Goal: Task Accomplishment & Management: Complete application form

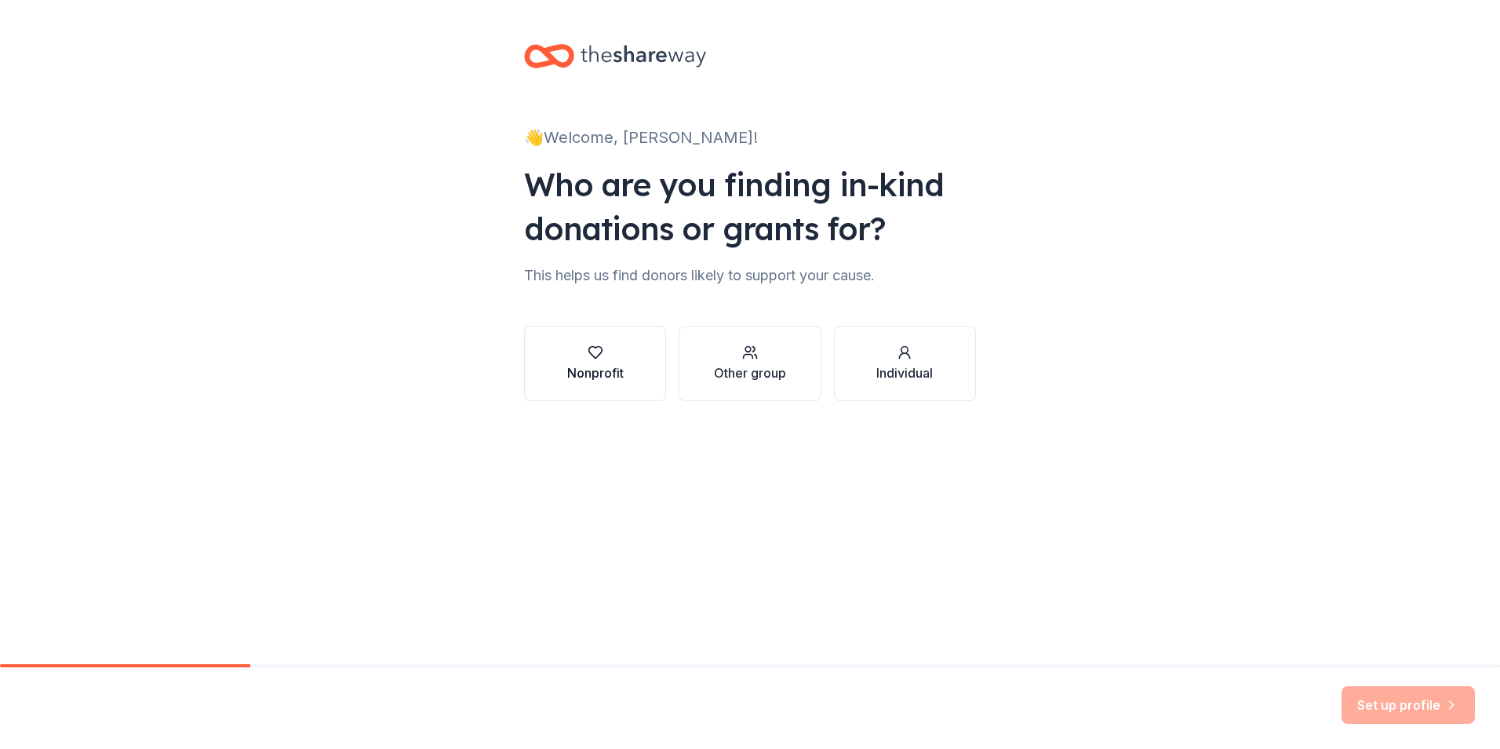
click at [603, 367] on div "Nonprofit" at bounding box center [595, 372] width 56 height 19
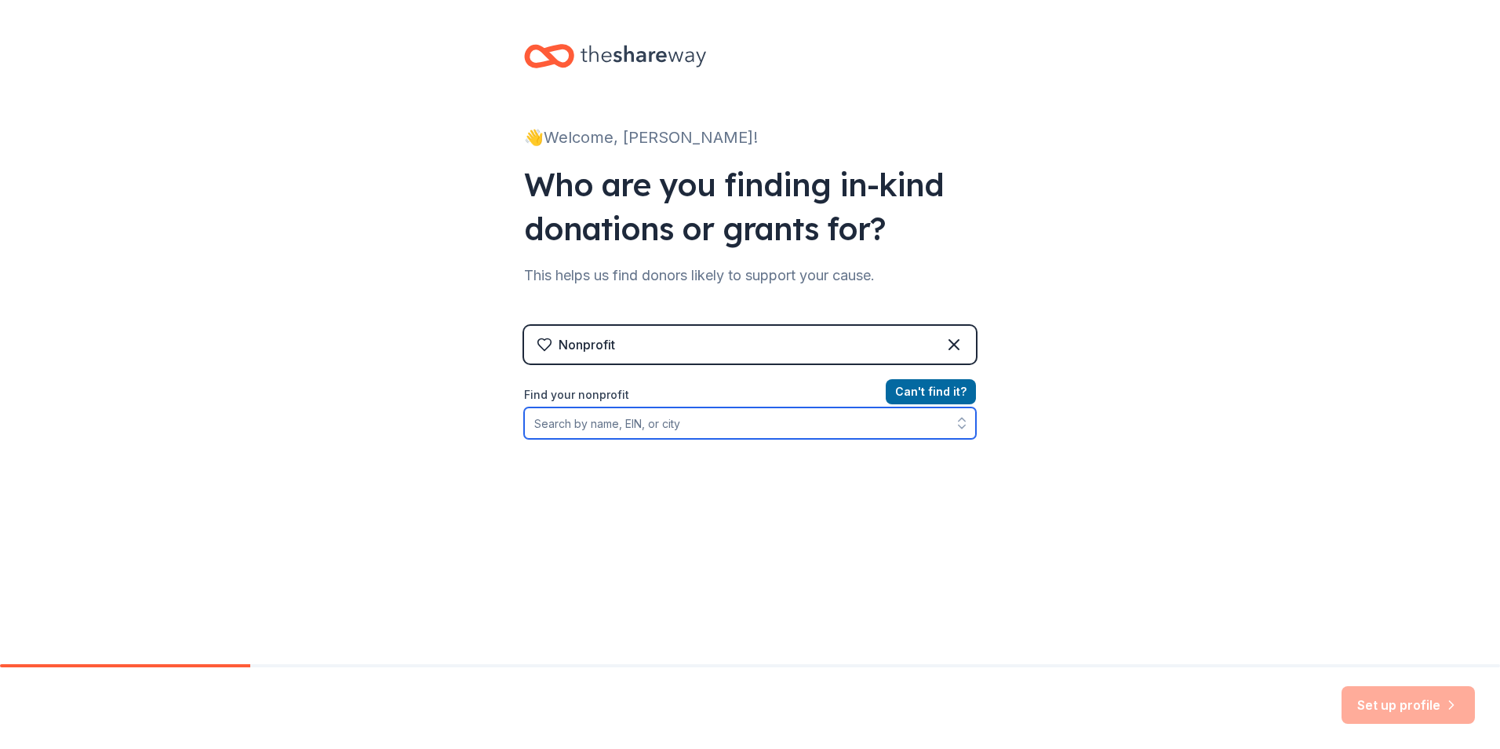
click at [646, 418] on input "Find your nonprofit" at bounding box center [750, 422] width 452 height 31
type input "American Cancer Society"
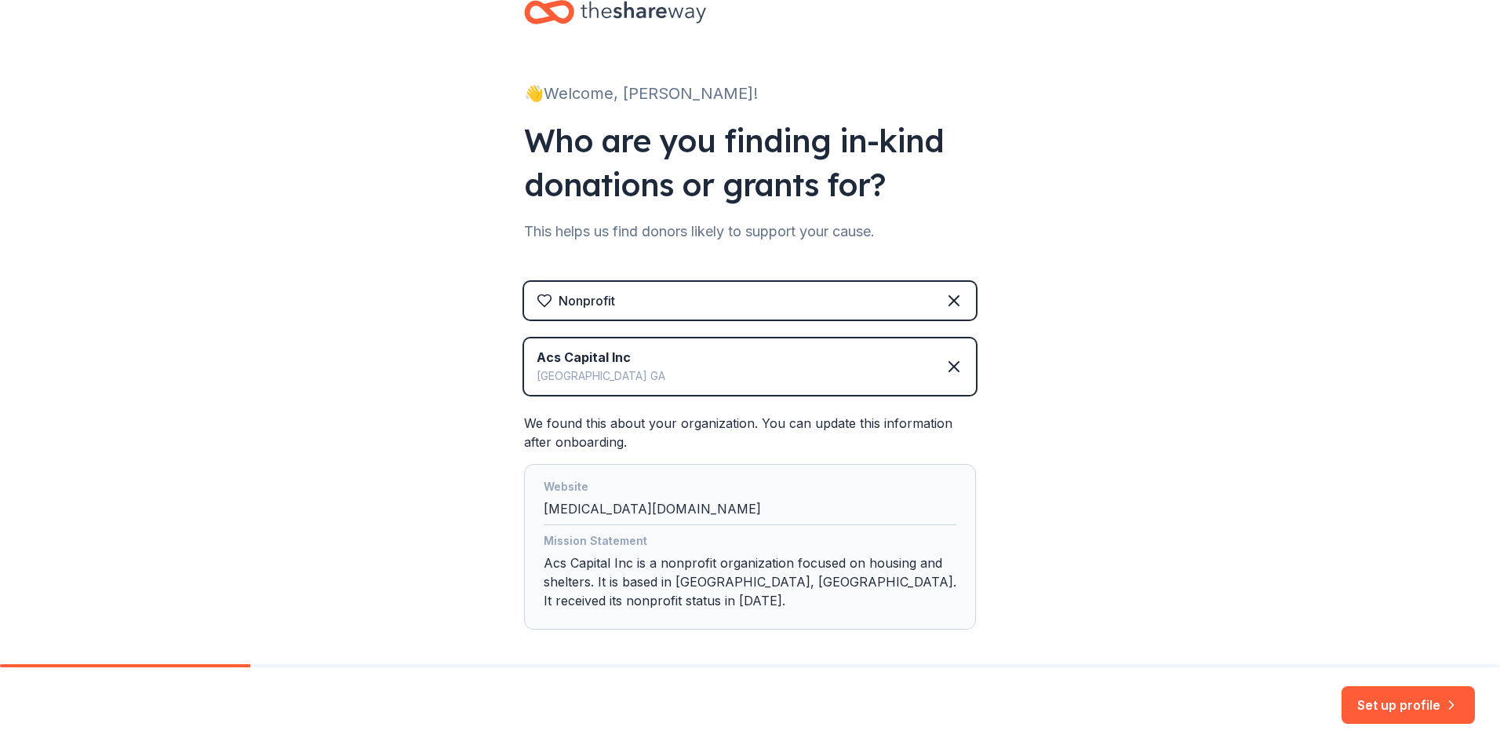
scroll to position [116, 0]
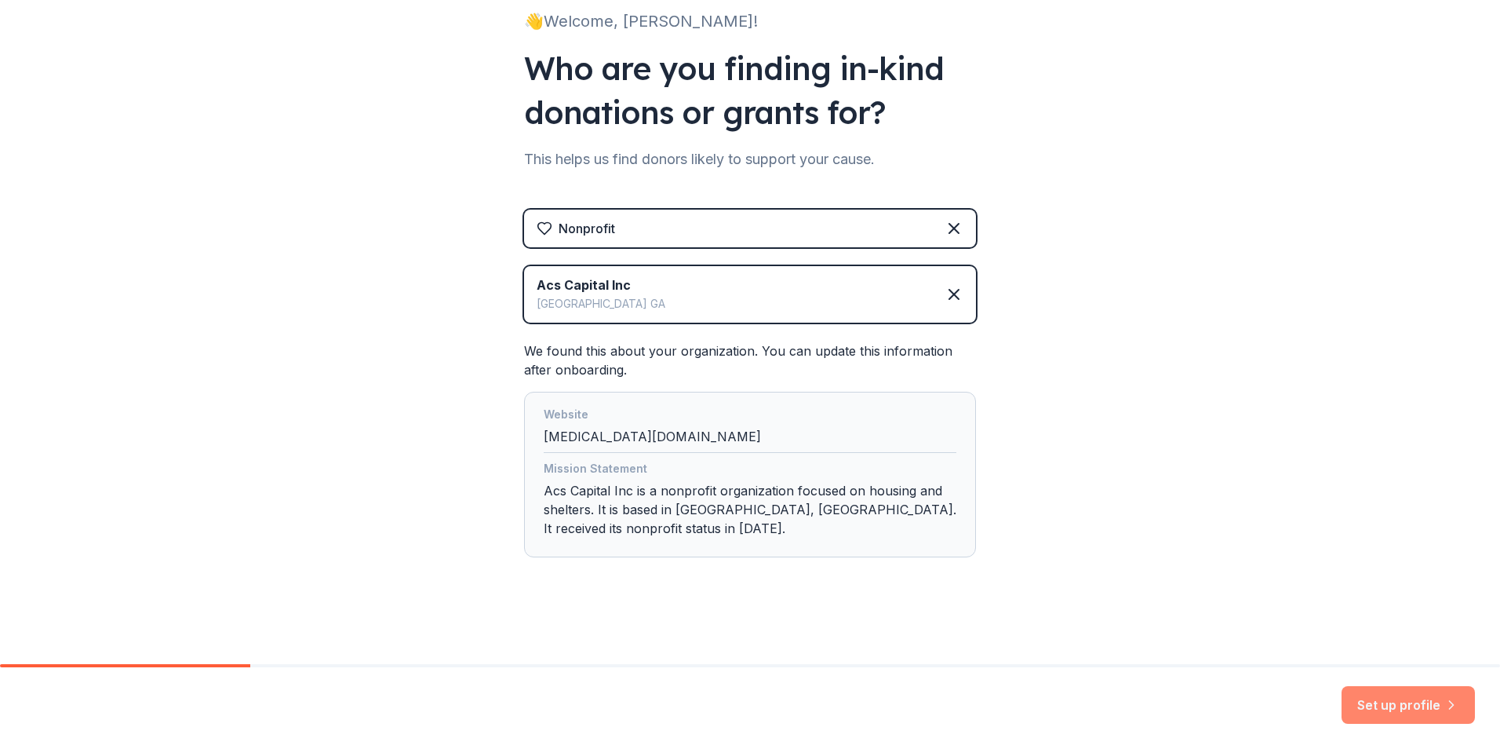
click at [1422, 702] on button "Set up profile" at bounding box center [1408, 705] width 133 height 38
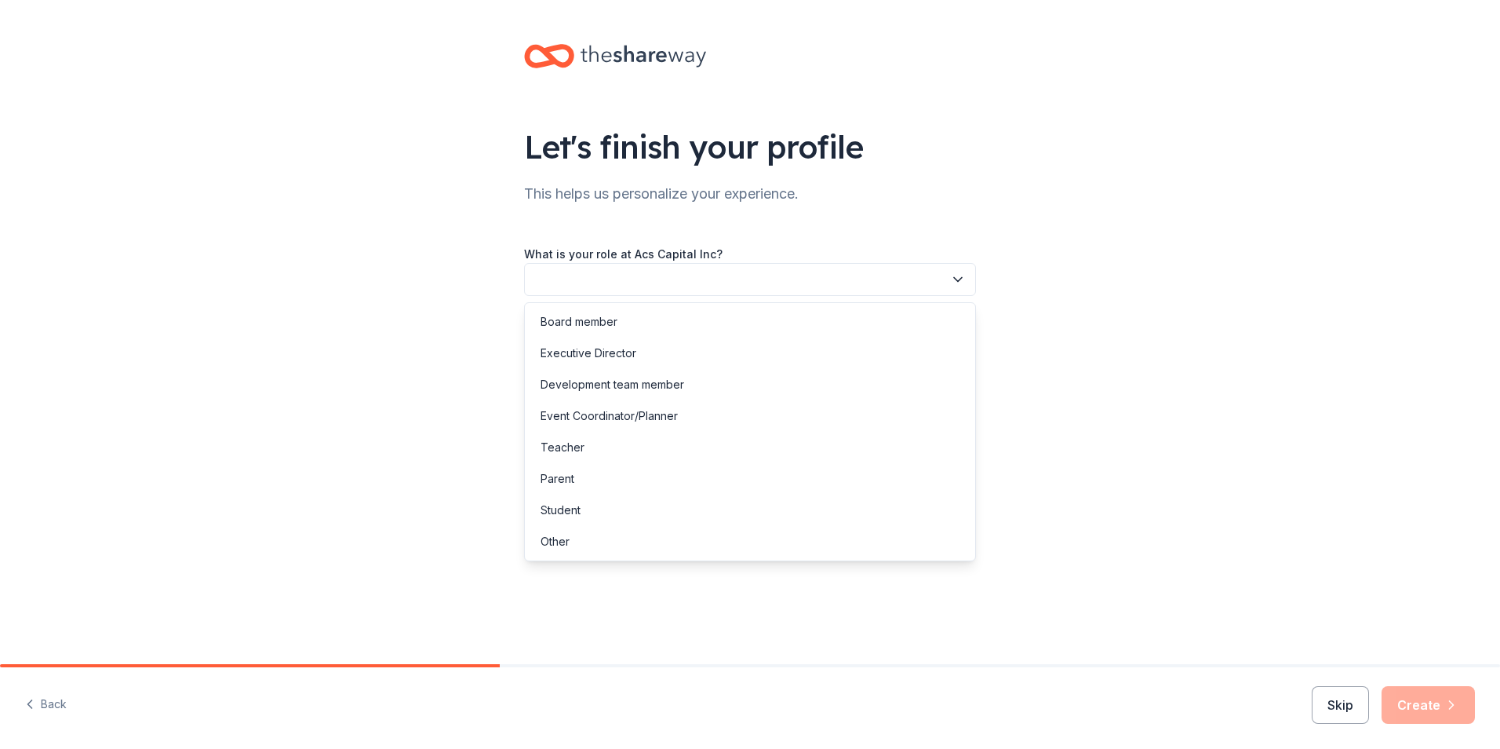
click at [621, 286] on button "button" at bounding box center [750, 279] width 452 height 33
click at [603, 387] on div "Development team member" at bounding box center [613, 384] width 144 height 19
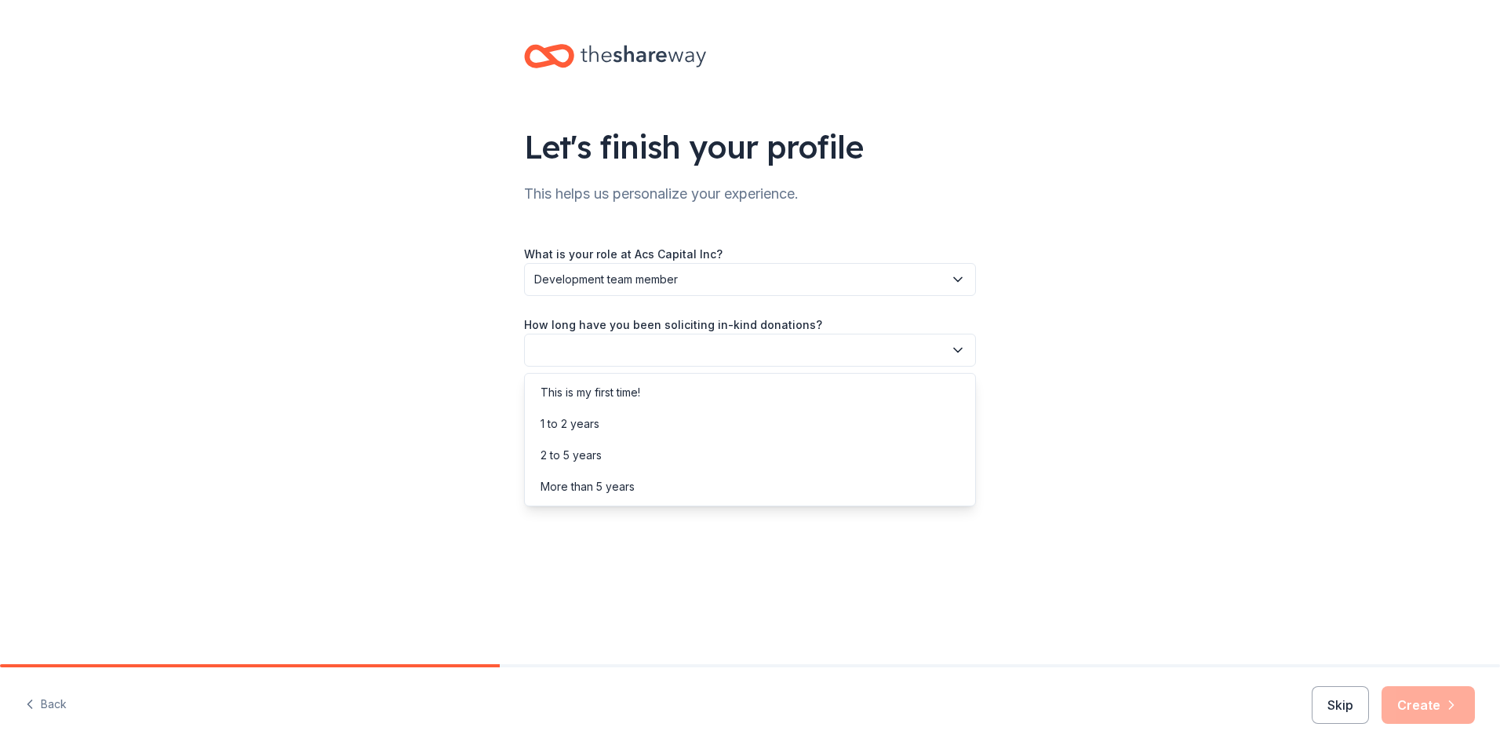
click at [577, 359] on button "button" at bounding box center [750, 350] width 452 height 33
click at [576, 450] on div "2 to 5 years" at bounding box center [571, 455] width 61 height 19
click at [574, 437] on div "Let's finish your profile This helps us personalize your experience. What is yo…" at bounding box center [750, 256] width 502 height 512
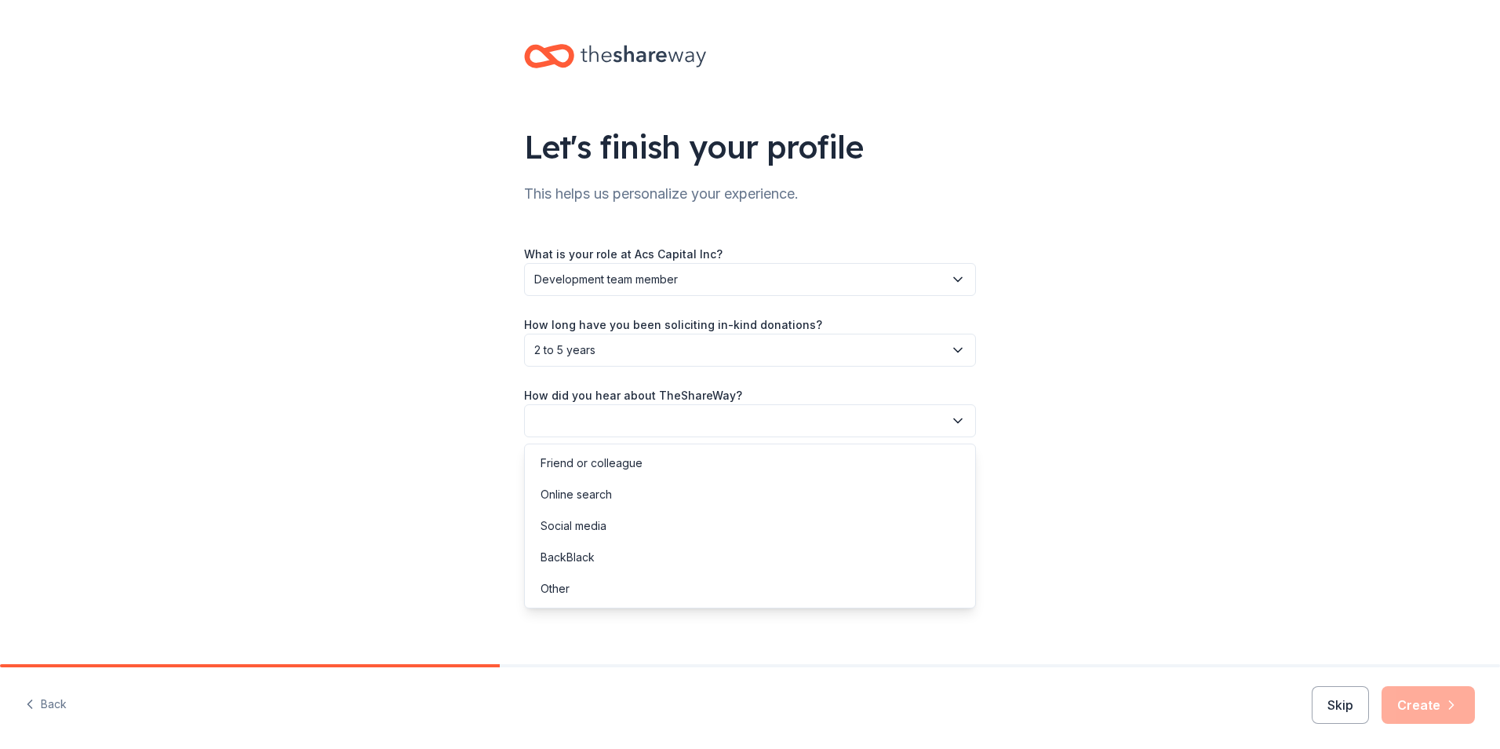
click at [572, 428] on button "button" at bounding box center [750, 420] width 452 height 33
click at [562, 495] on div "Online search" at bounding box center [576, 494] width 71 height 19
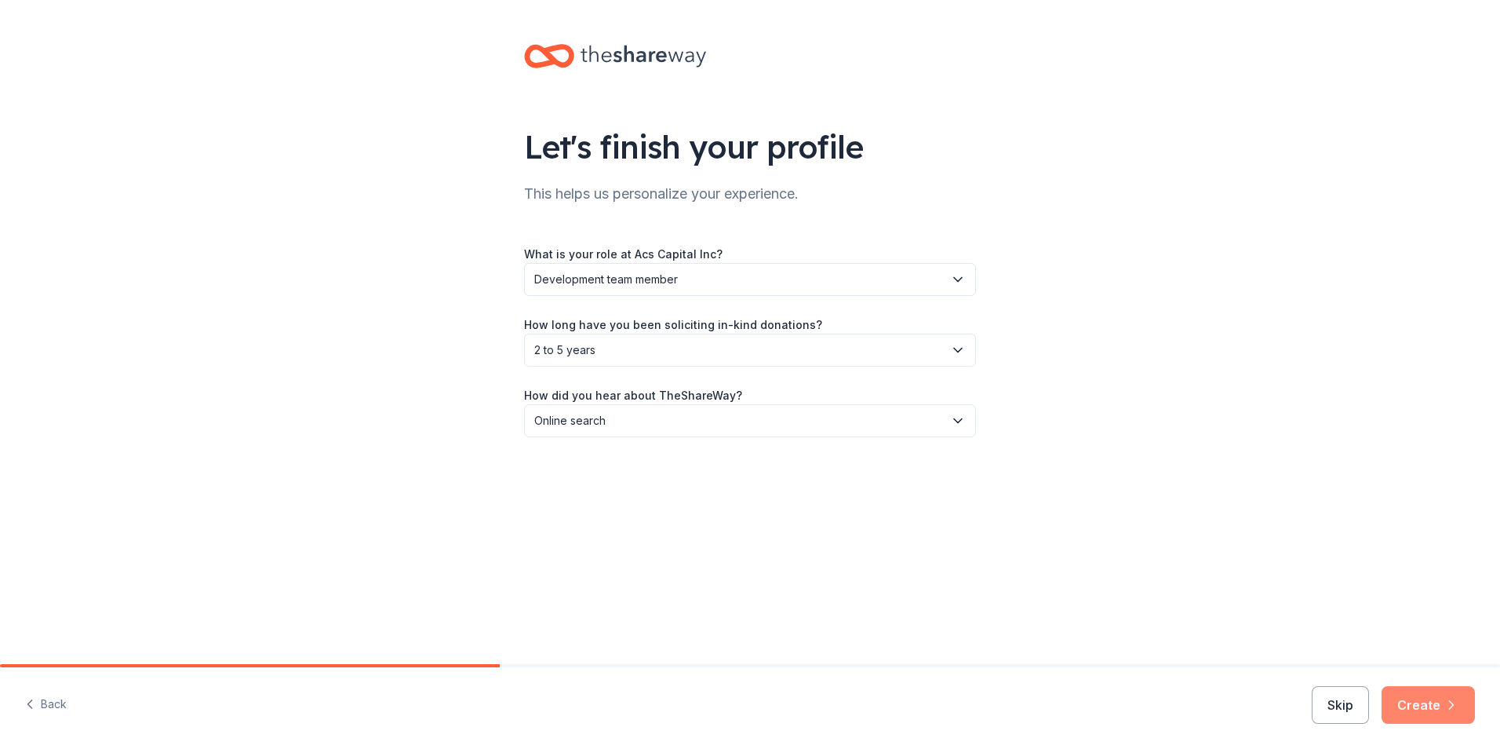
click at [1431, 701] on button "Create" at bounding box center [1428, 705] width 93 height 38
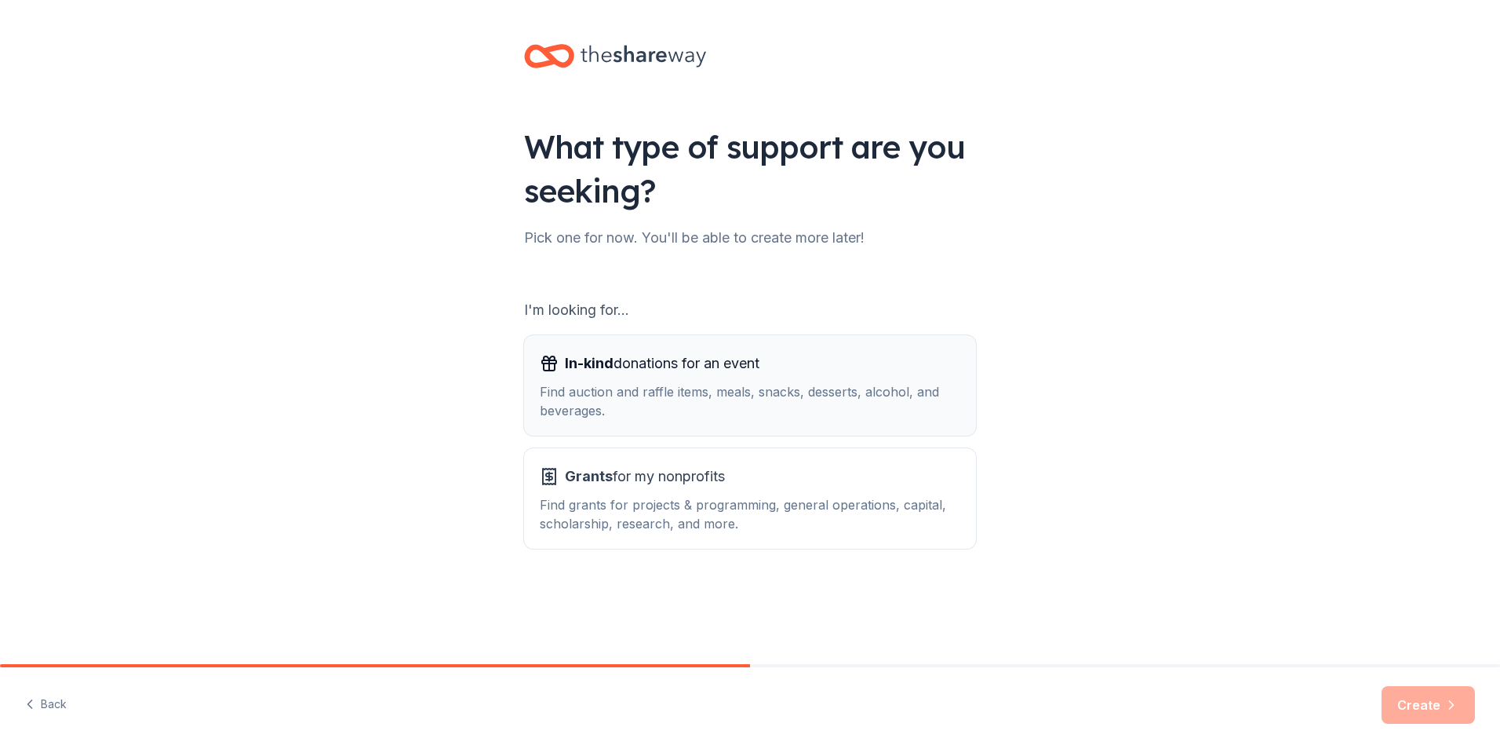
click at [640, 386] on div "Find auction and raffle items, meals, snacks, desserts, alcohol, and beverages." at bounding box center [750, 401] width 421 height 38
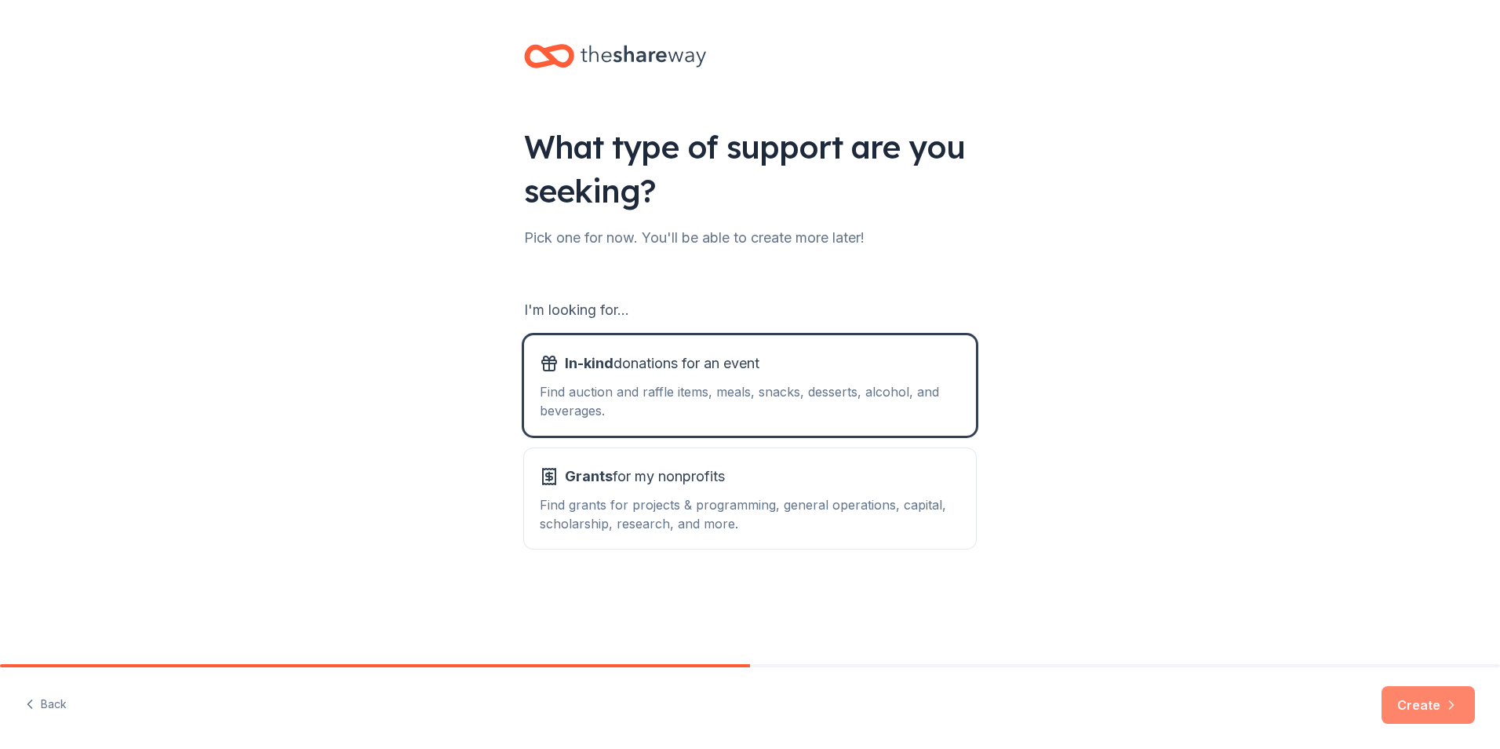
click at [1431, 698] on button "Create" at bounding box center [1428, 705] width 93 height 38
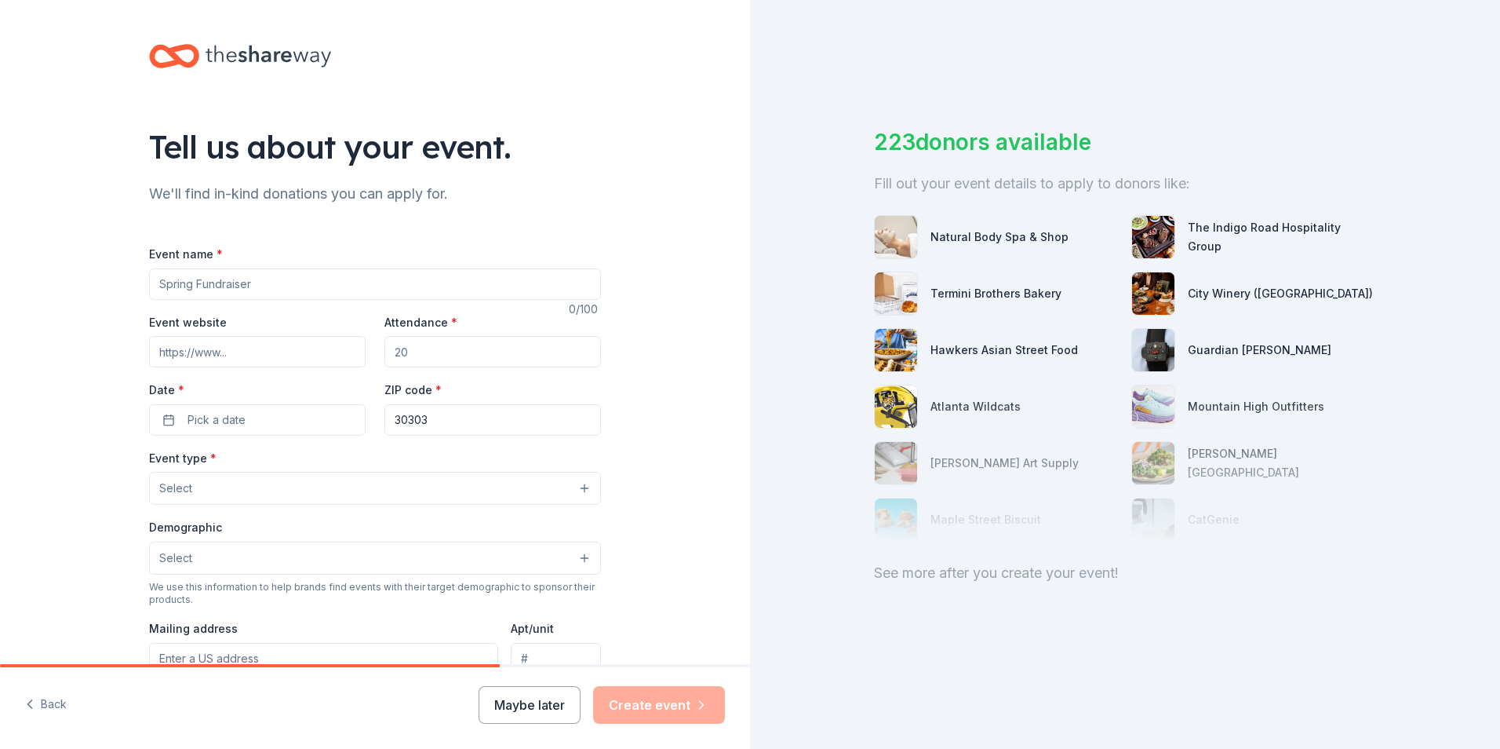
click at [308, 289] on input "Event name *" at bounding box center [375, 283] width 452 height 31
type input "Making Strides Against [MEDICAL_DATA] of the Bay Area"
click at [250, 345] on input "Event website" at bounding box center [257, 351] width 217 height 31
type input "Makingstrideswalk.org/bayareaca"
click at [413, 355] on input "Attendance *" at bounding box center [493, 351] width 217 height 31
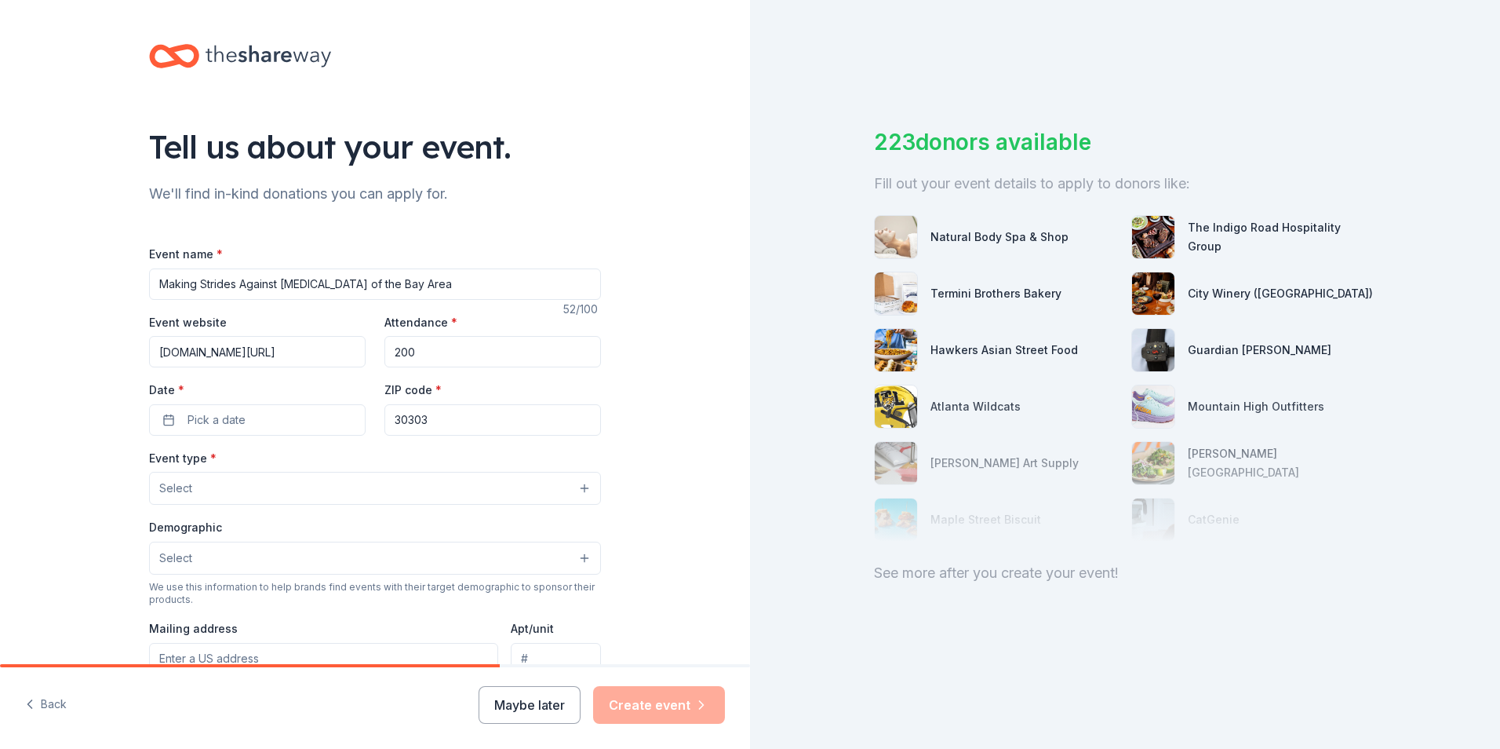
type input "200"
click at [401, 414] on input "30303" at bounding box center [493, 419] width 217 height 31
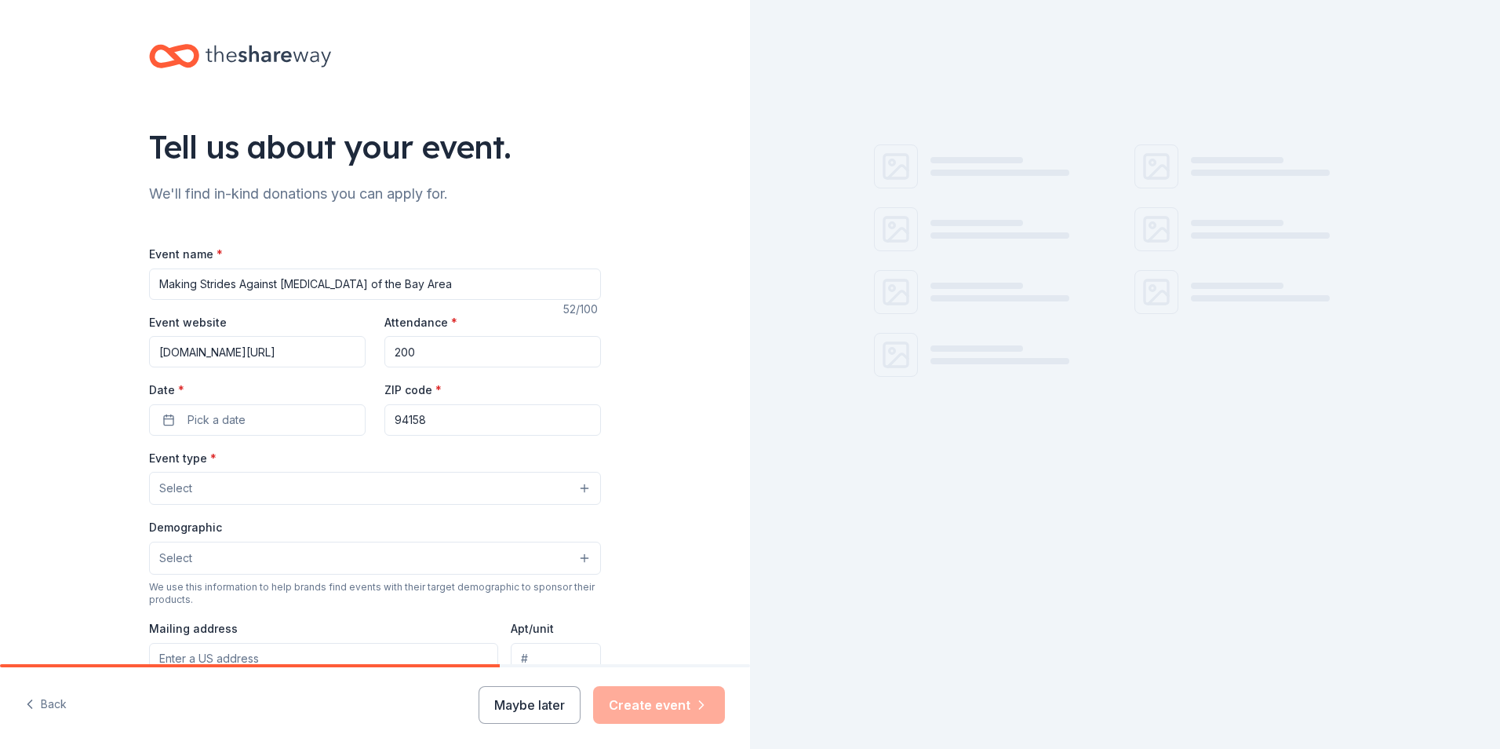
type input "94158"
click at [251, 438] on div "Event name * Making Strides Against Breast Cancer of the Bay Area 52 /100 Event…" at bounding box center [375, 606] width 452 height 725
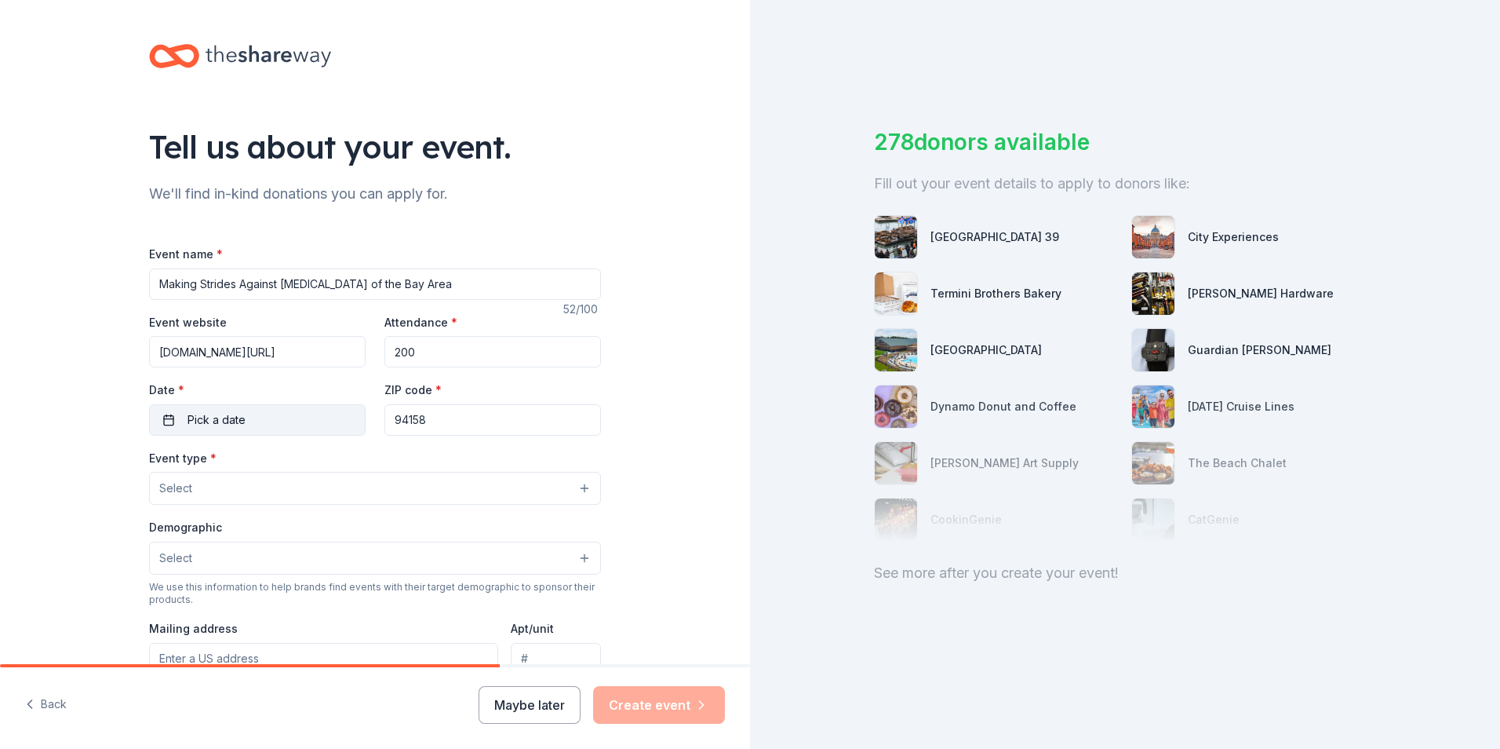
click at [255, 417] on button "Pick a date" at bounding box center [257, 419] width 217 height 31
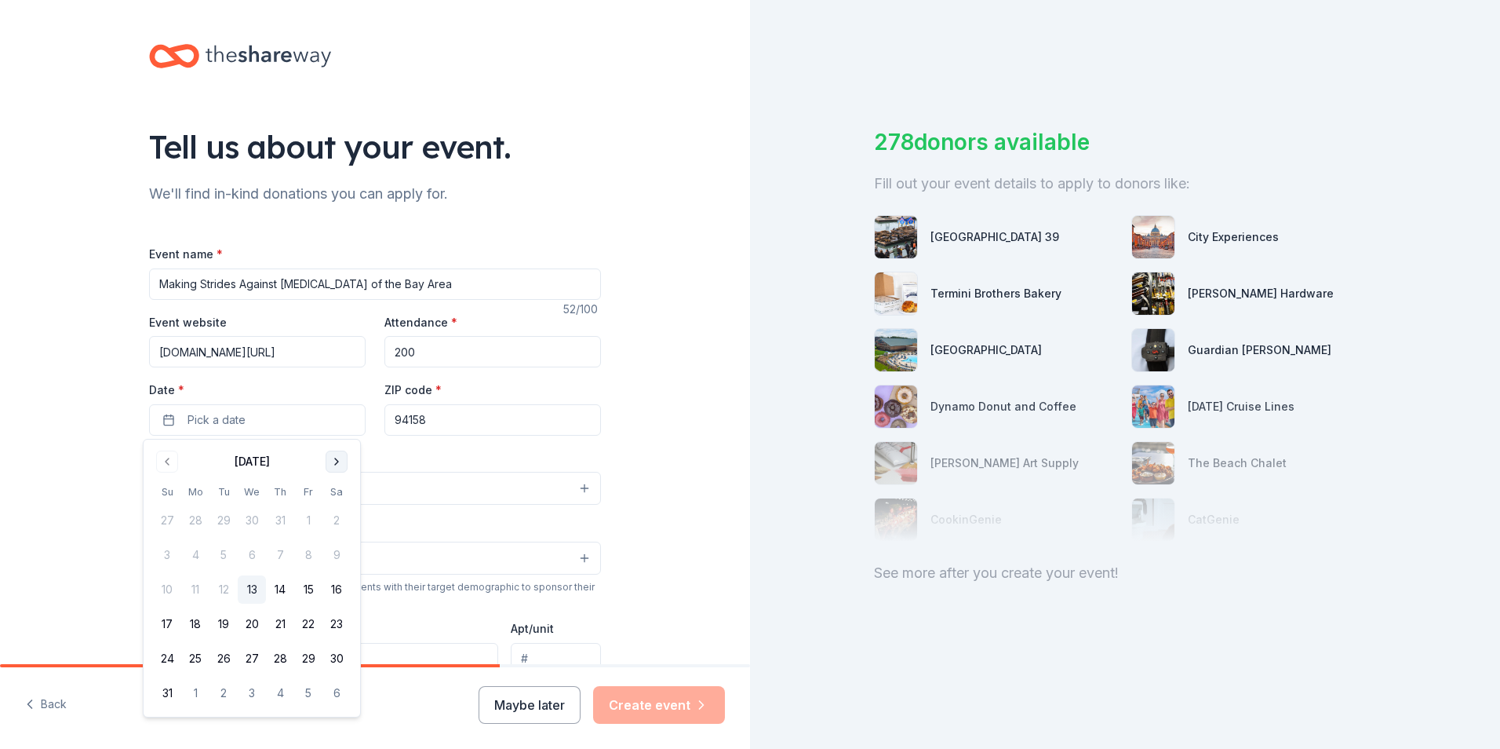
click at [336, 455] on button "Go to next month" at bounding box center [337, 461] width 22 height 22
click at [174, 625] on button "19" at bounding box center [167, 624] width 28 height 28
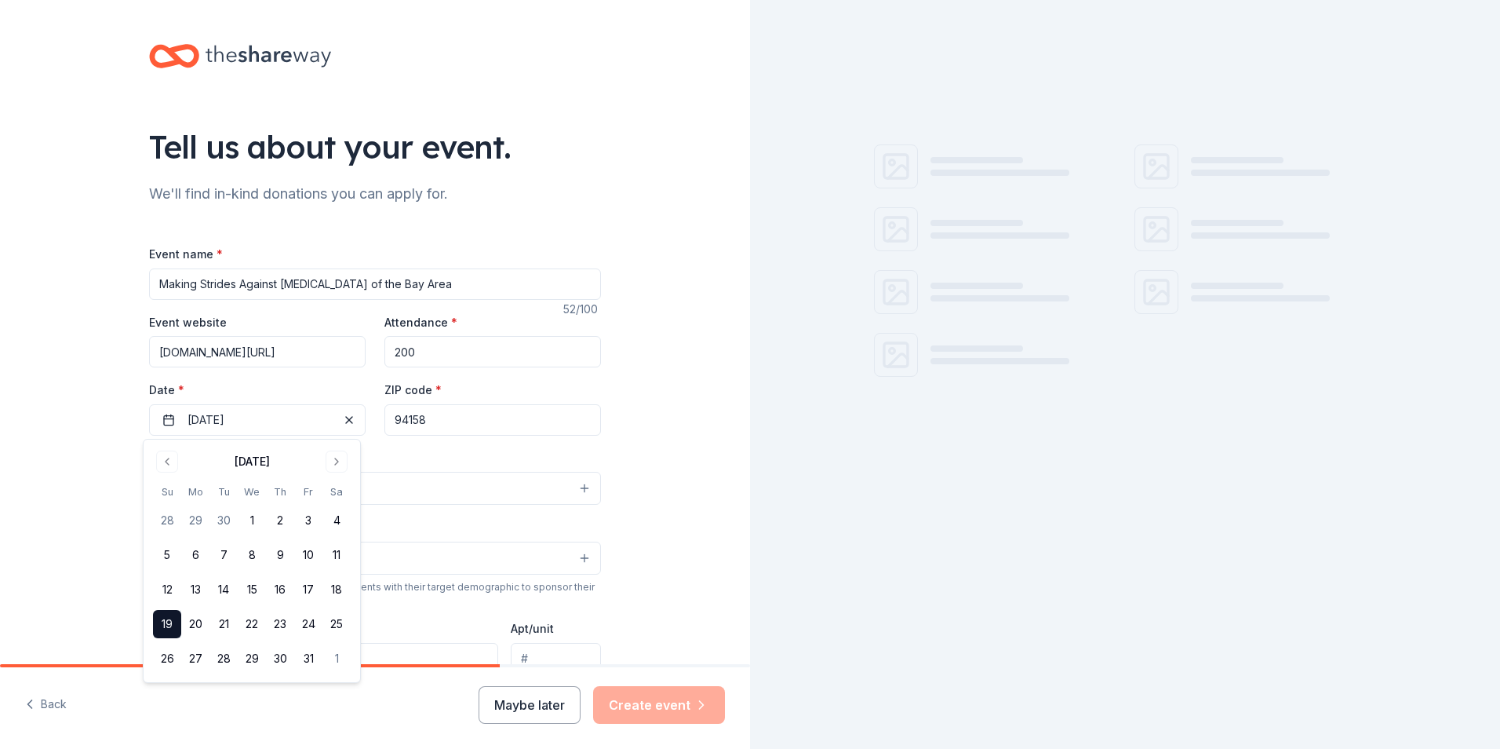
click at [87, 462] on div "Tell us about your event. We'll find in-kind donations you can apply for. Event…" at bounding box center [375, 522] width 750 height 1044
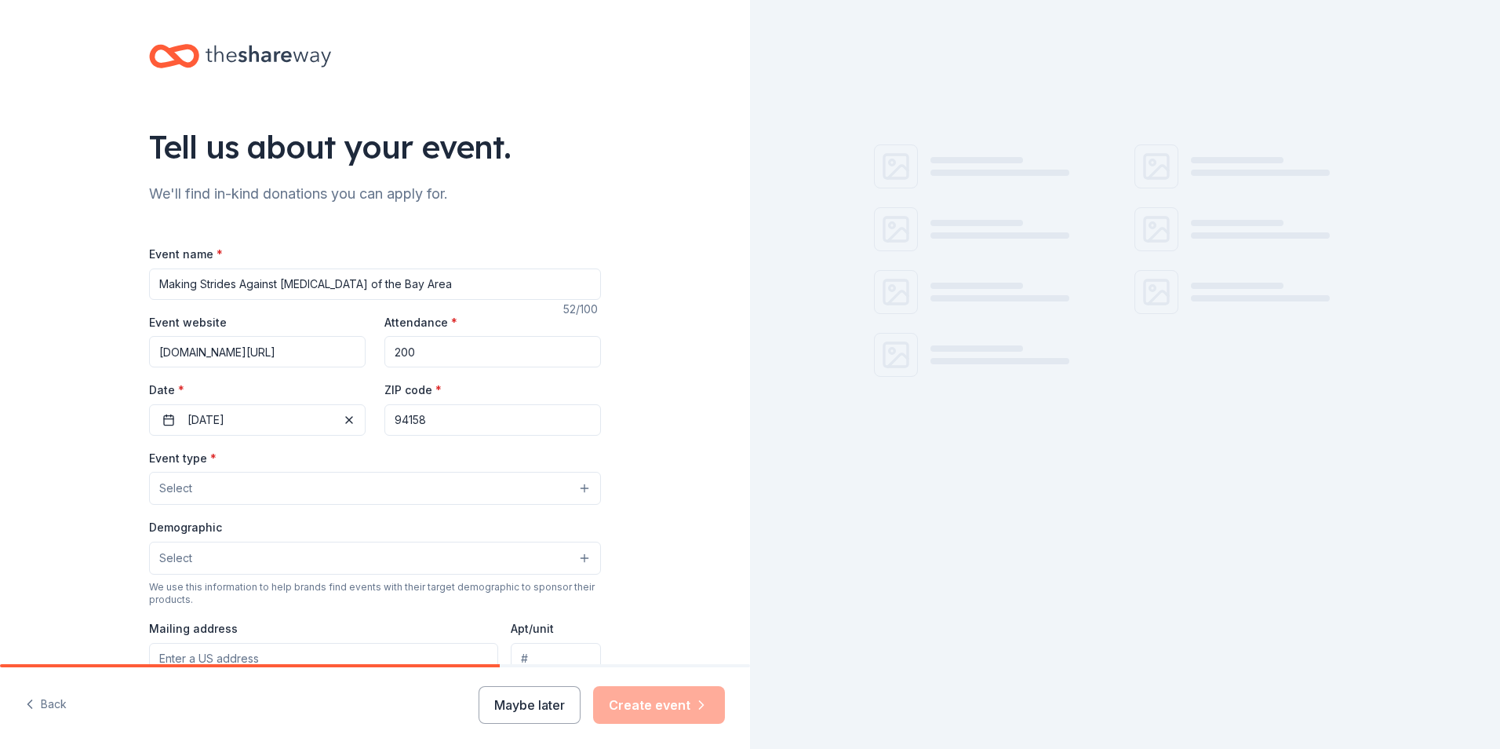
click at [183, 490] on span "Select" at bounding box center [175, 488] width 33 height 19
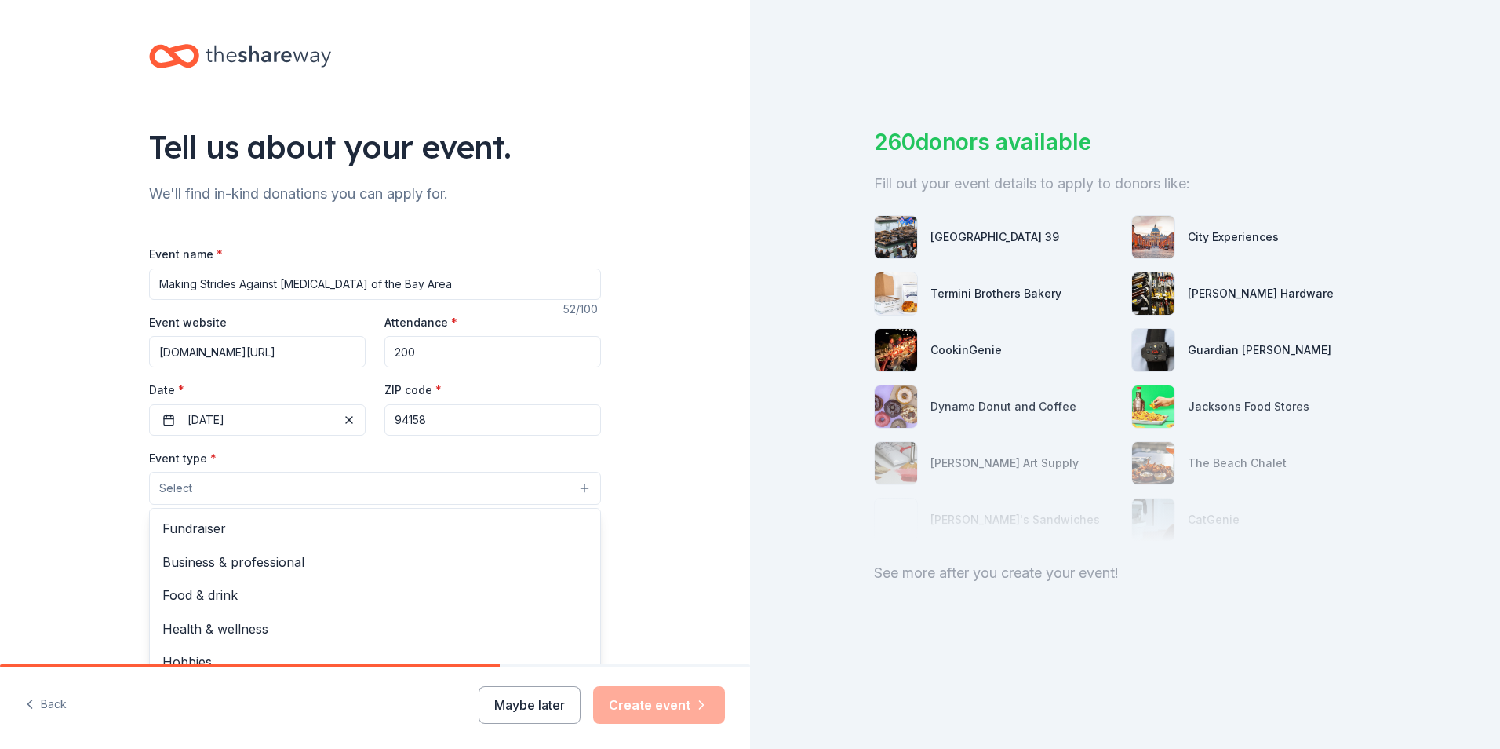
scroll to position [78, 0]
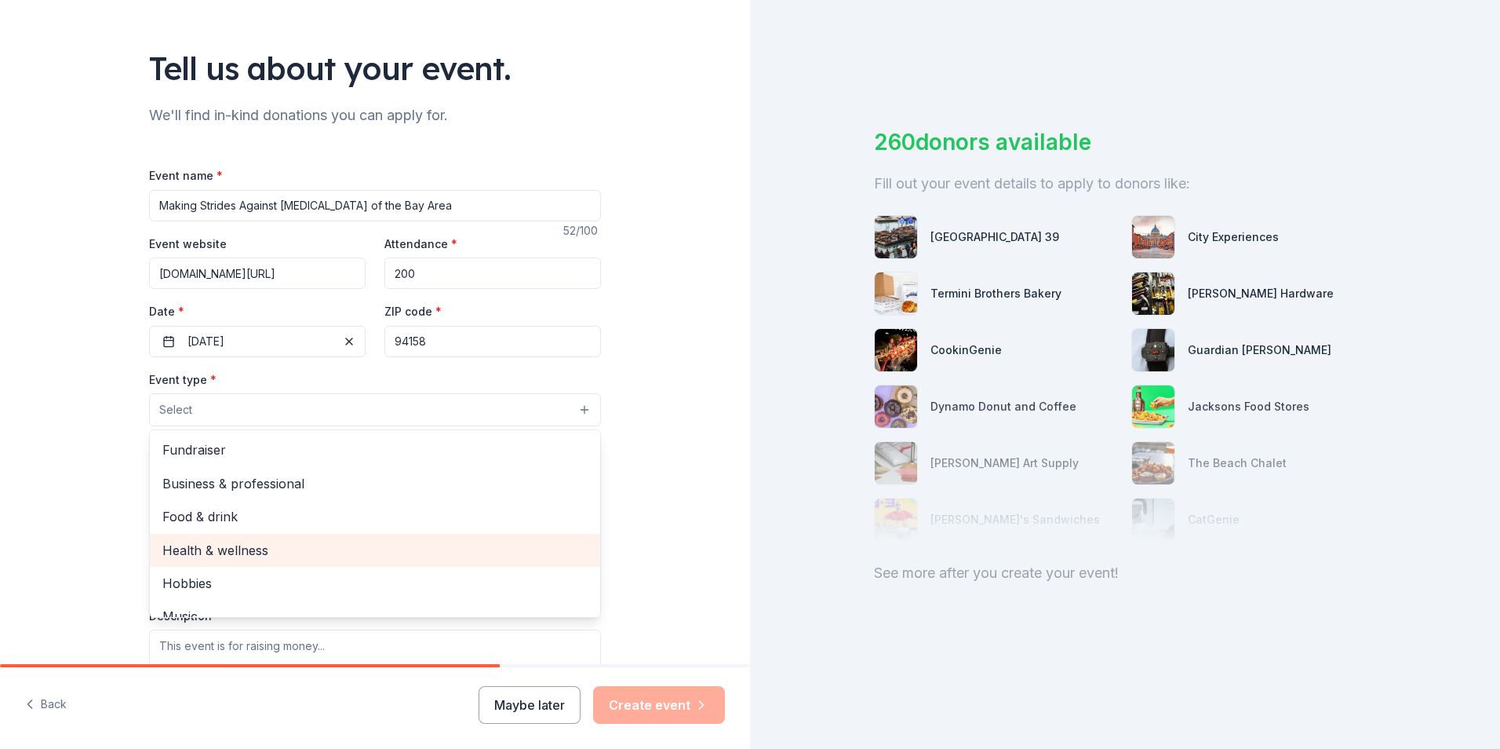
click at [250, 538] on div "Health & wellness" at bounding box center [375, 550] width 450 height 33
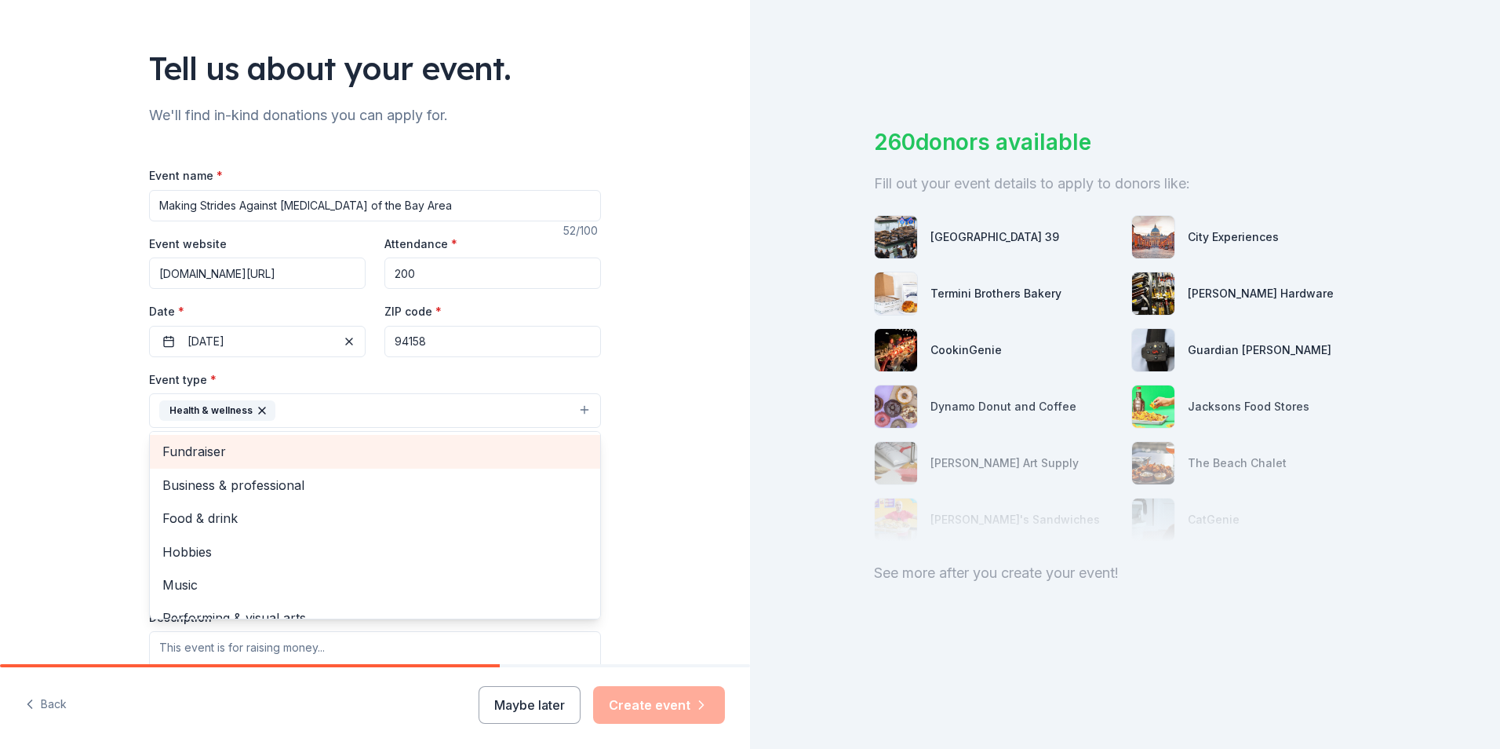
click at [169, 446] on span "Fundraiser" at bounding box center [374, 451] width 425 height 20
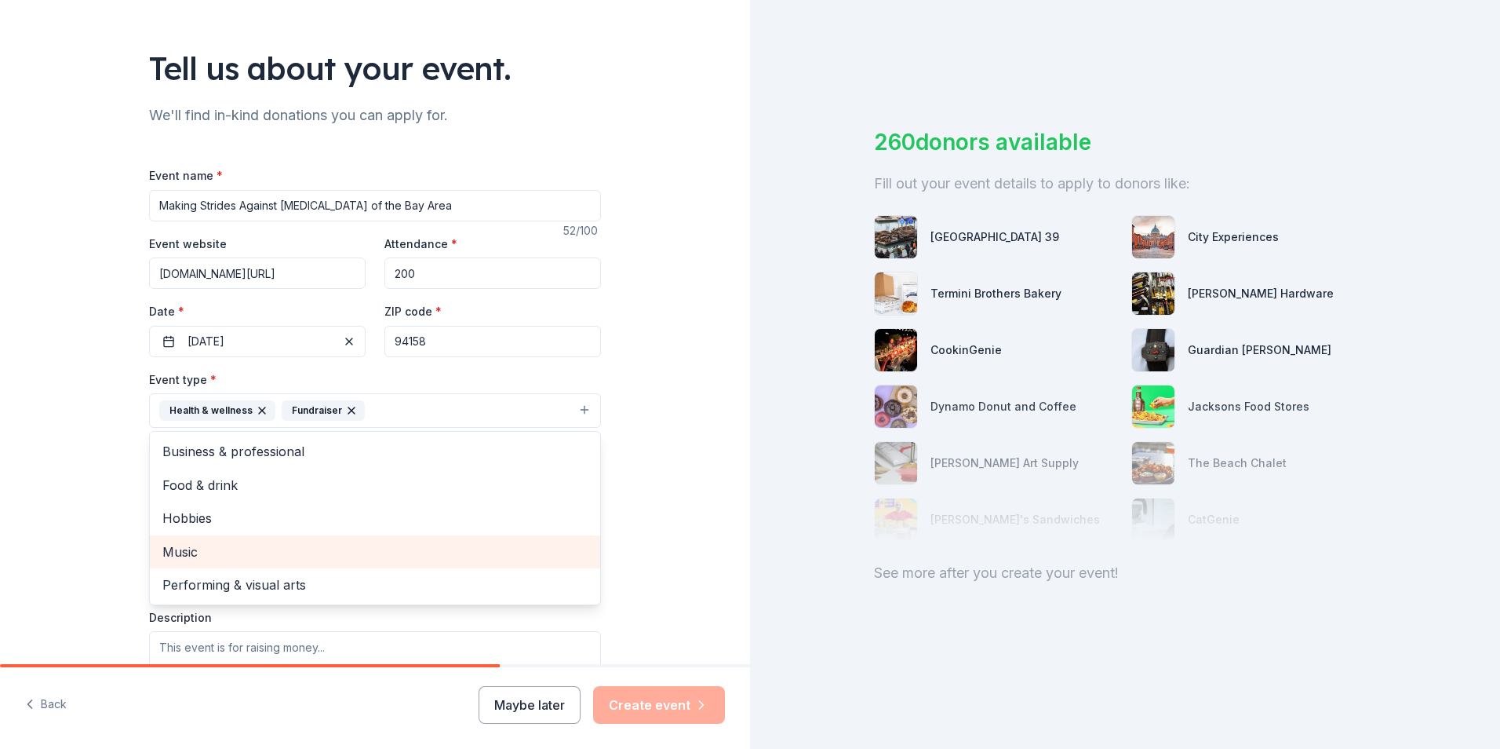
scroll to position [157, 0]
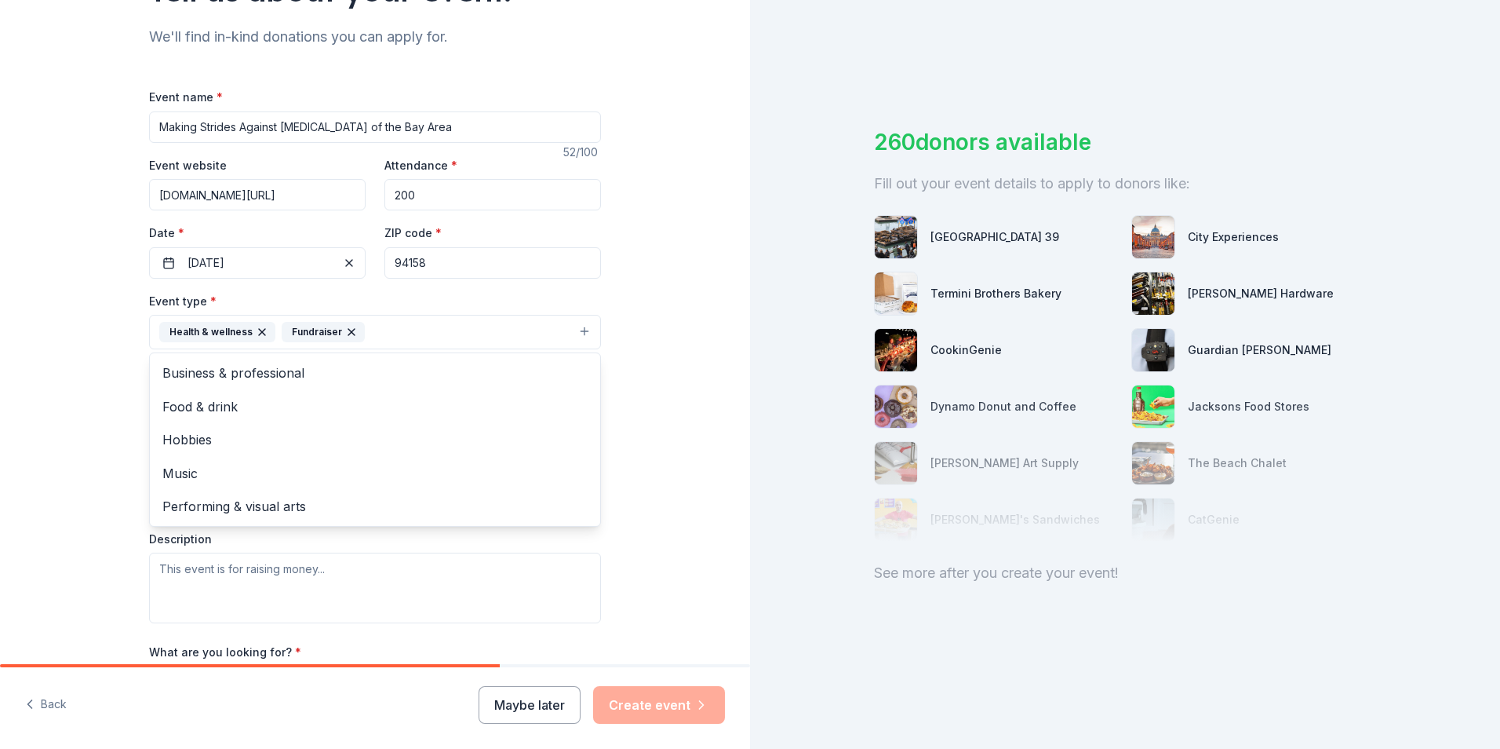
click at [102, 447] on div "Tell us about your event. We'll find in-kind donations you can apply for. Event…" at bounding box center [375, 366] width 750 height 1046
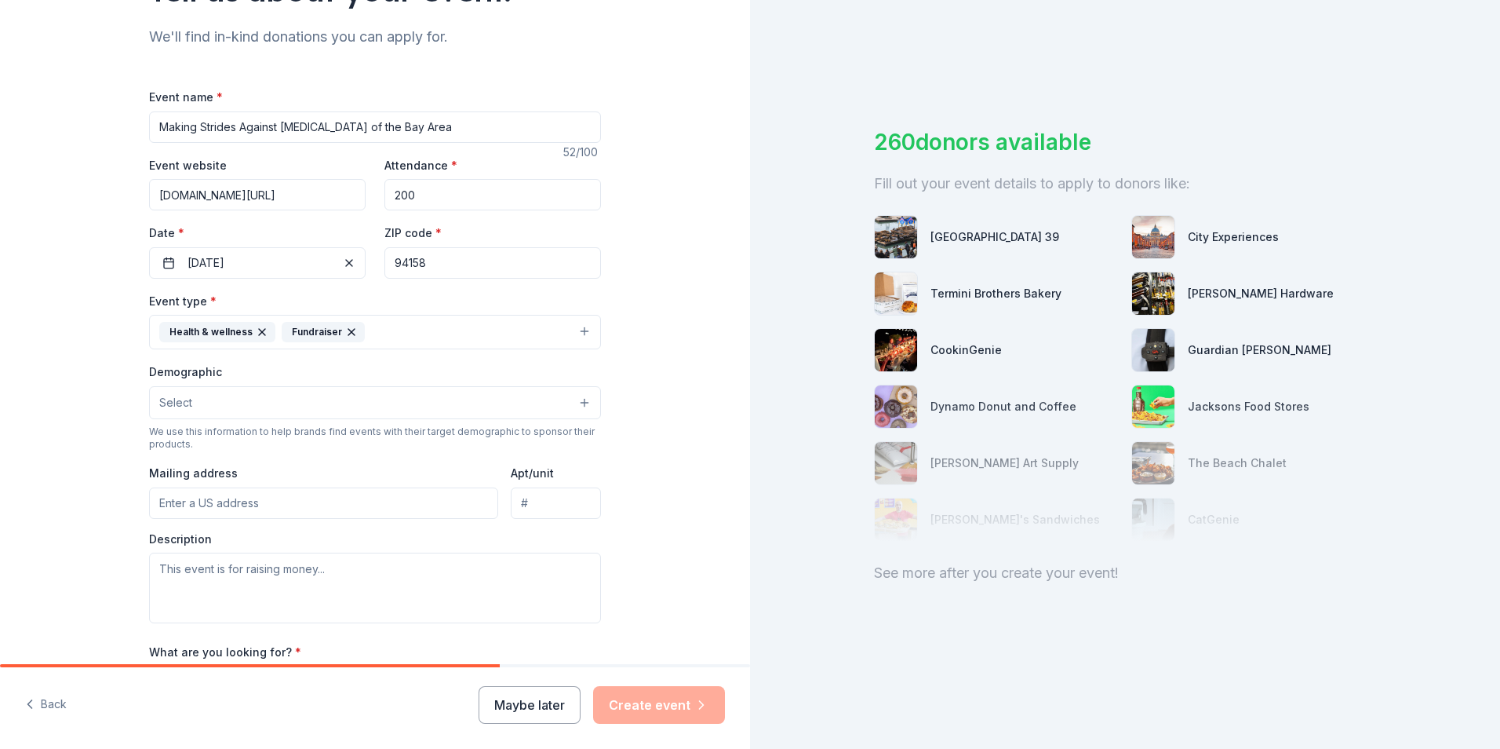
click at [199, 399] on button "Select" at bounding box center [375, 402] width 452 height 33
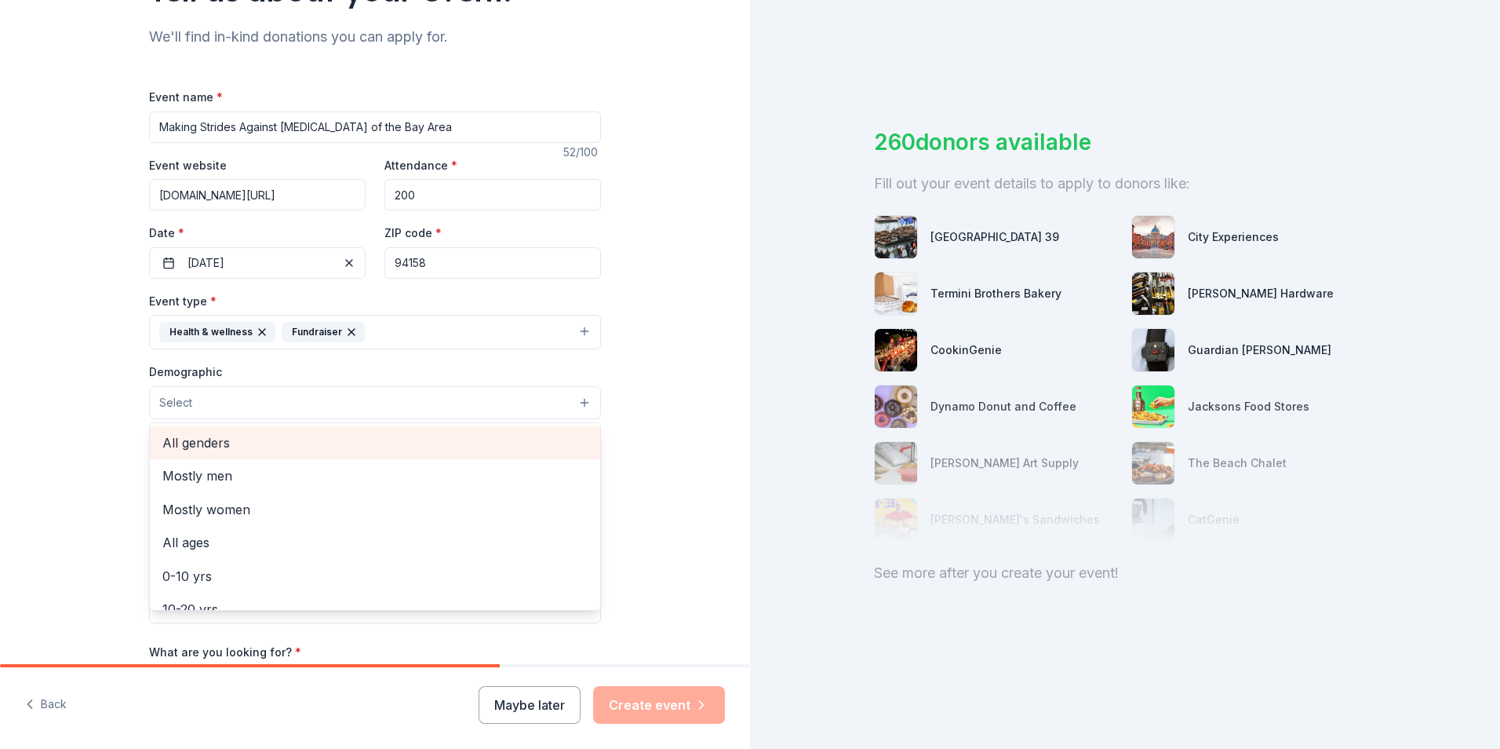
click at [203, 439] on span "All genders" at bounding box center [374, 442] width 425 height 20
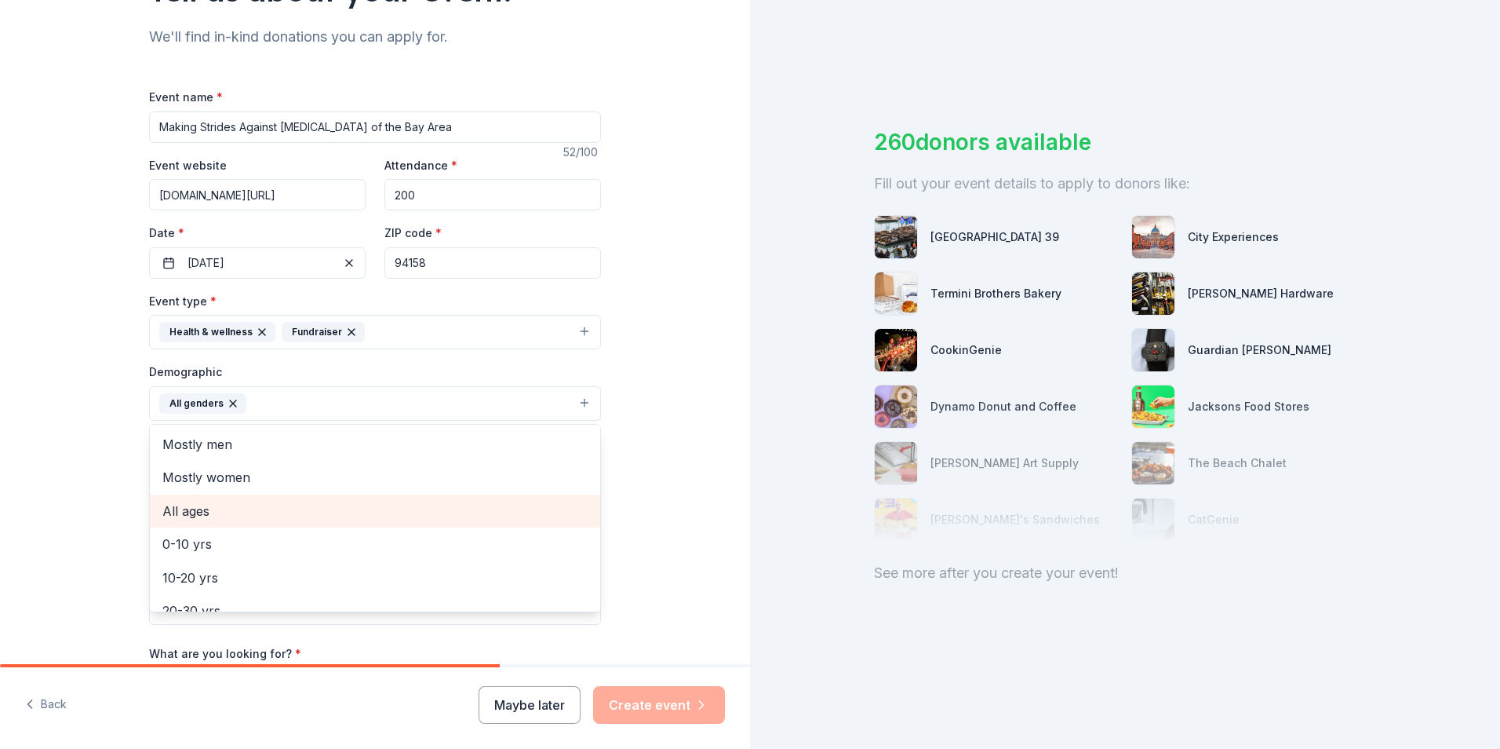
click at [202, 509] on span "All ages" at bounding box center [374, 511] width 425 height 20
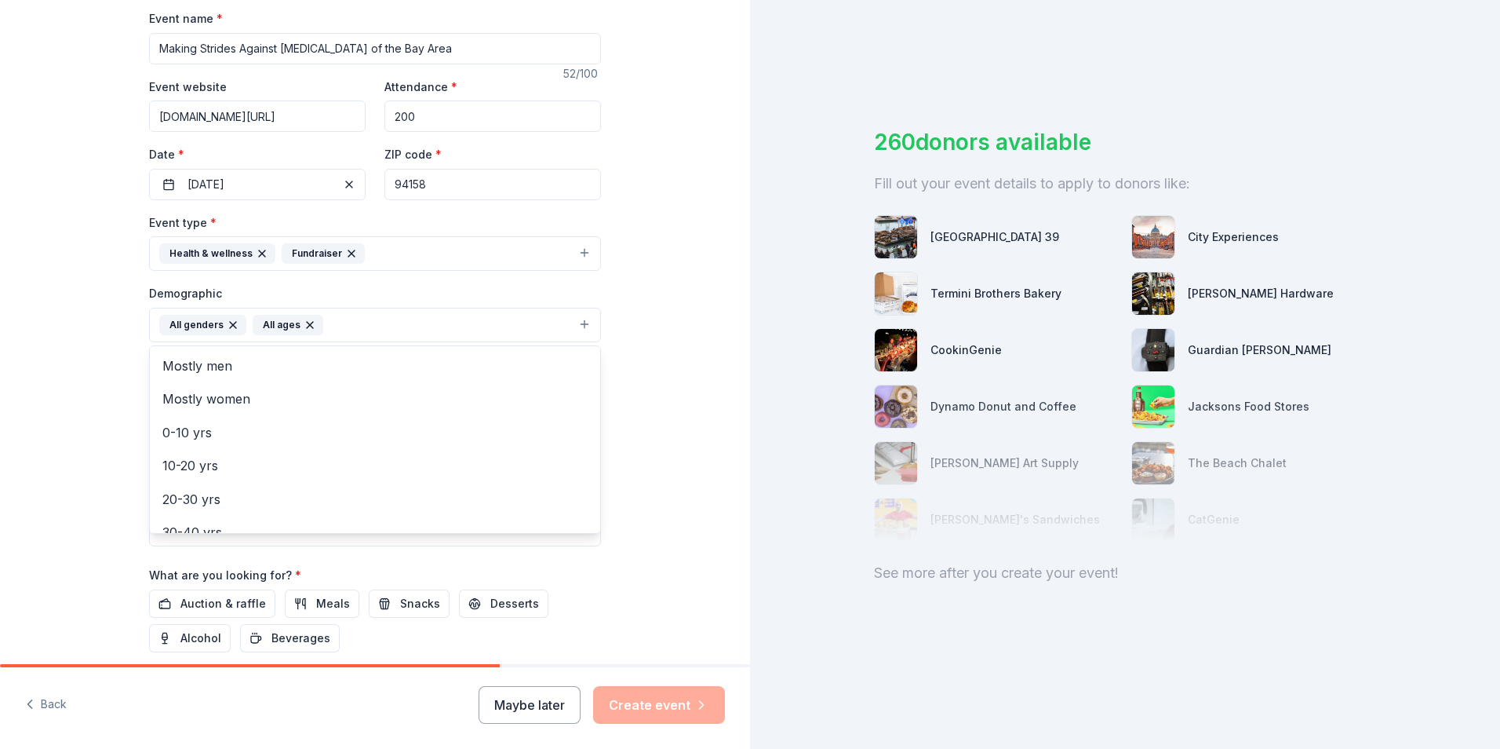
click at [90, 453] on div "Tell us about your event. We'll find in-kind donations you can apply for. Event…" at bounding box center [375, 289] width 750 height 1048
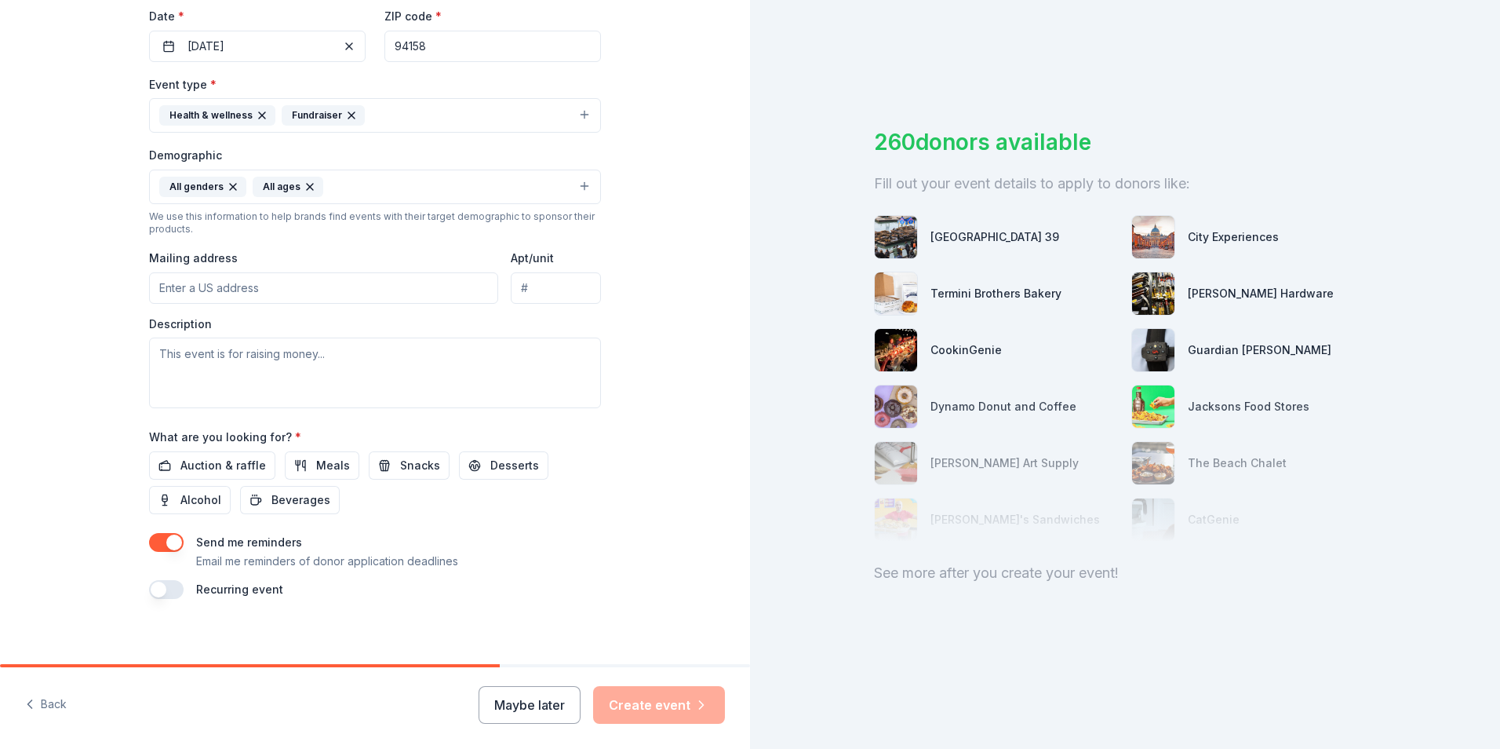
scroll to position [384, 0]
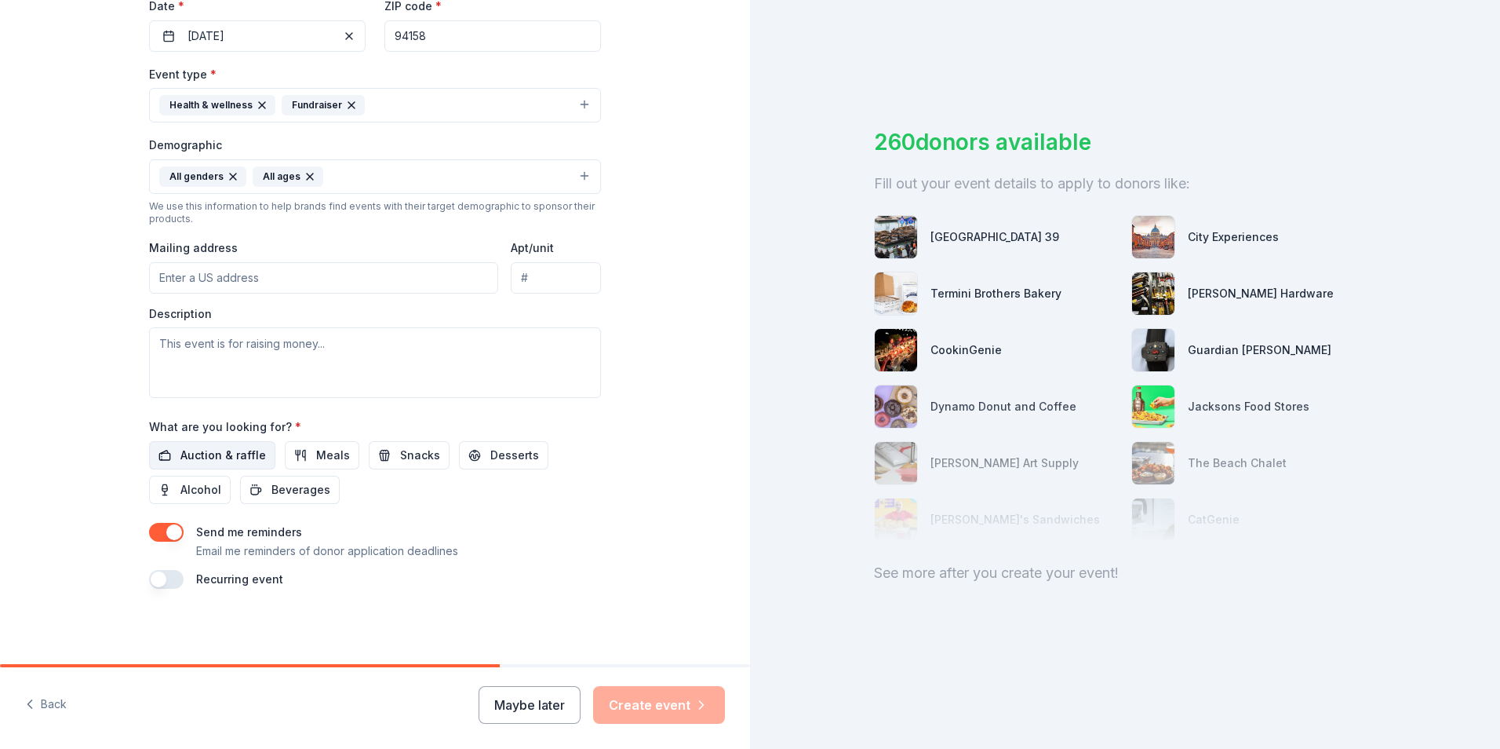
click at [215, 460] on span "Auction & raffle" at bounding box center [223, 455] width 86 height 19
click at [400, 461] on span "Snacks" at bounding box center [420, 455] width 40 height 19
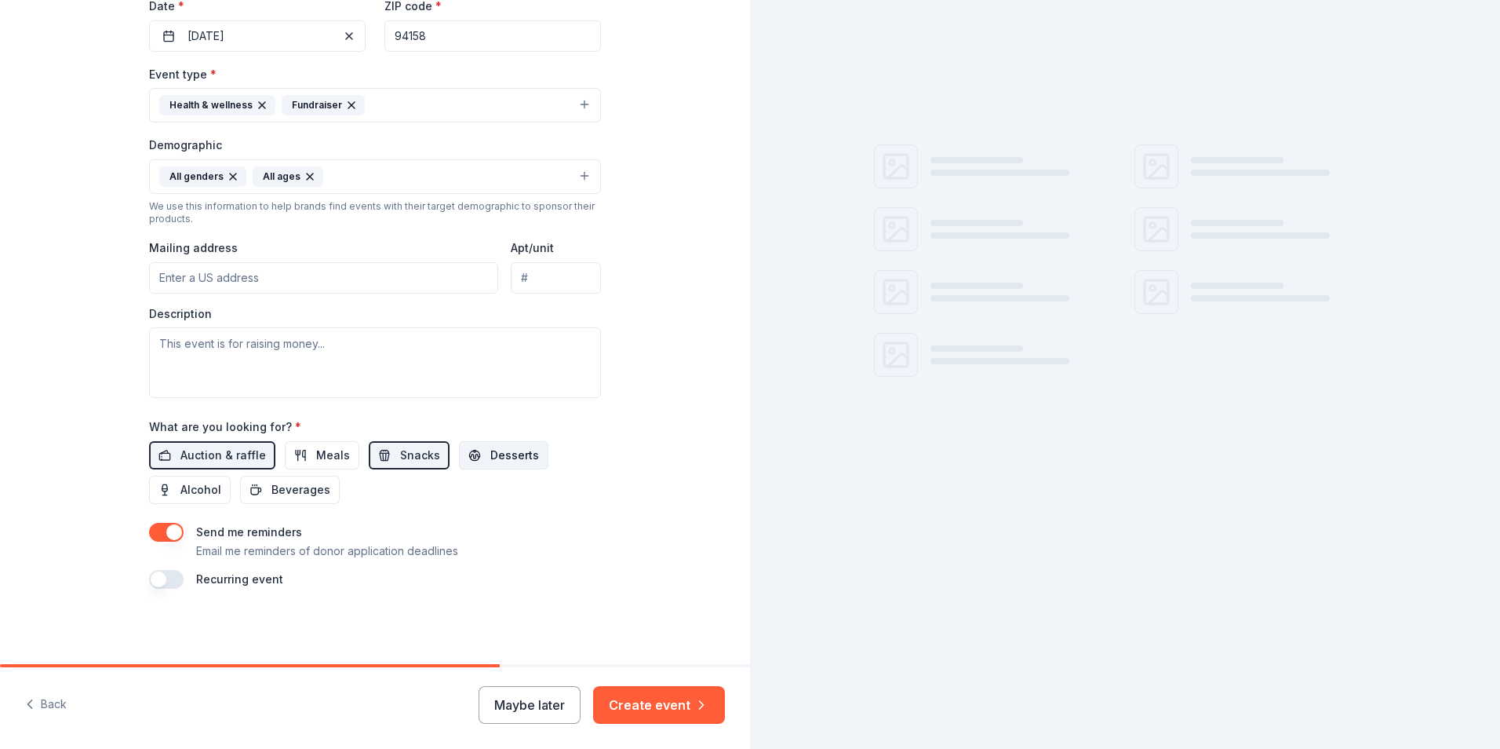
click at [488, 467] on button "Desserts" at bounding box center [503, 455] width 89 height 28
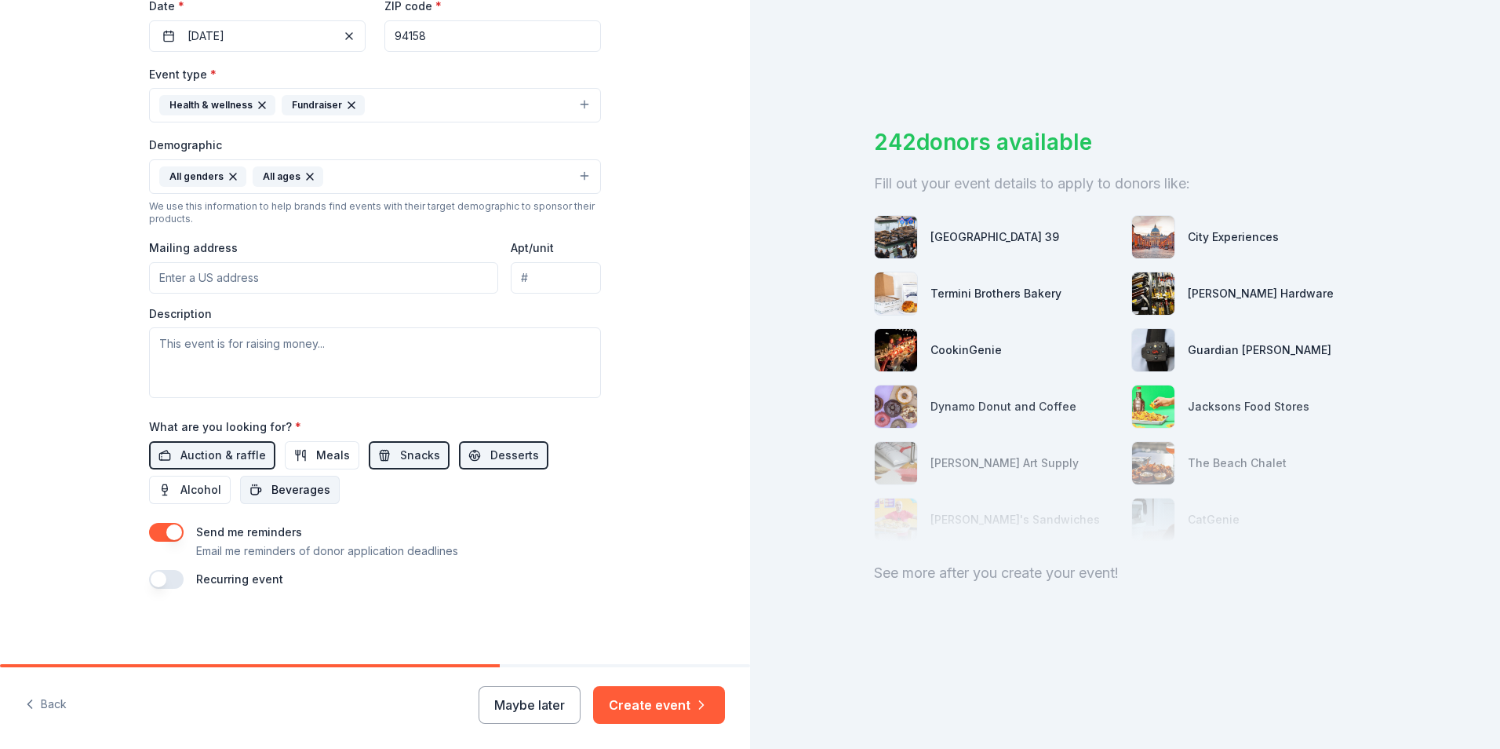
click at [272, 490] on span "Beverages" at bounding box center [301, 489] width 59 height 19
click at [164, 538] on button "button" at bounding box center [166, 532] width 35 height 19
click at [662, 702] on button "Create event" at bounding box center [659, 705] width 132 height 38
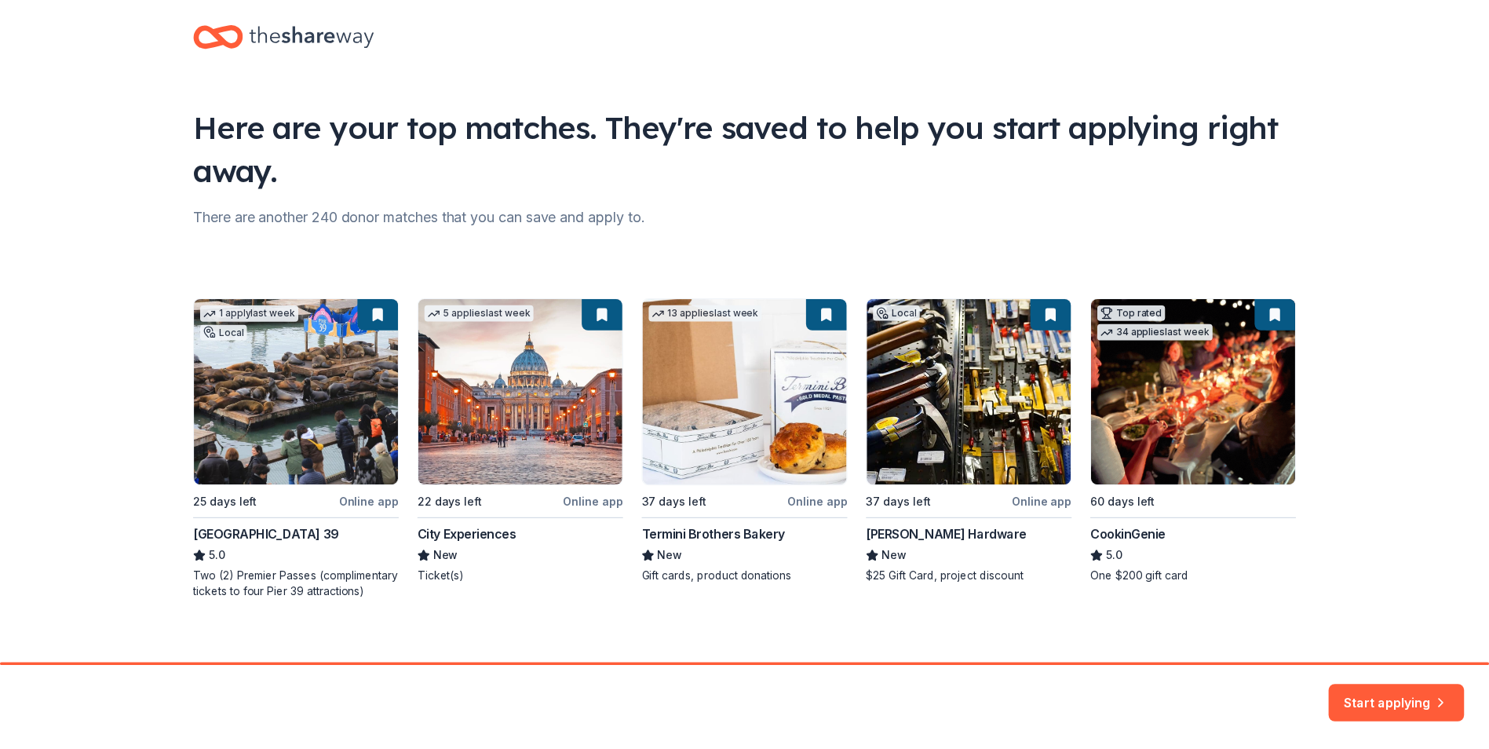
scroll to position [34, 0]
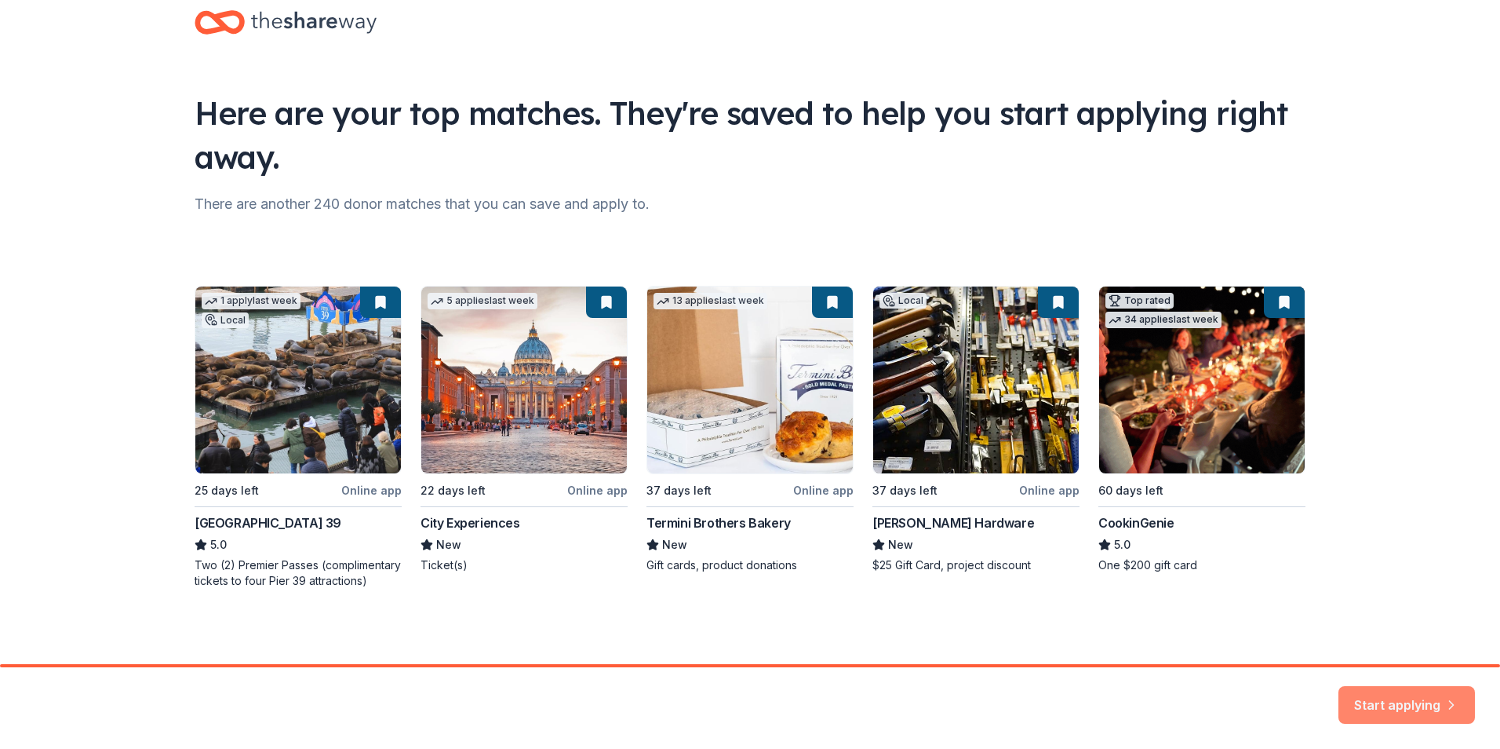
click at [1412, 694] on button "Start applying" at bounding box center [1407, 695] width 137 height 38
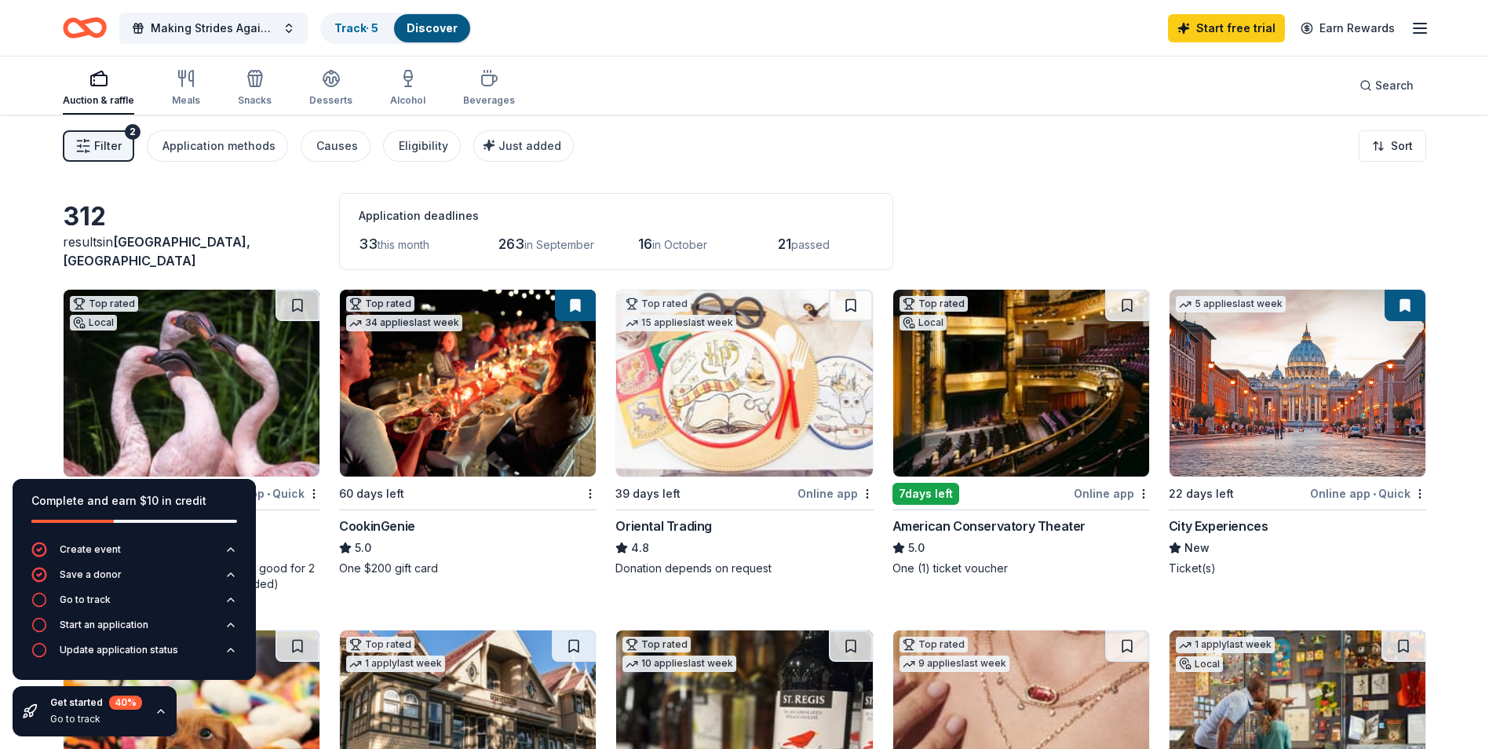
click at [829, 487] on div "Online app" at bounding box center [835, 493] width 76 height 20
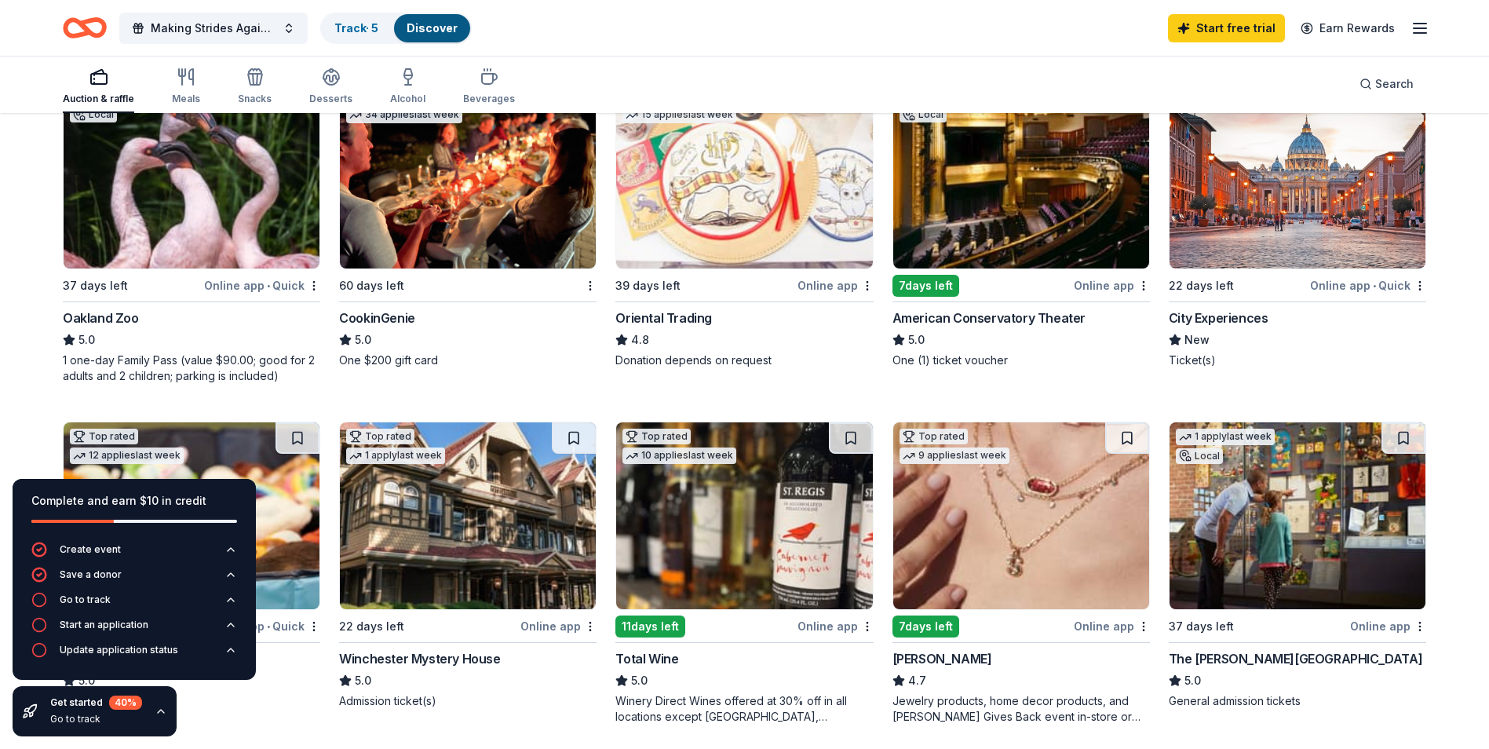
scroll to position [235, 0]
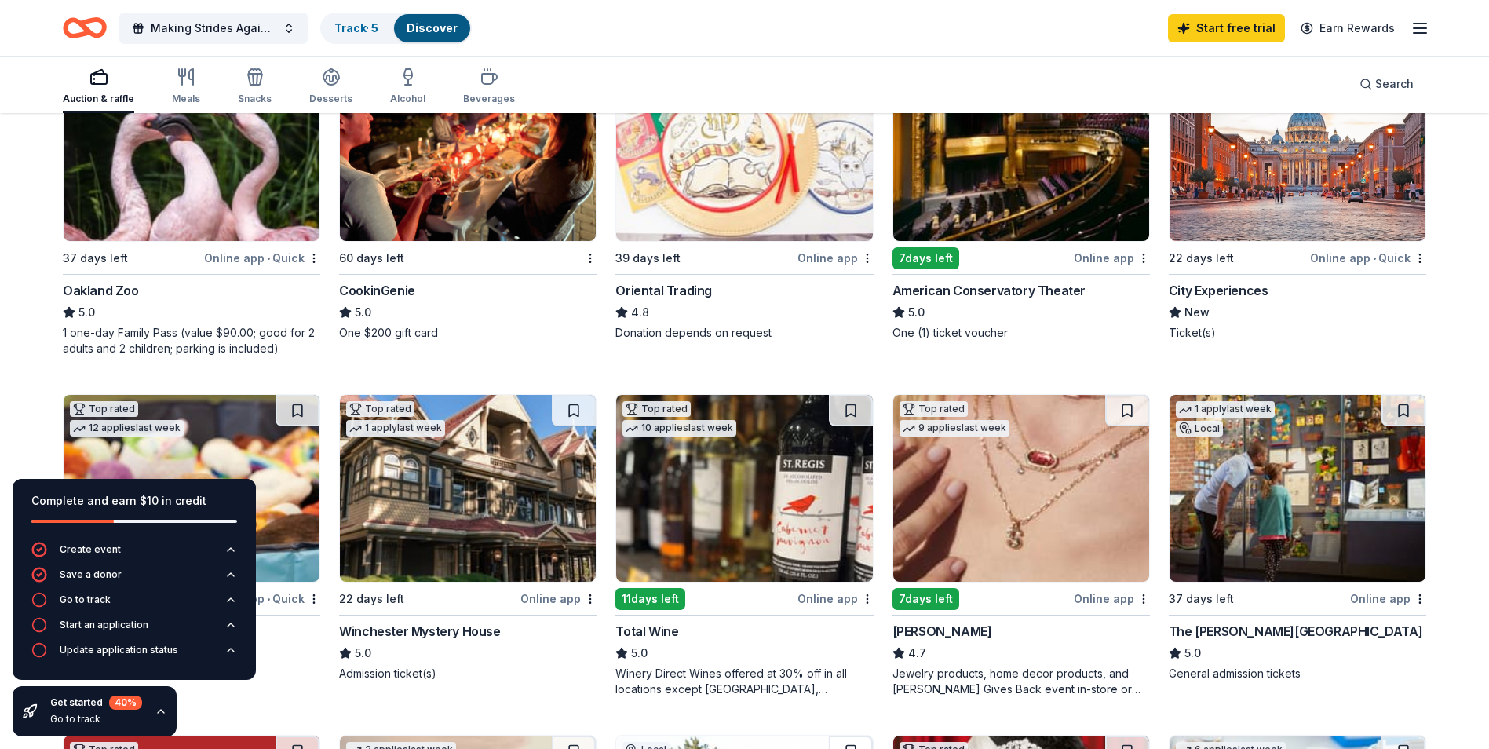
click at [161, 709] on icon "button" at bounding box center [161, 711] width 13 height 13
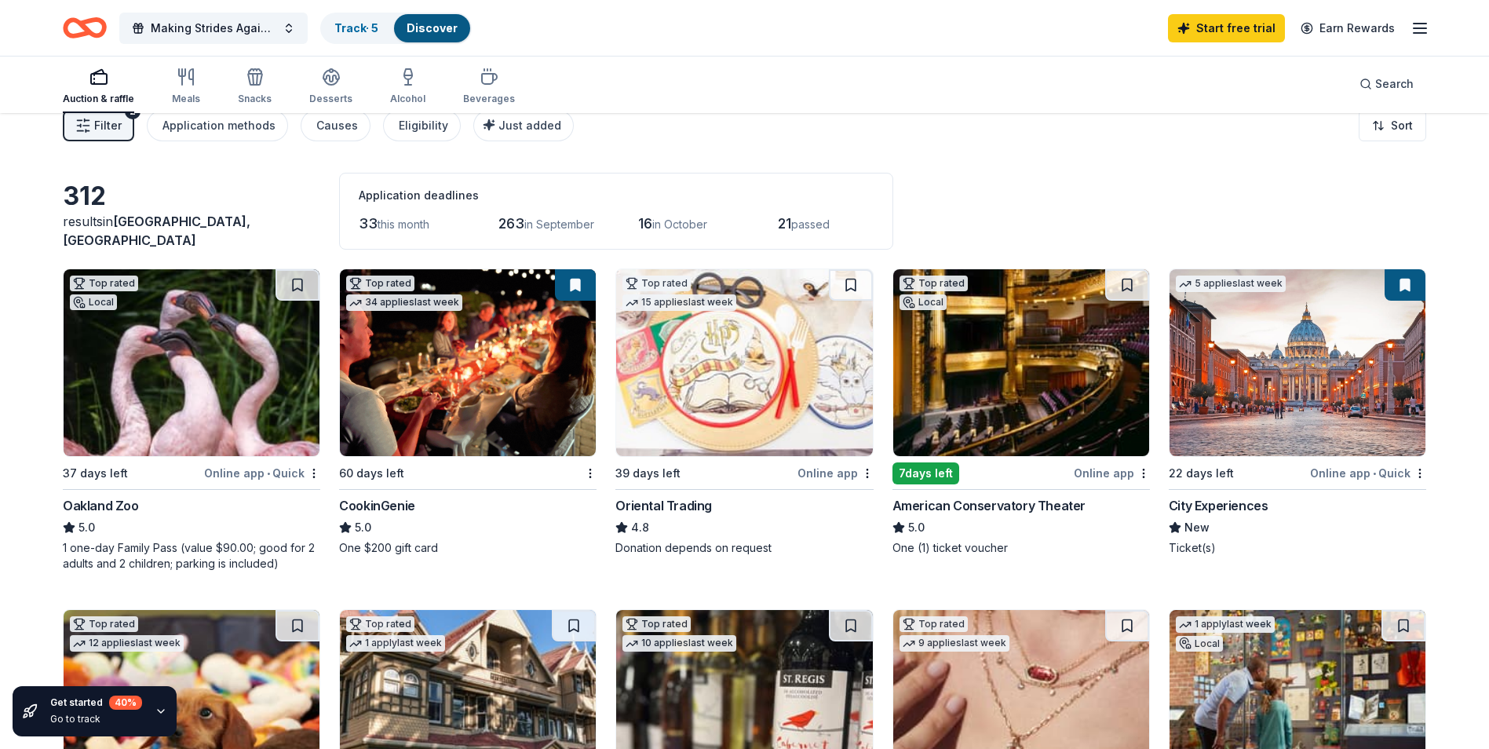
scroll to position [0, 0]
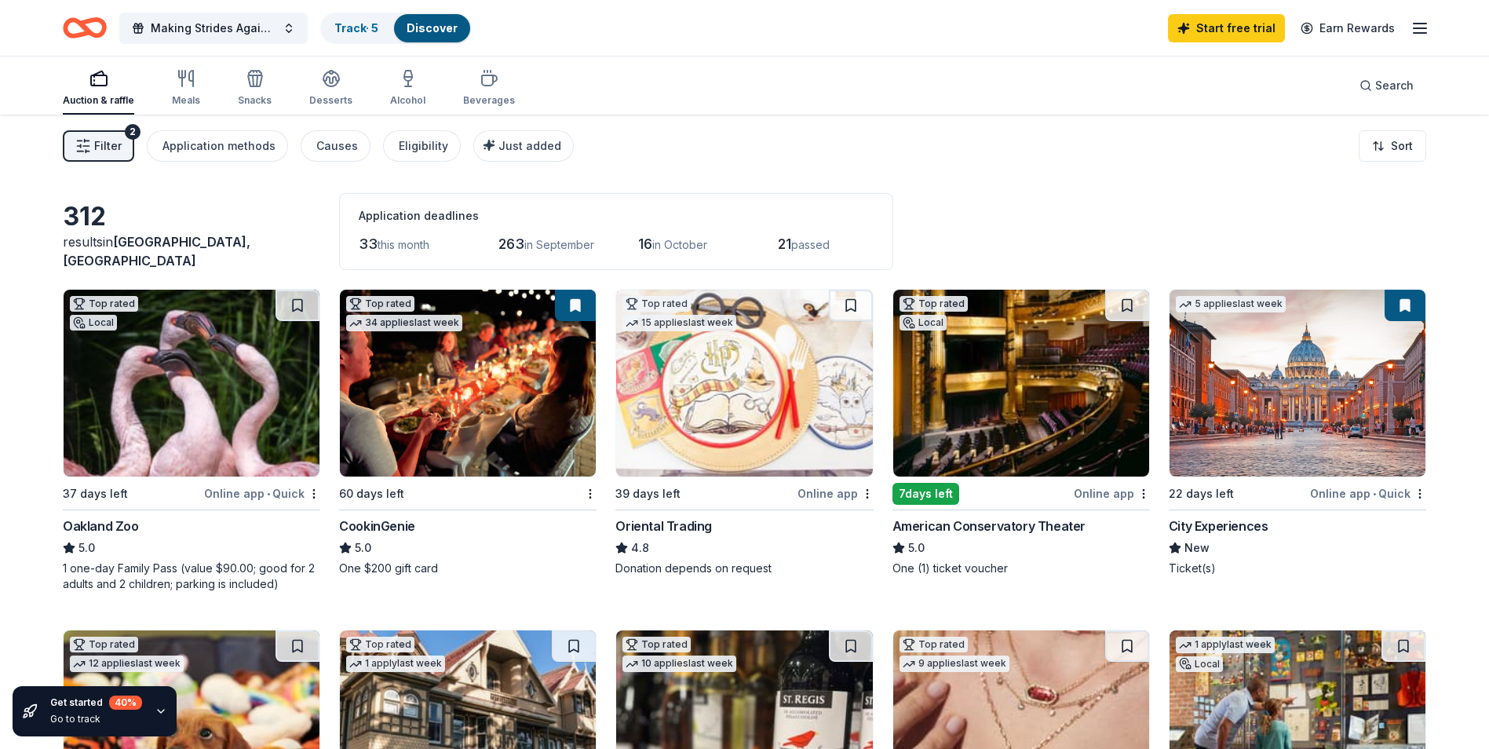
click at [231, 489] on div "Online app • Quick" at bounding box center [262, 493] width 116 height 20
click at [179, 82] on icon "button" at bounding box center [186, 78] width 19 height 19
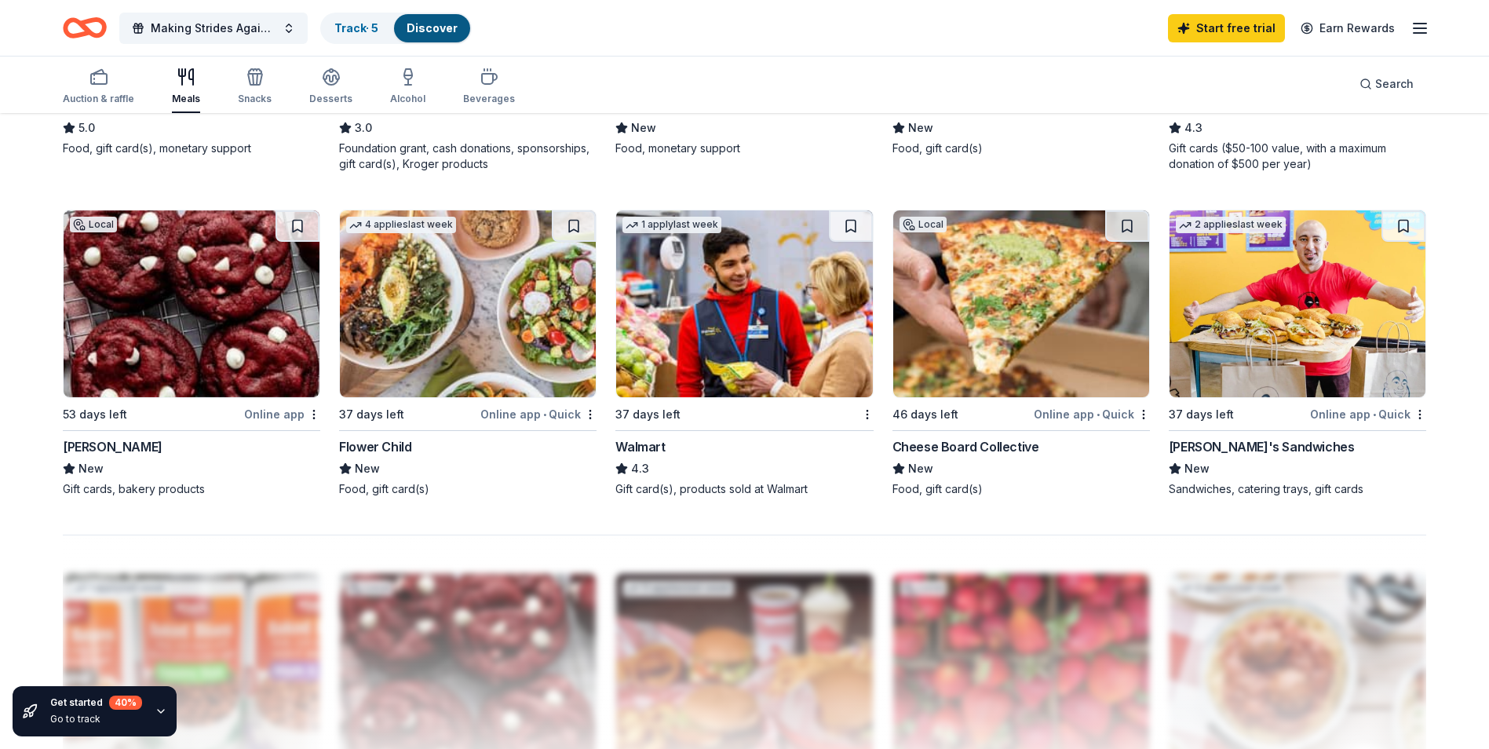
scroll to position [1099, 0]
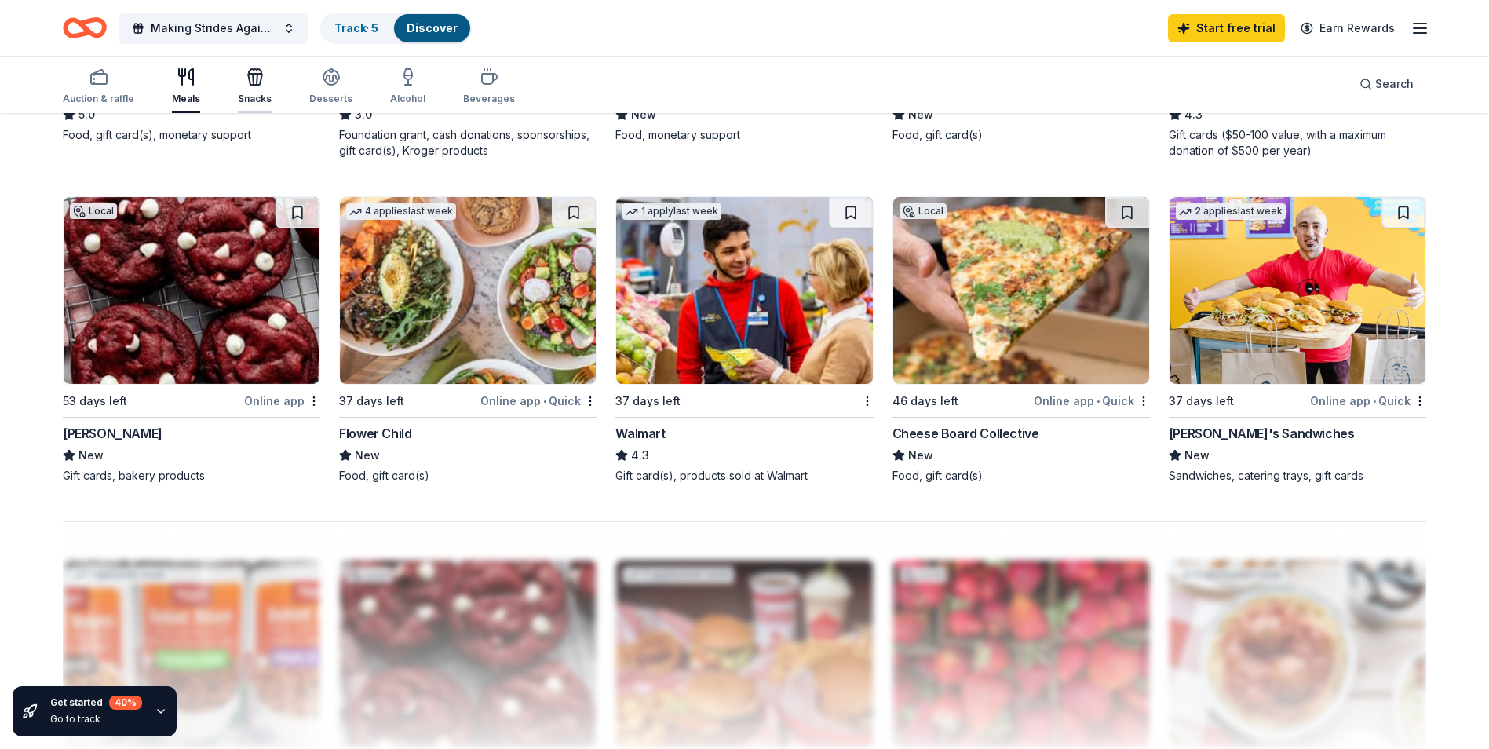
click at [267, 89] on div "Snacks" at bounding box center [255, 86] width 34 height 38
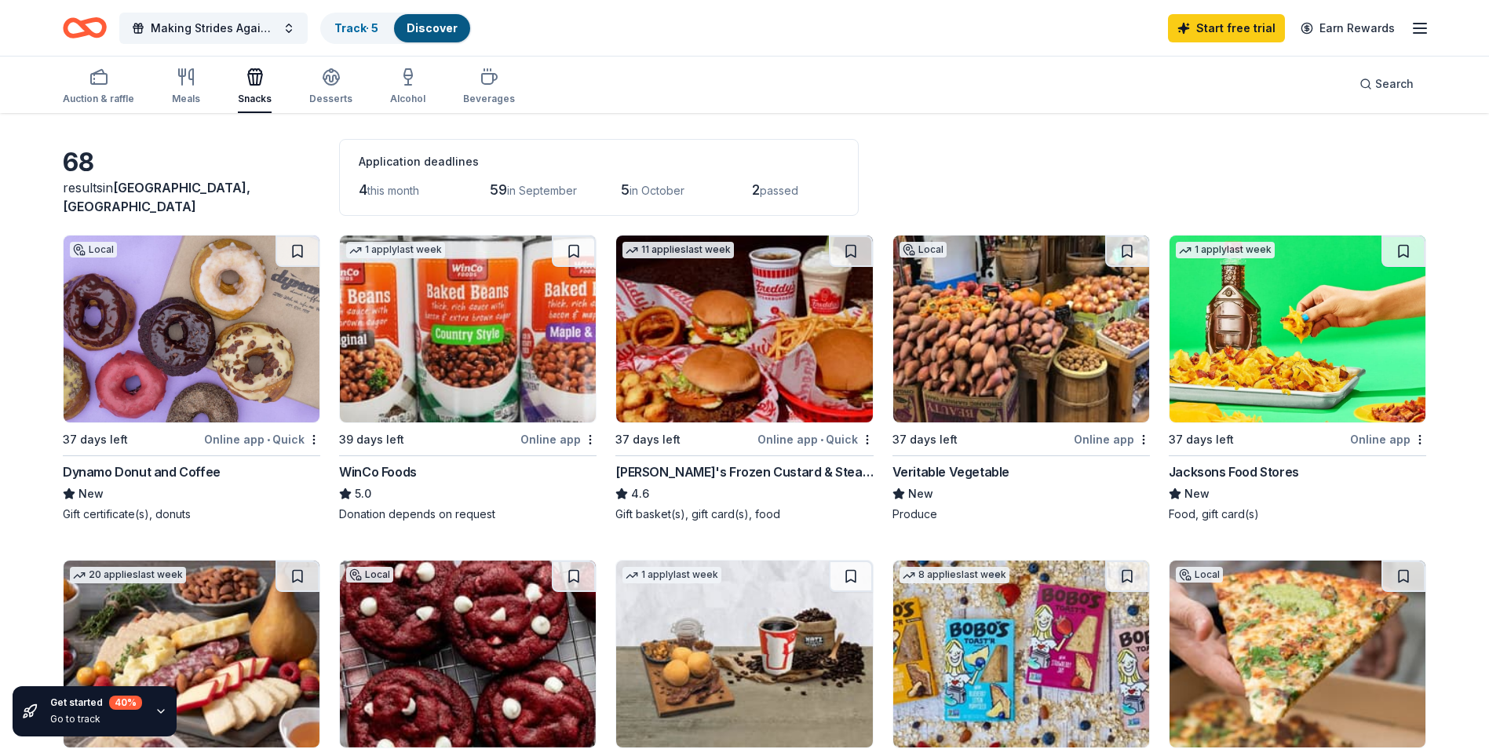
scroll to position [157, 0]
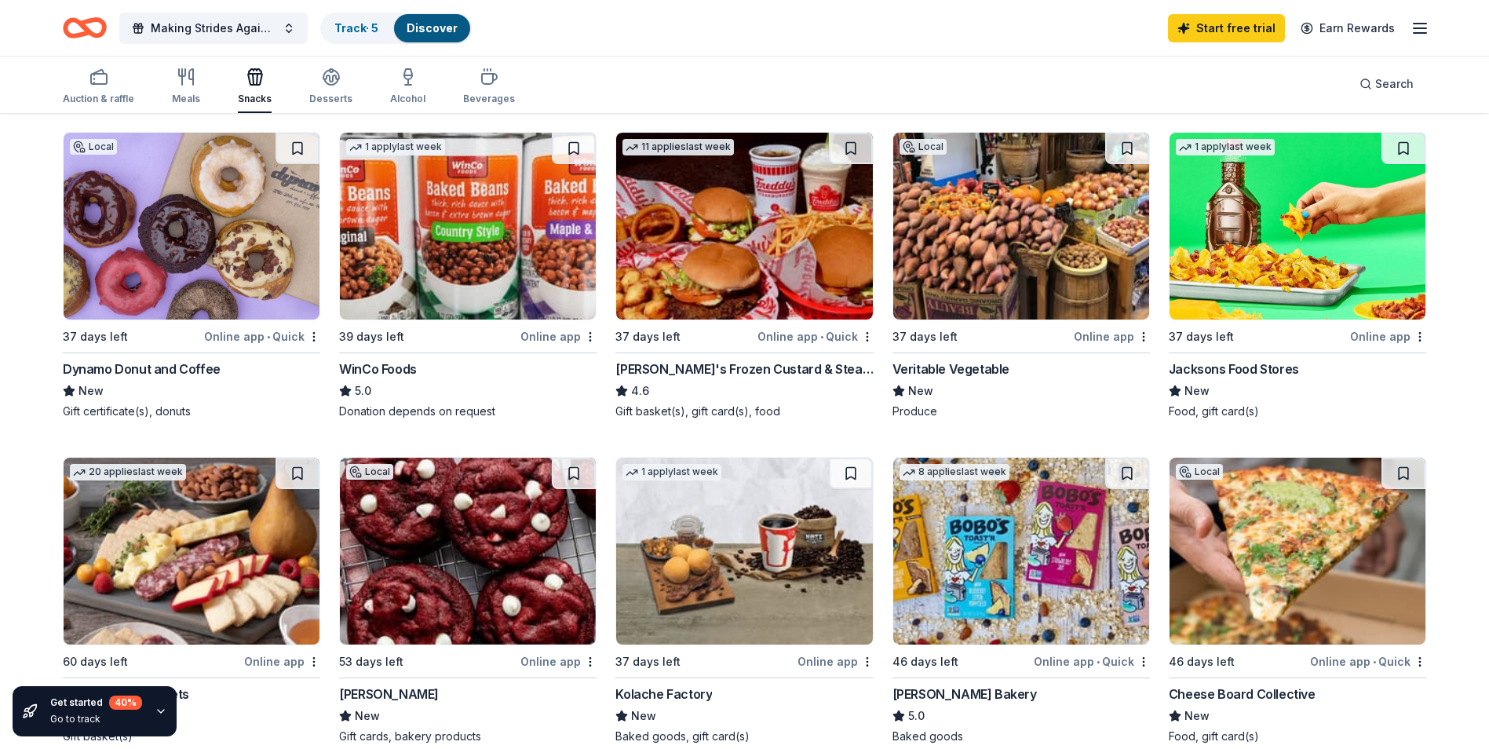
click at [115, 371] on div "Dynamo Donut and Coffee" at bounding box center [142, 368] width 158 height 19
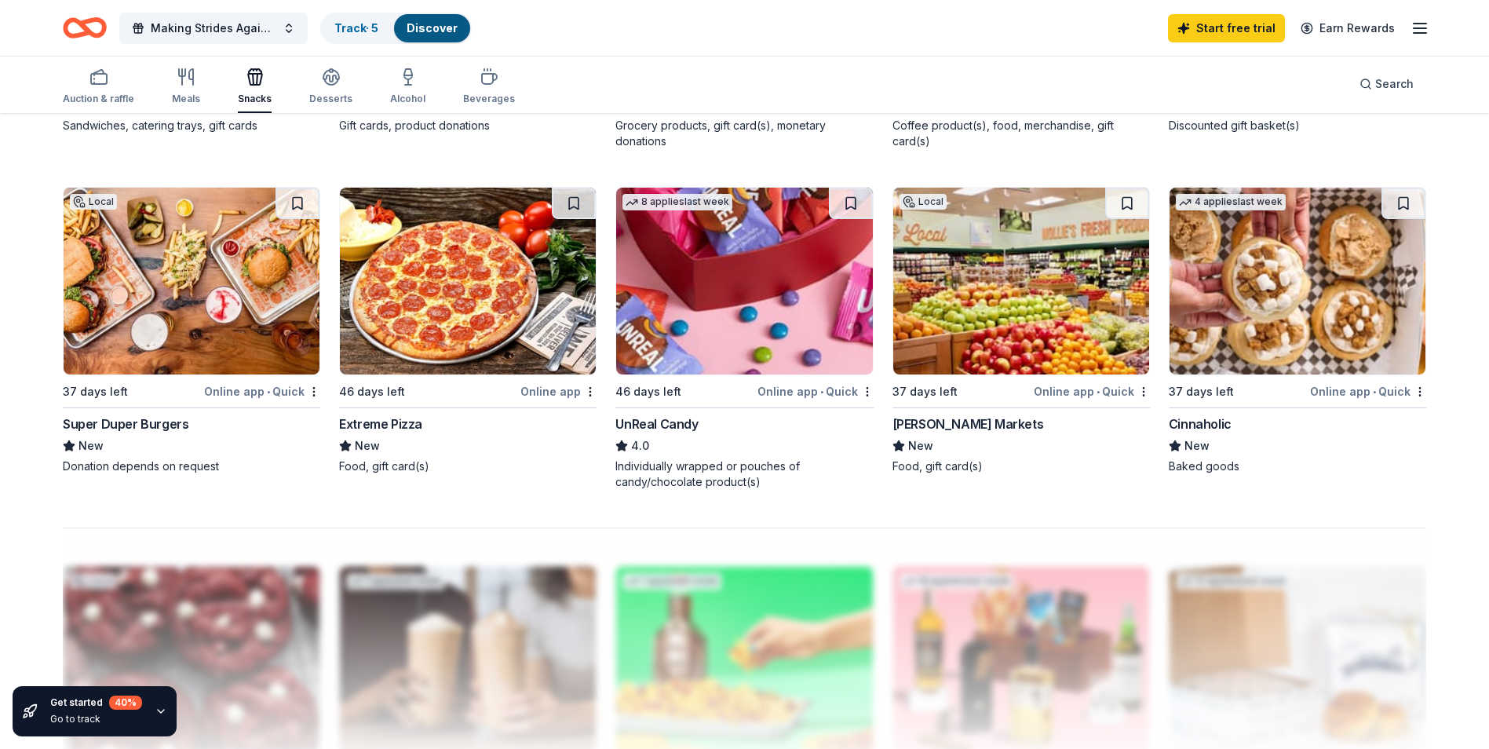
scroll to position [1099, 0]
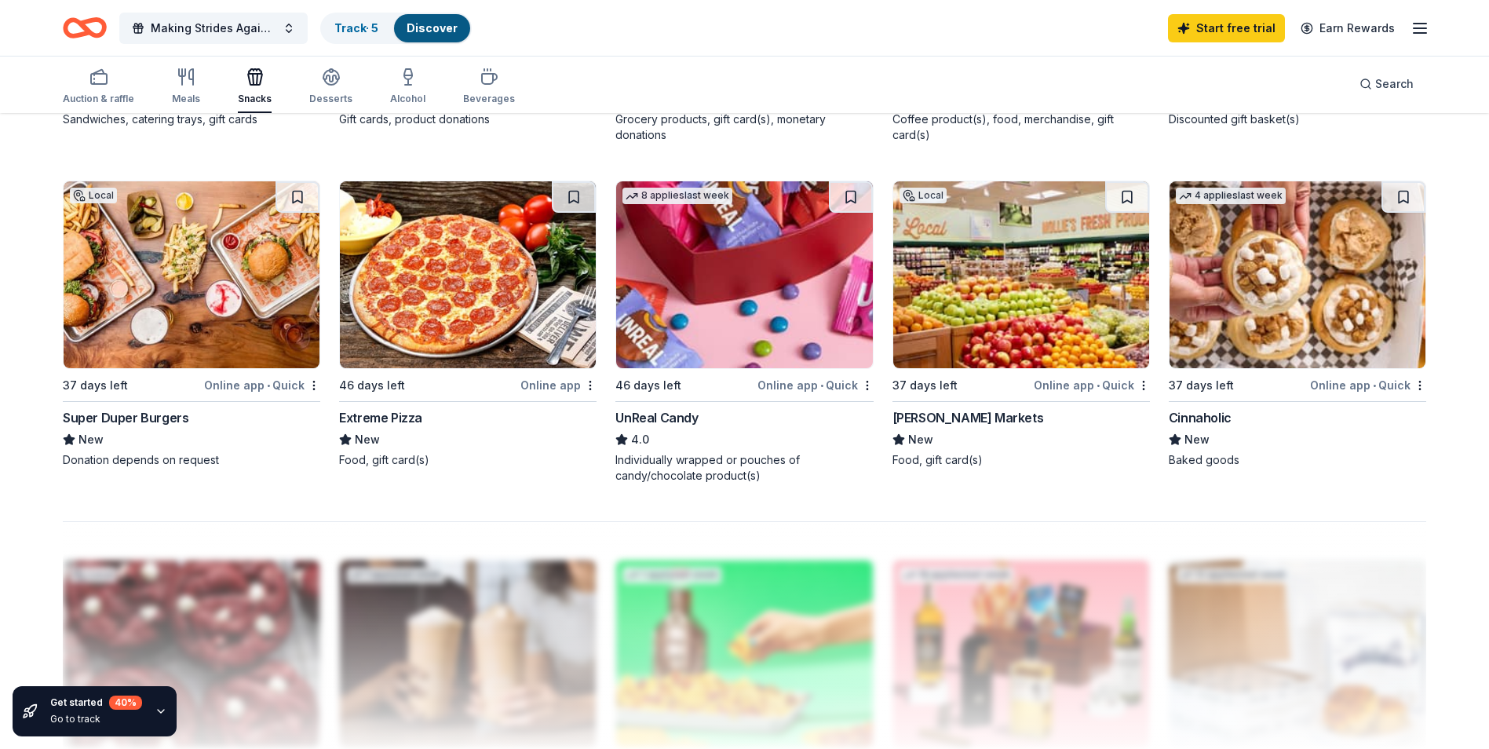
click at [968, 283] on img at bounding box center [1021, 274] width 256 height 187
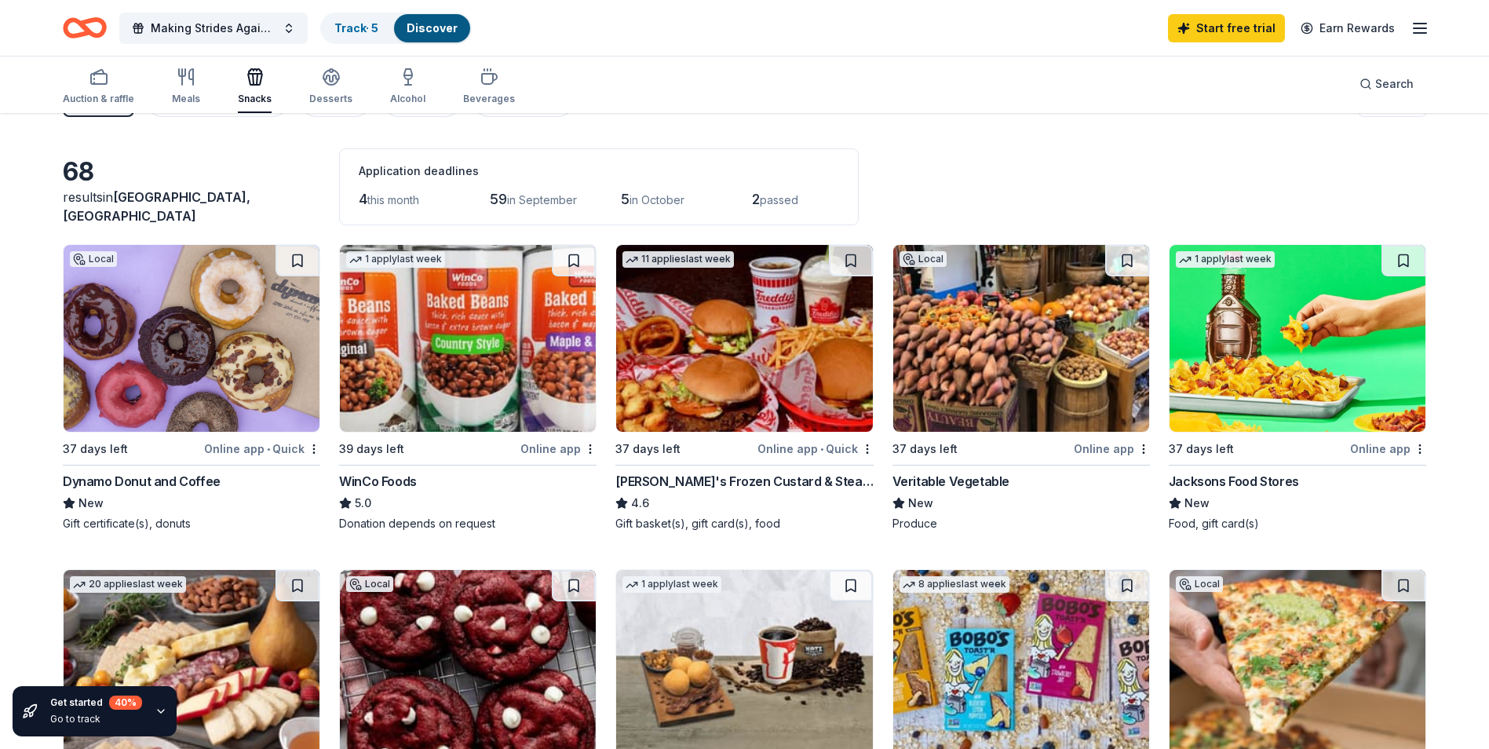
scroll to position [0, 0]
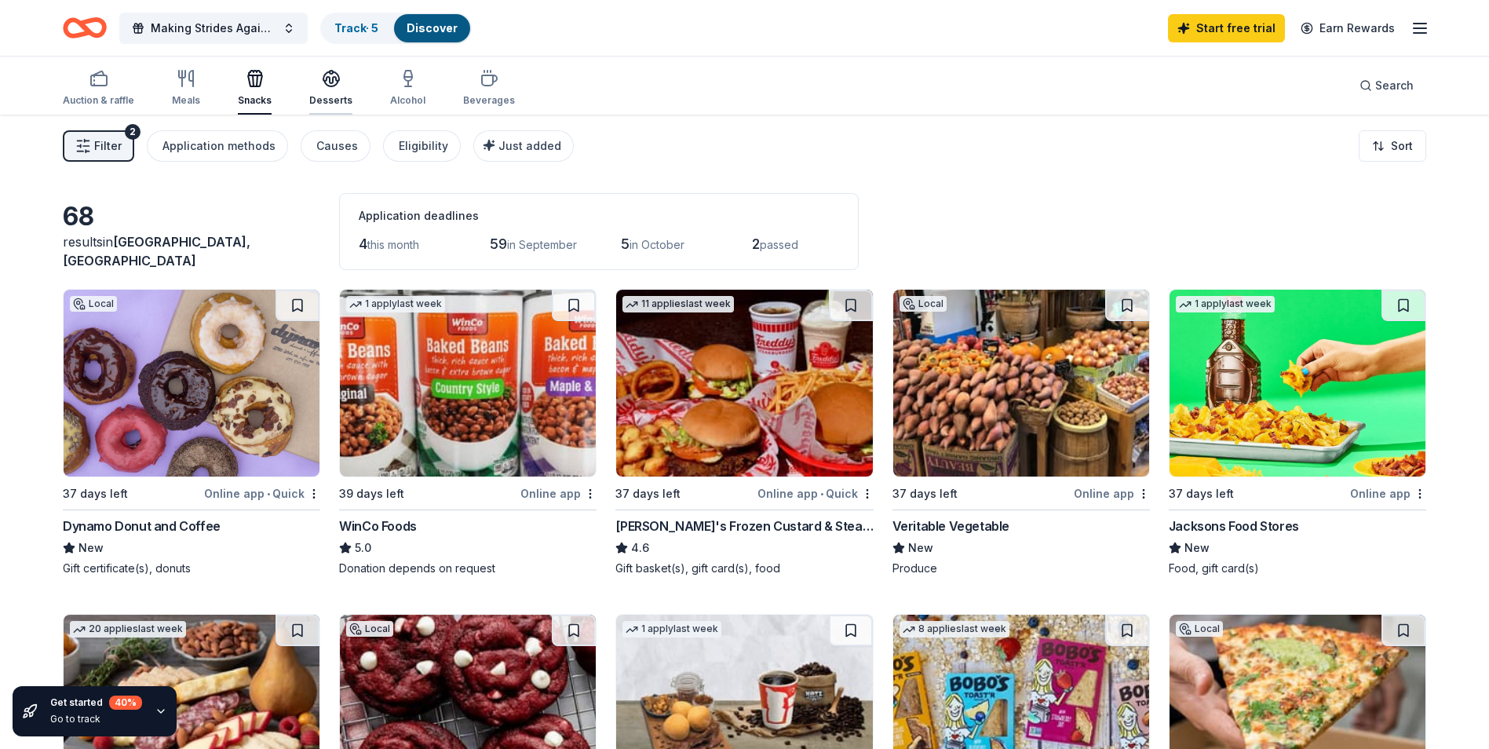
click at [329, 99] on div "Desserts" at bounding box center [330, 100] width 43 height 13
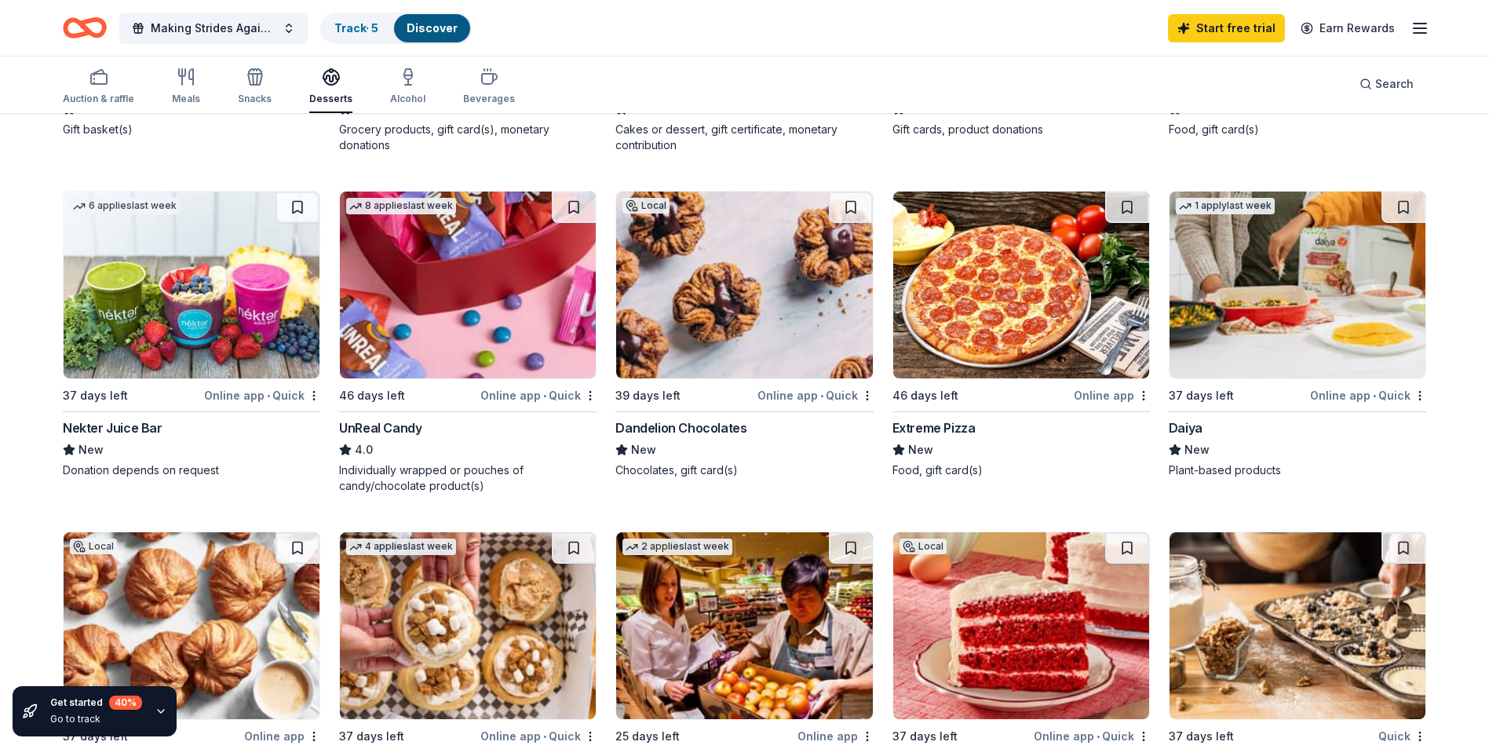
scroll to position [785, 0]
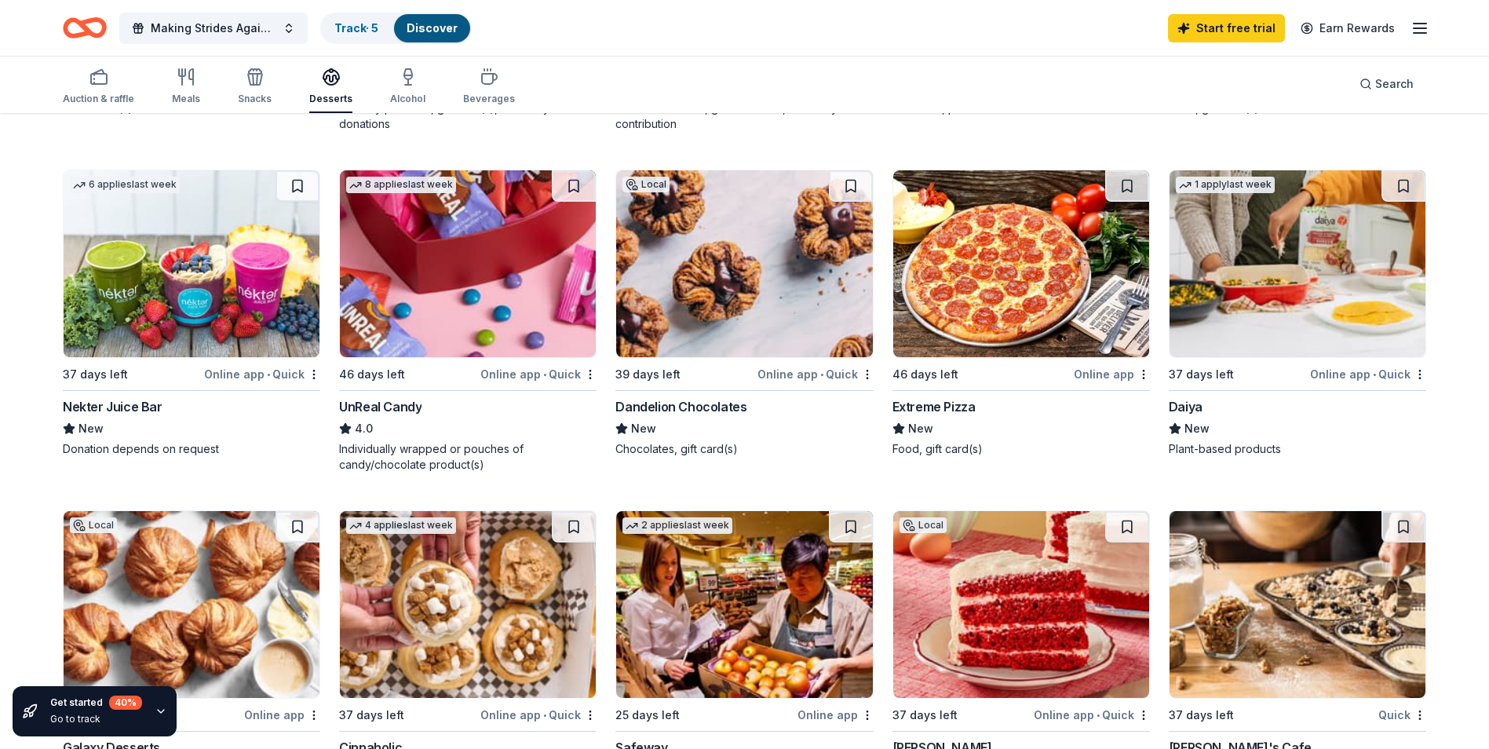
click at [111, 400] on div "Nekter Juice Bar" at bounding box center [113, 406] width 100 height 19
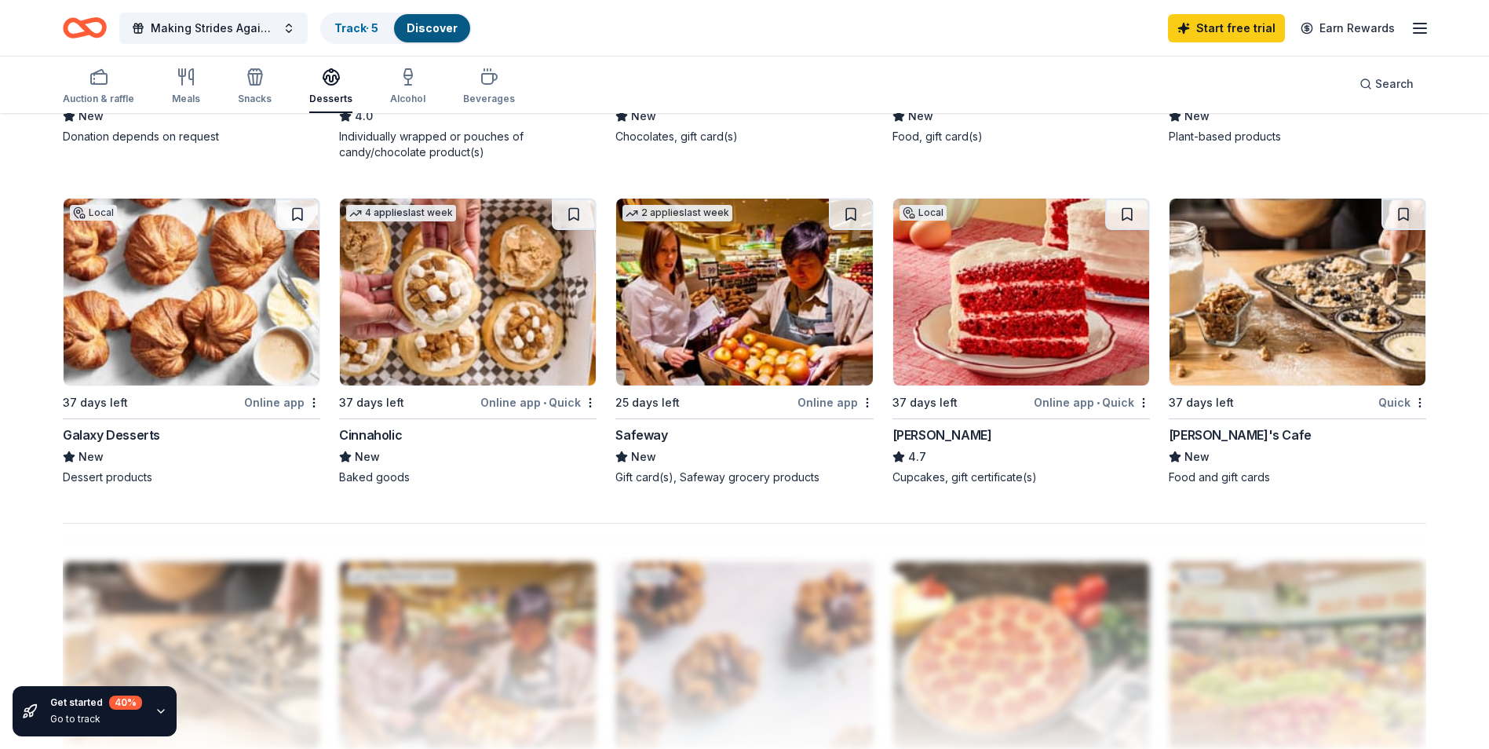
scroll to position [1099, 0]
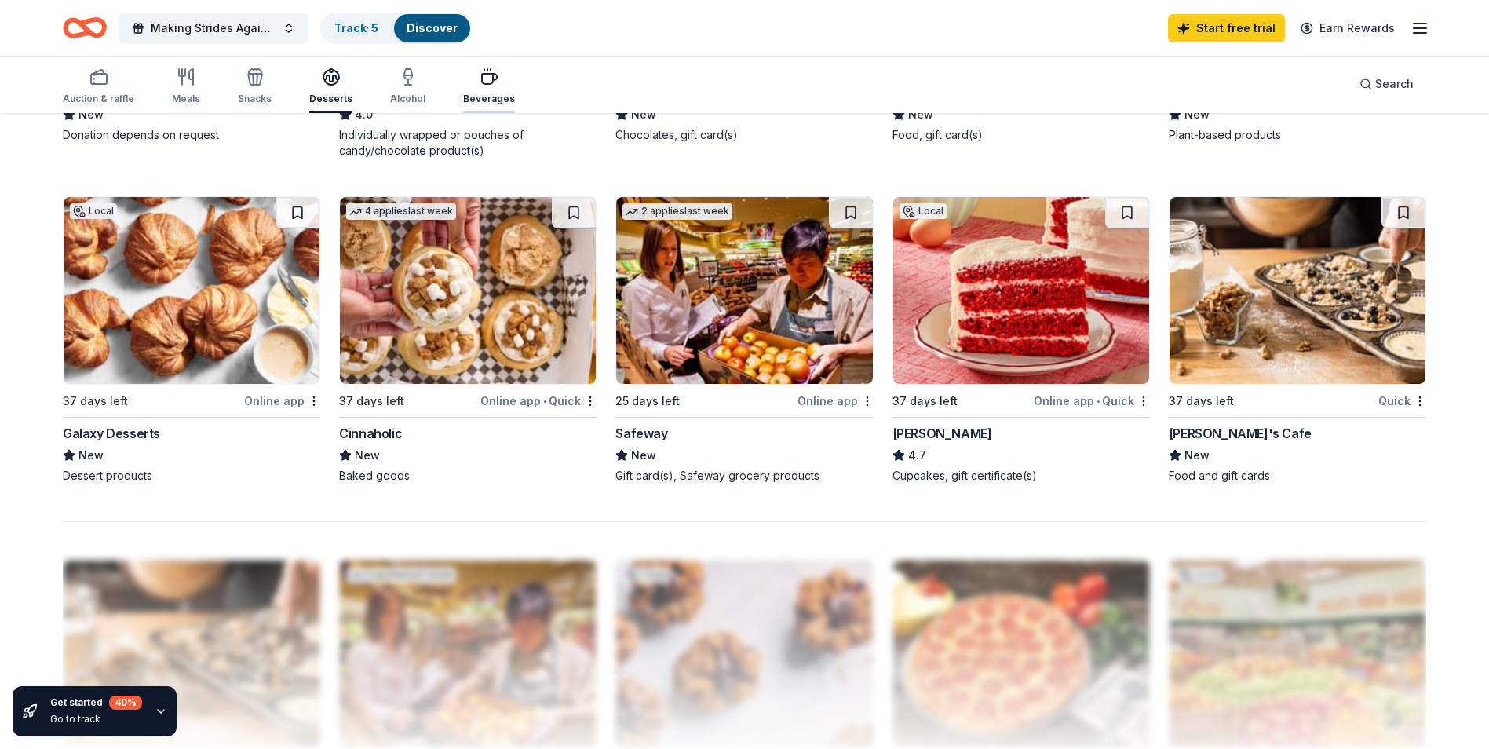
click at [492, 86] on div "button" at bounding box center [489, 76] width 52 height 19
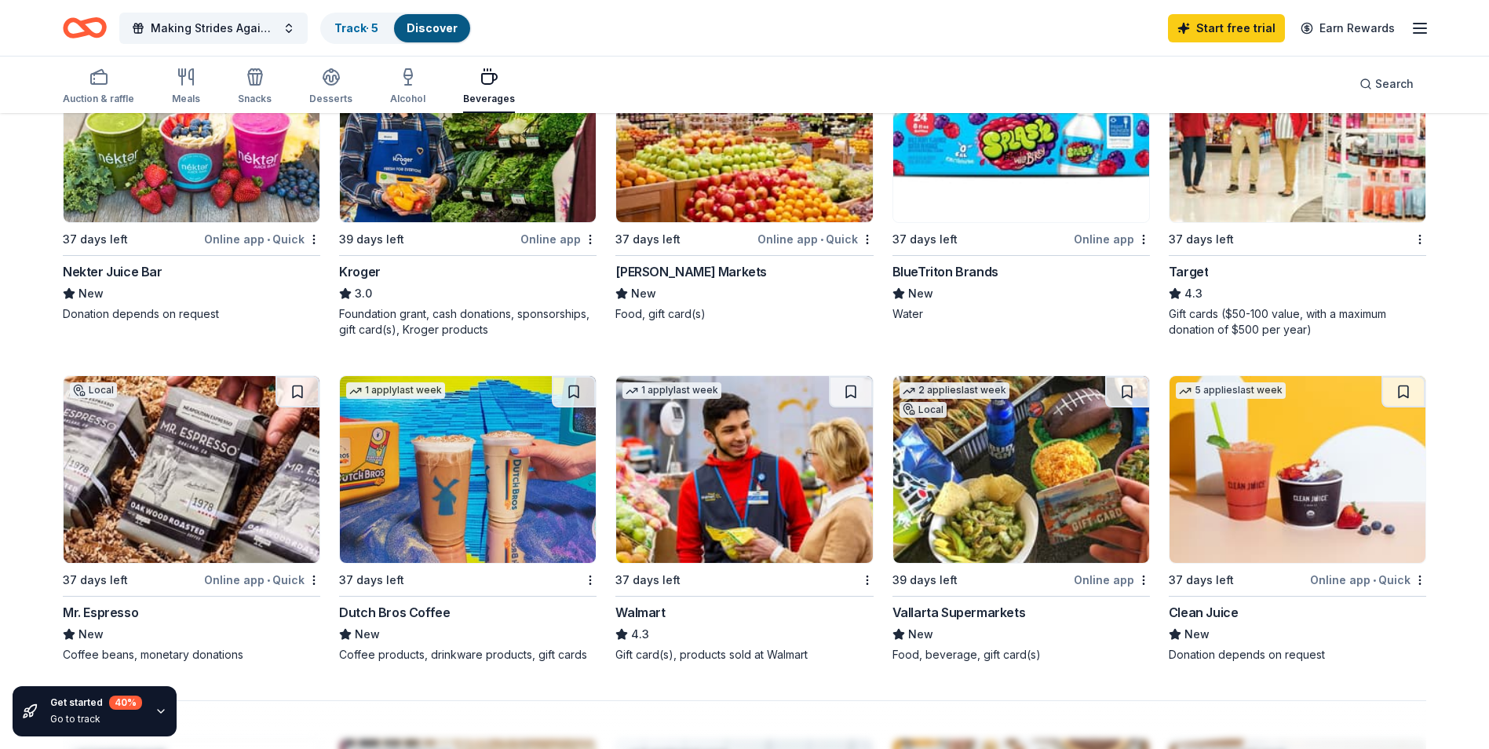
scroll to position [942, 0]
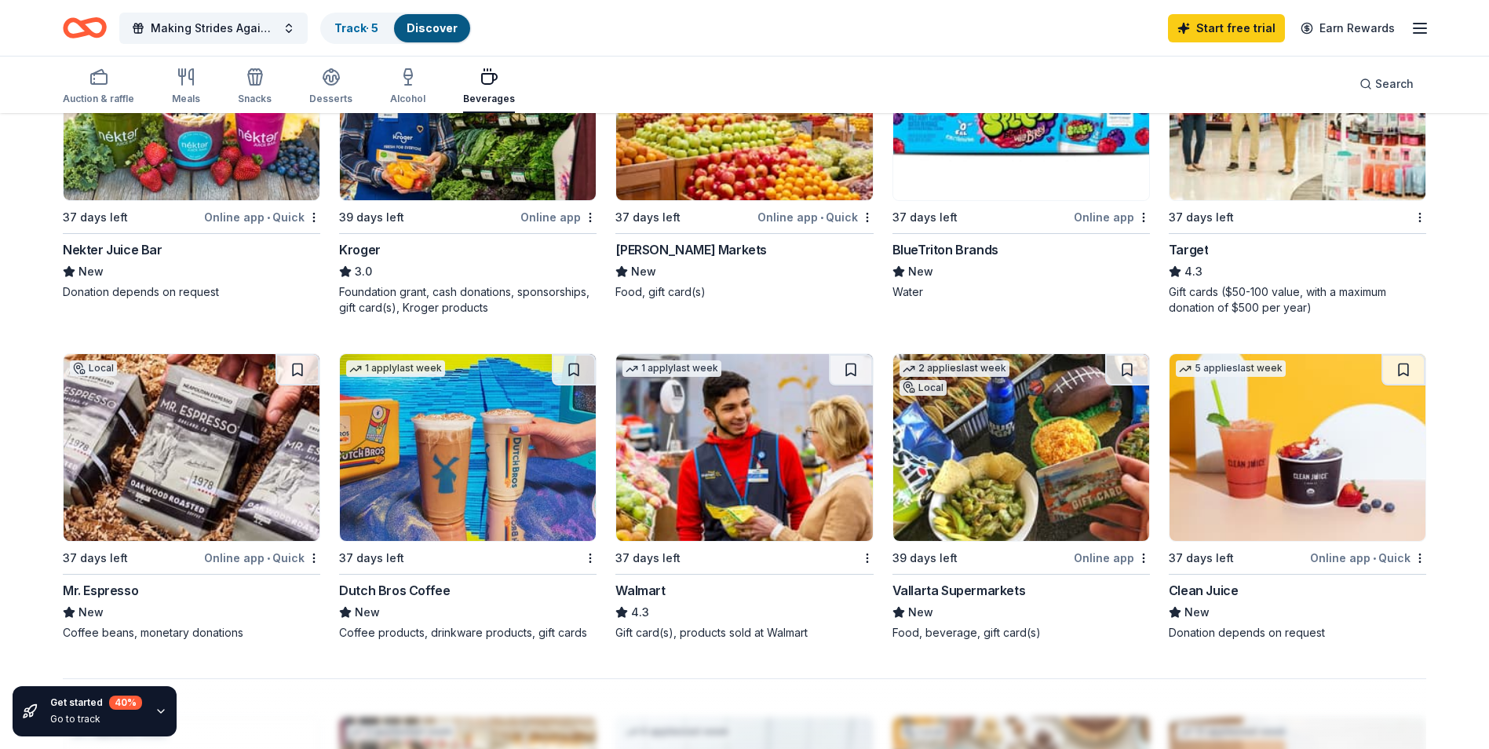
click at [1198, 592] on div "Clean Juice" at bounding box center [1203, 590] width 70 height 19
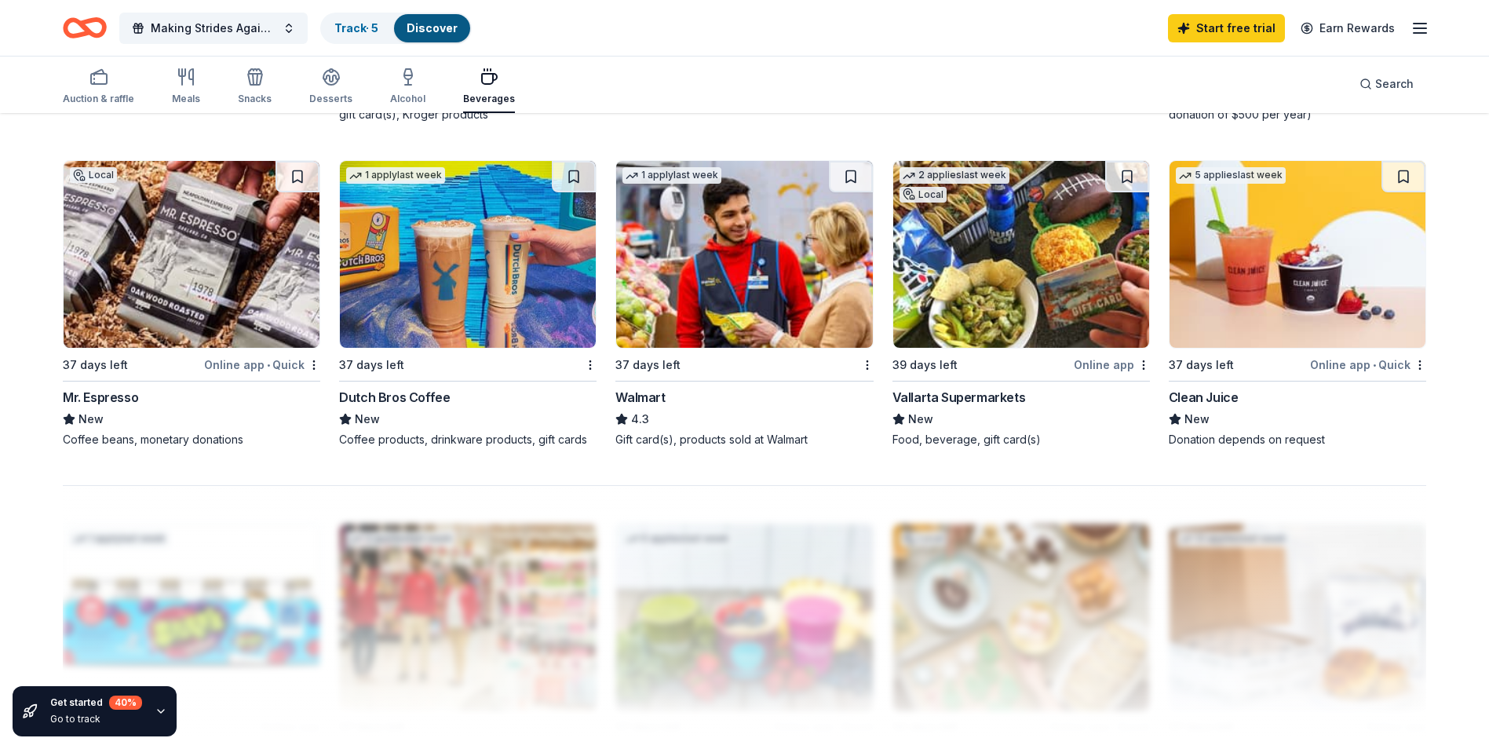
scroll to position [1177, 0]
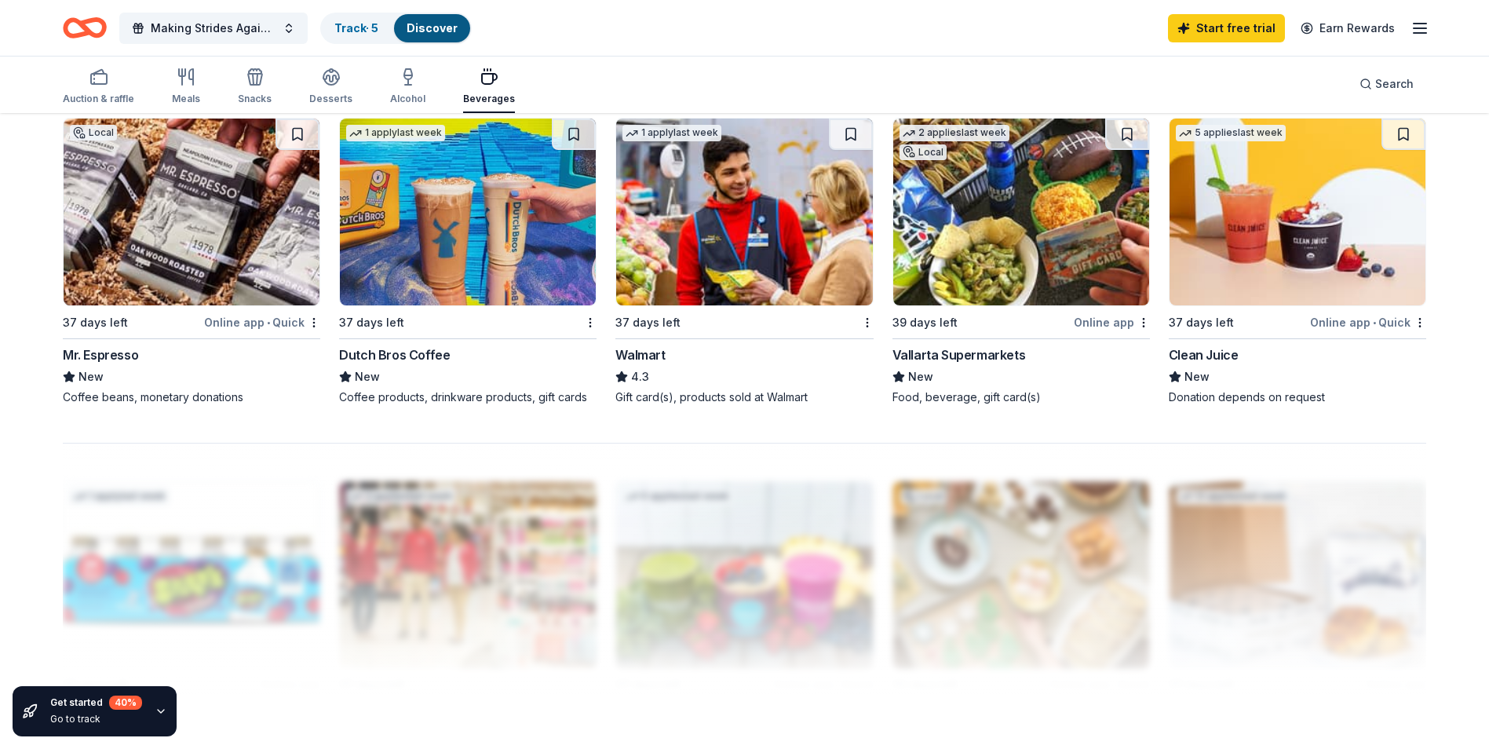
click at [655, 359] on div "Walmart" at bounding box center [639, 354] width 49 height 19
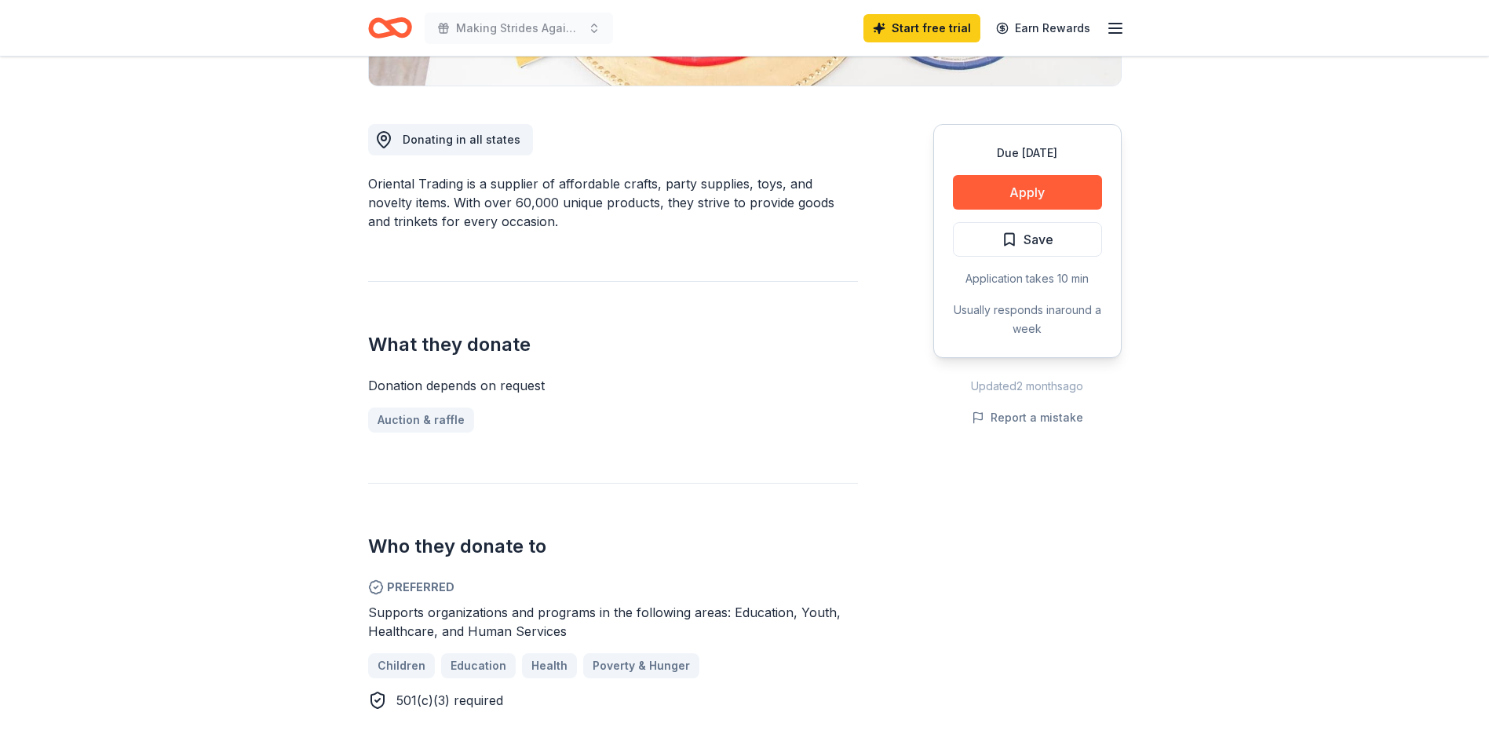
scroll to position [392, 0]
click at [1048, 188] on button "Apply" at bounding box center [1027, 190] width 149 height 35
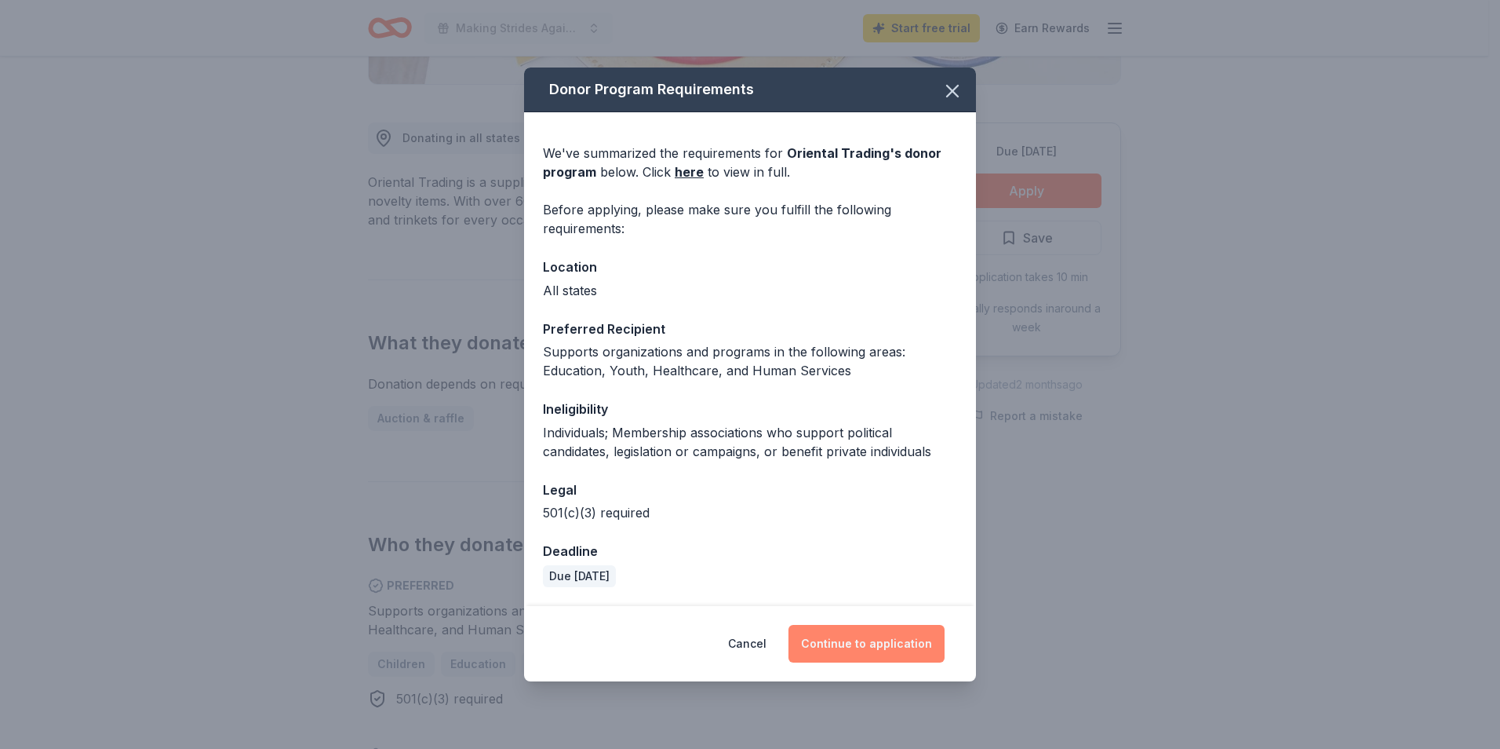
click at [883, 649] on button "Continue to application" at bounding box center [867, 644] width 156 height 38
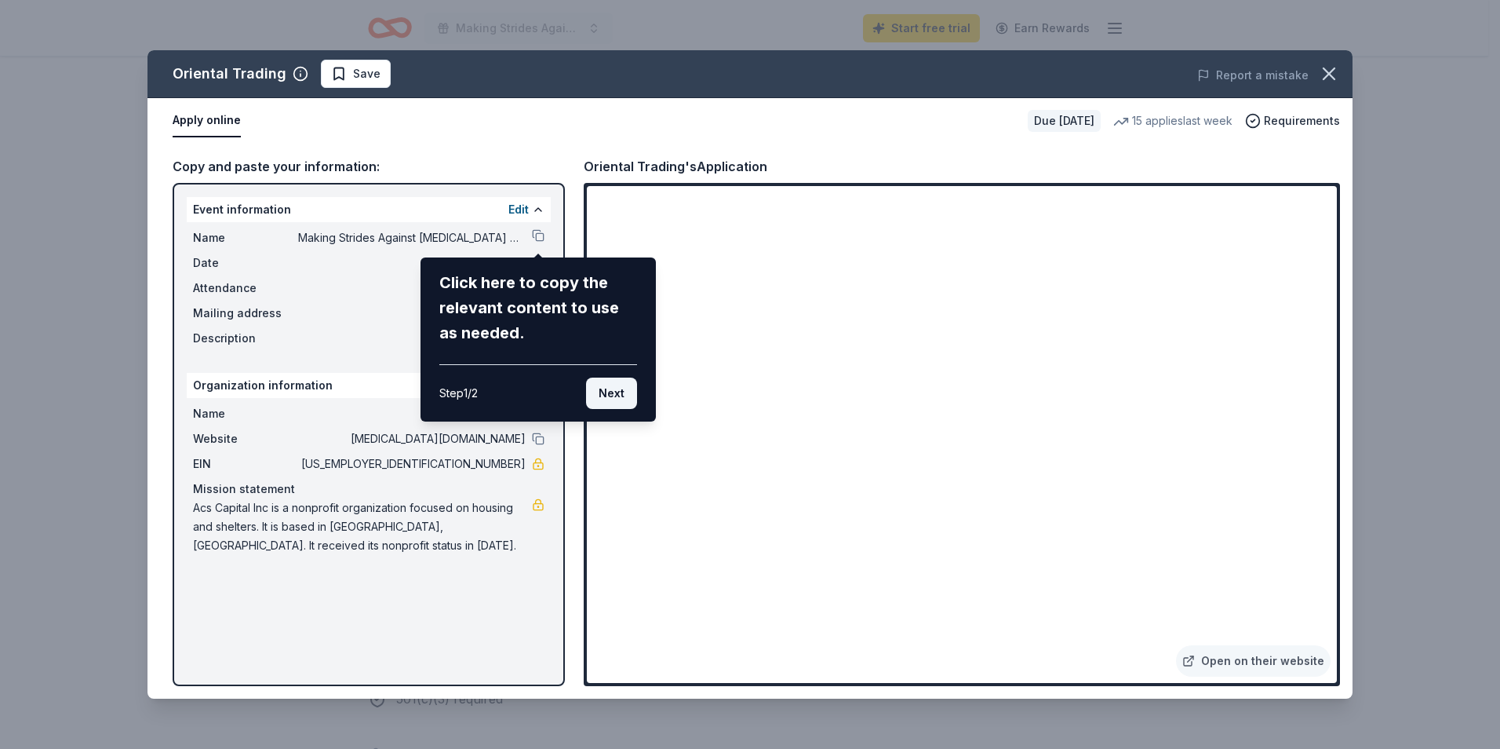
click at [608, 392] on button "Next" at bounding box center [611, 392] width 51 height 31
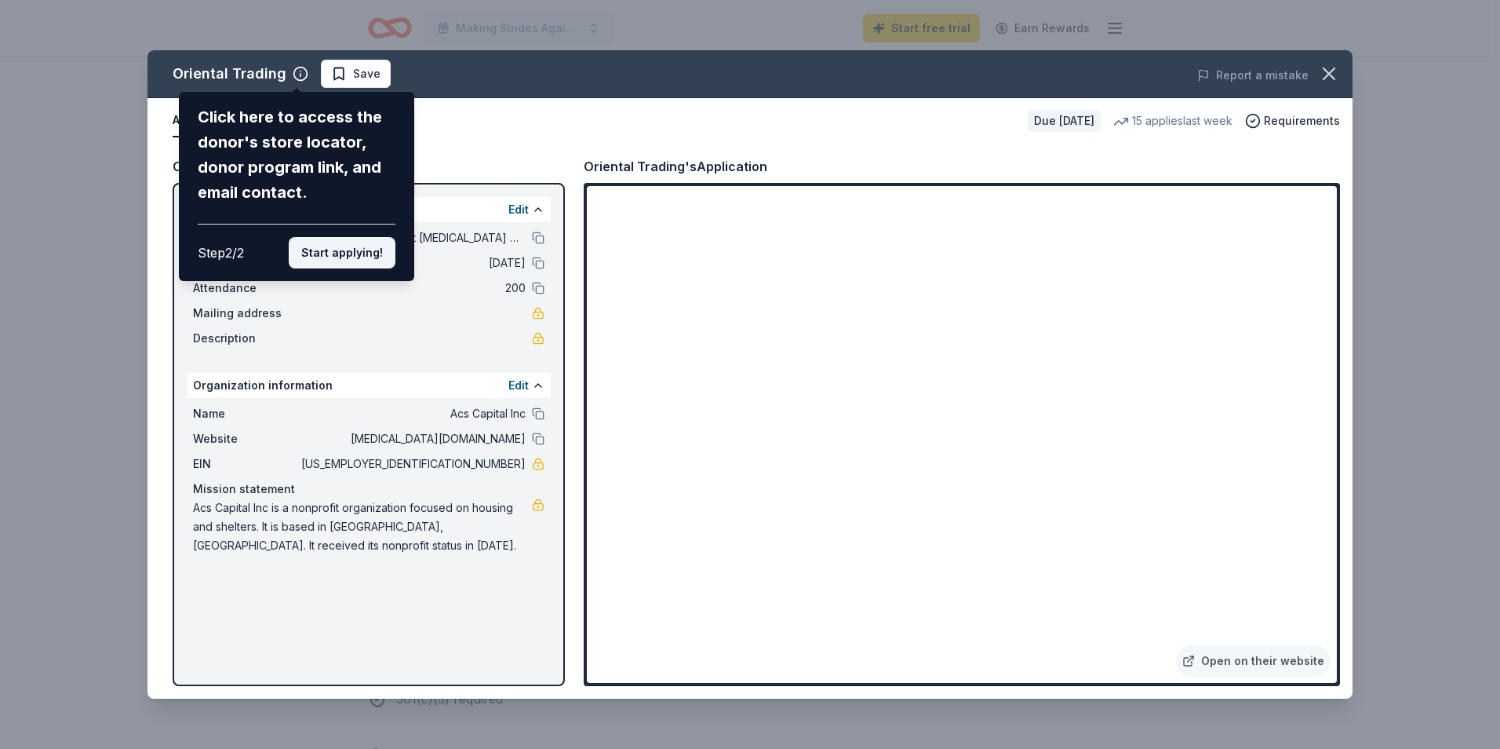
click at [355, 240] on button "Start applying!" at bounding box center [342, 252] width 107 height 31
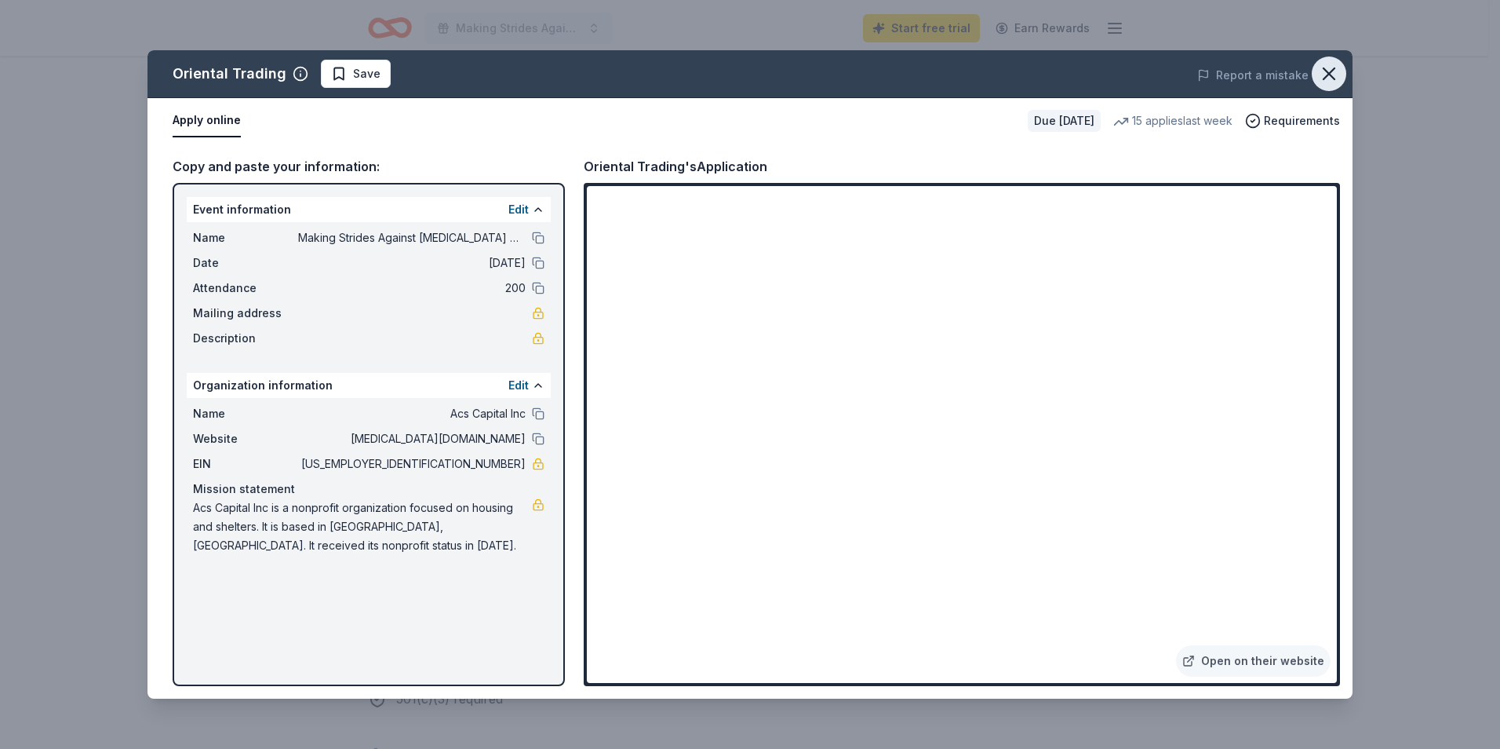
click at [1327, 67] on icon "button" at bounding box center [1329, 74] width 22 height 22
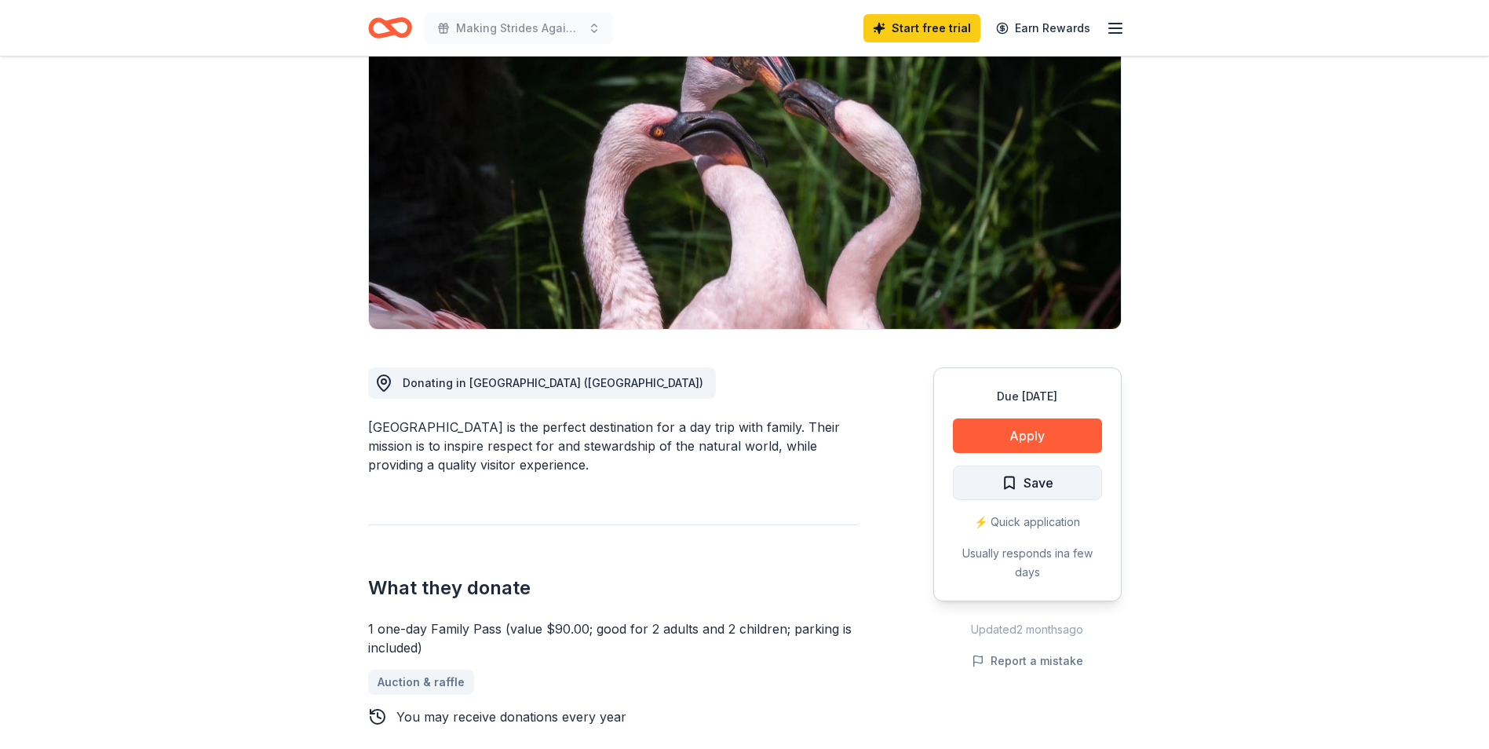
scroll to position [157, 0]
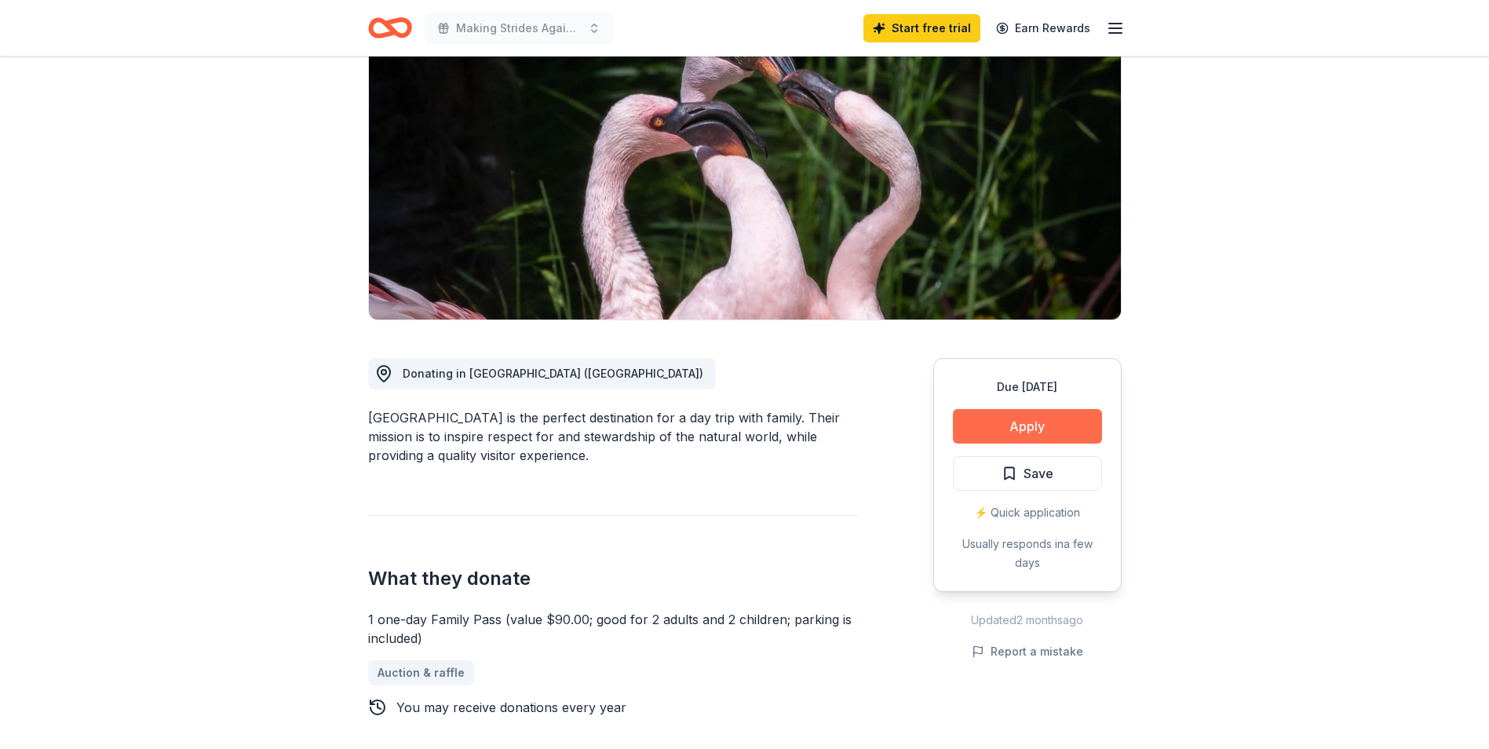
click at [1035, 417] on button "Apply" at bounding box center [1027, 426] width 149 height 35
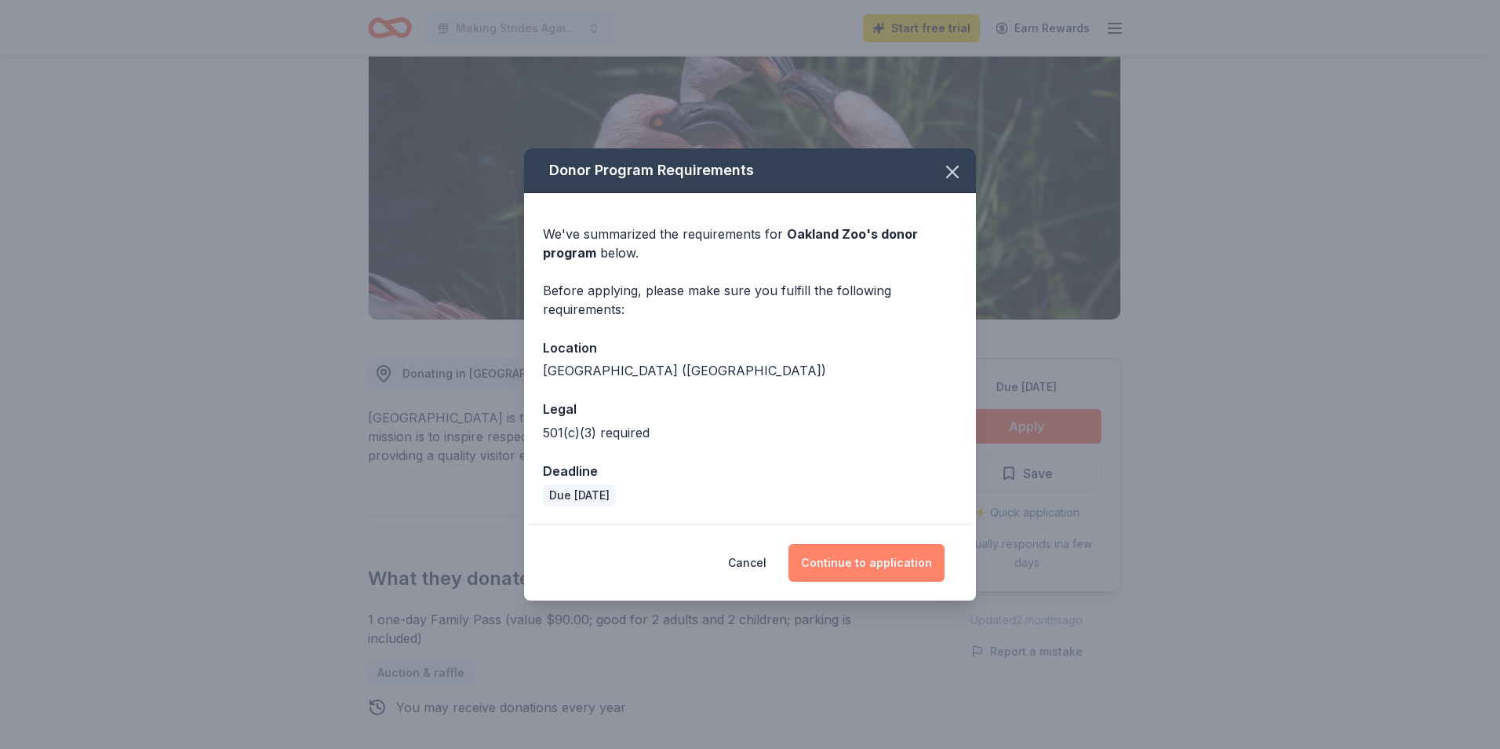
click at [844, 567] on button "Continue to application" at bounding box center [867, 563] width 156 height 38
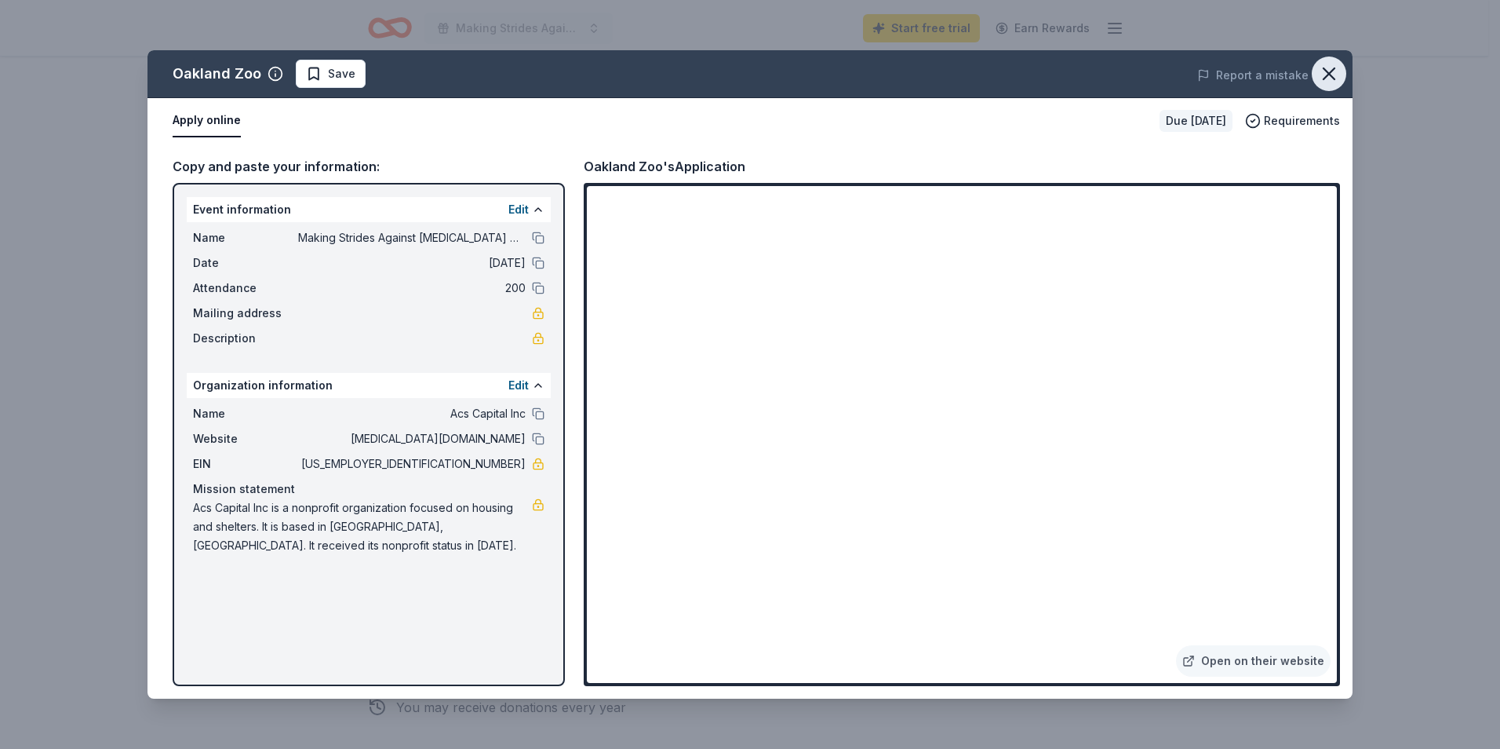
click at [1330, 76] on icon "button" at bounding box center [1329, 74] width 22 height 22
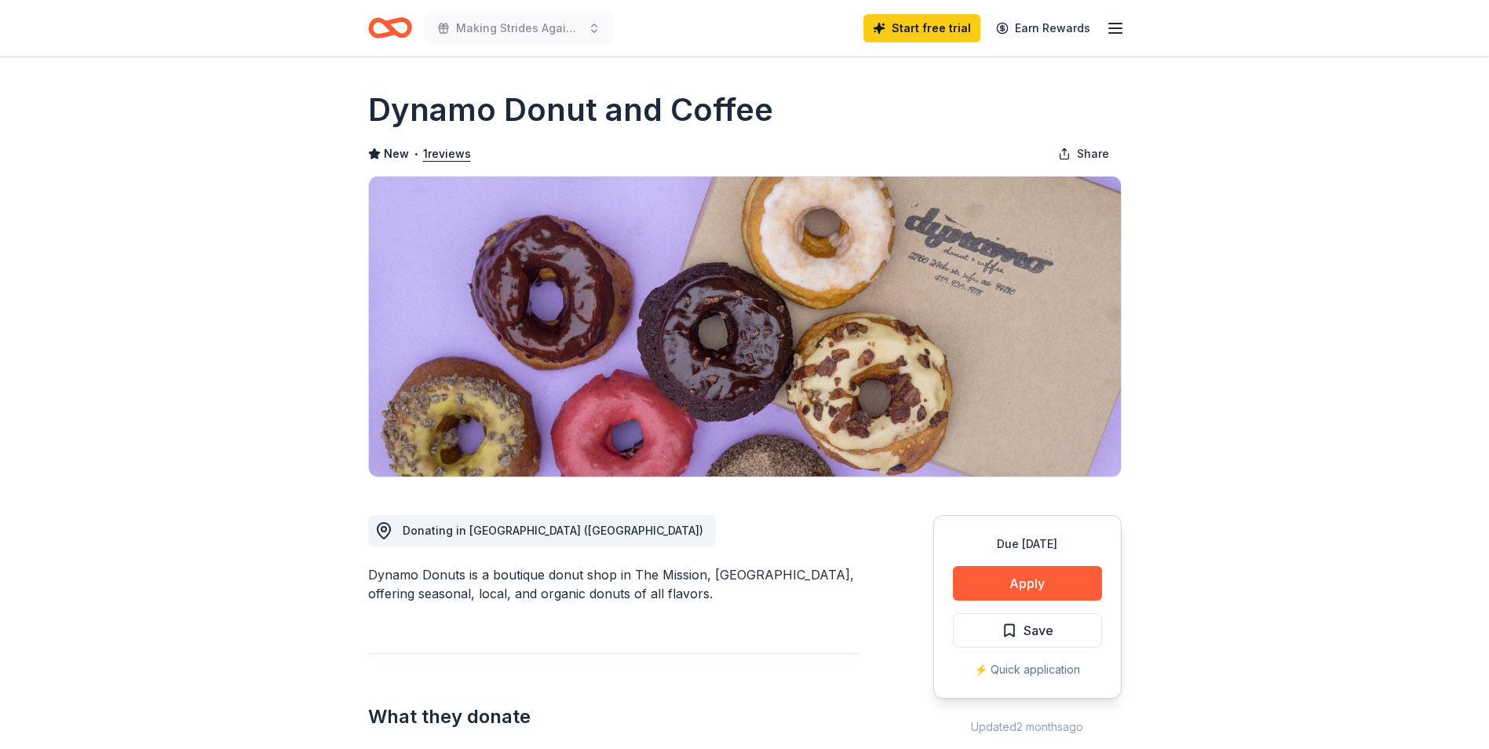
scroll to position [157, 0]
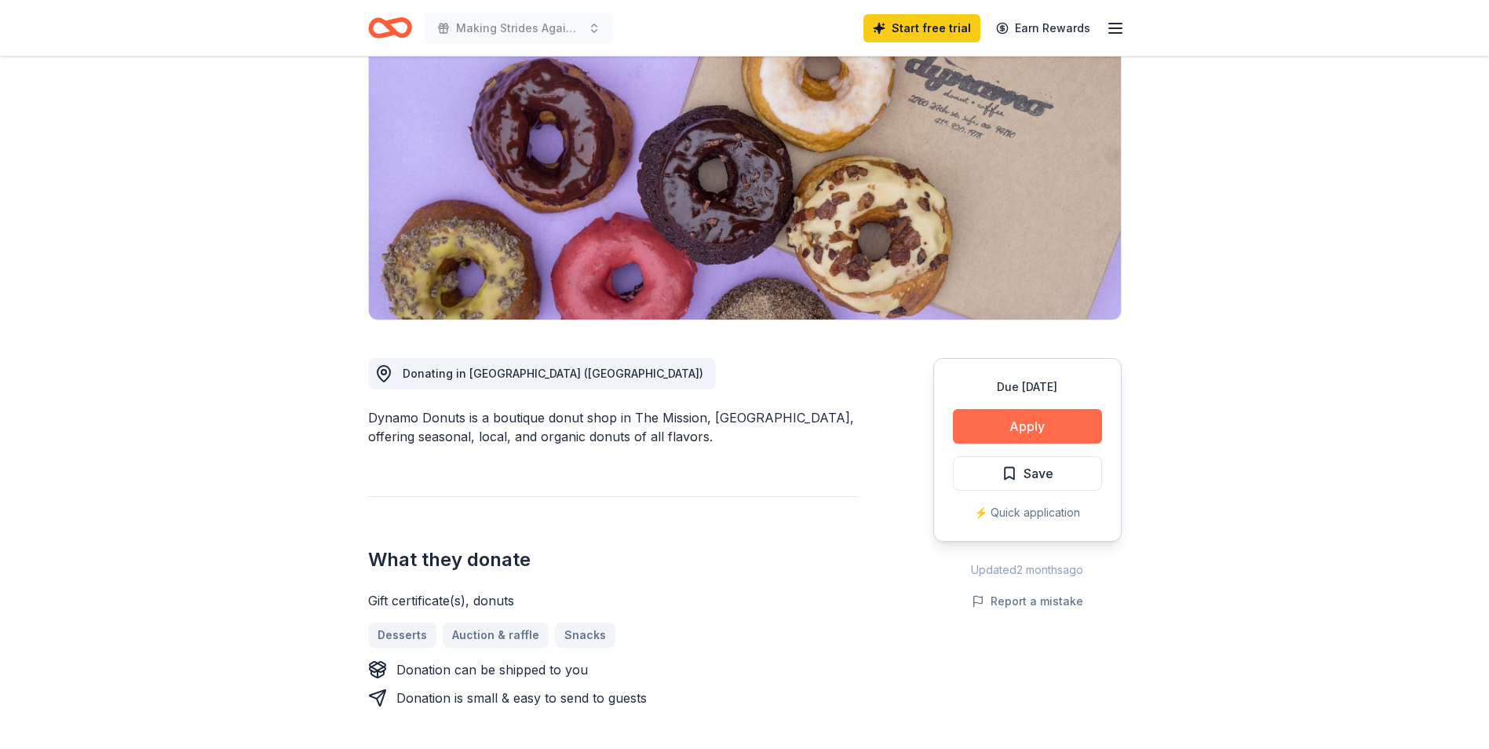
click at [1012, 428] on button "Apply" at bounding box center [1027, 426] width 149 height 35
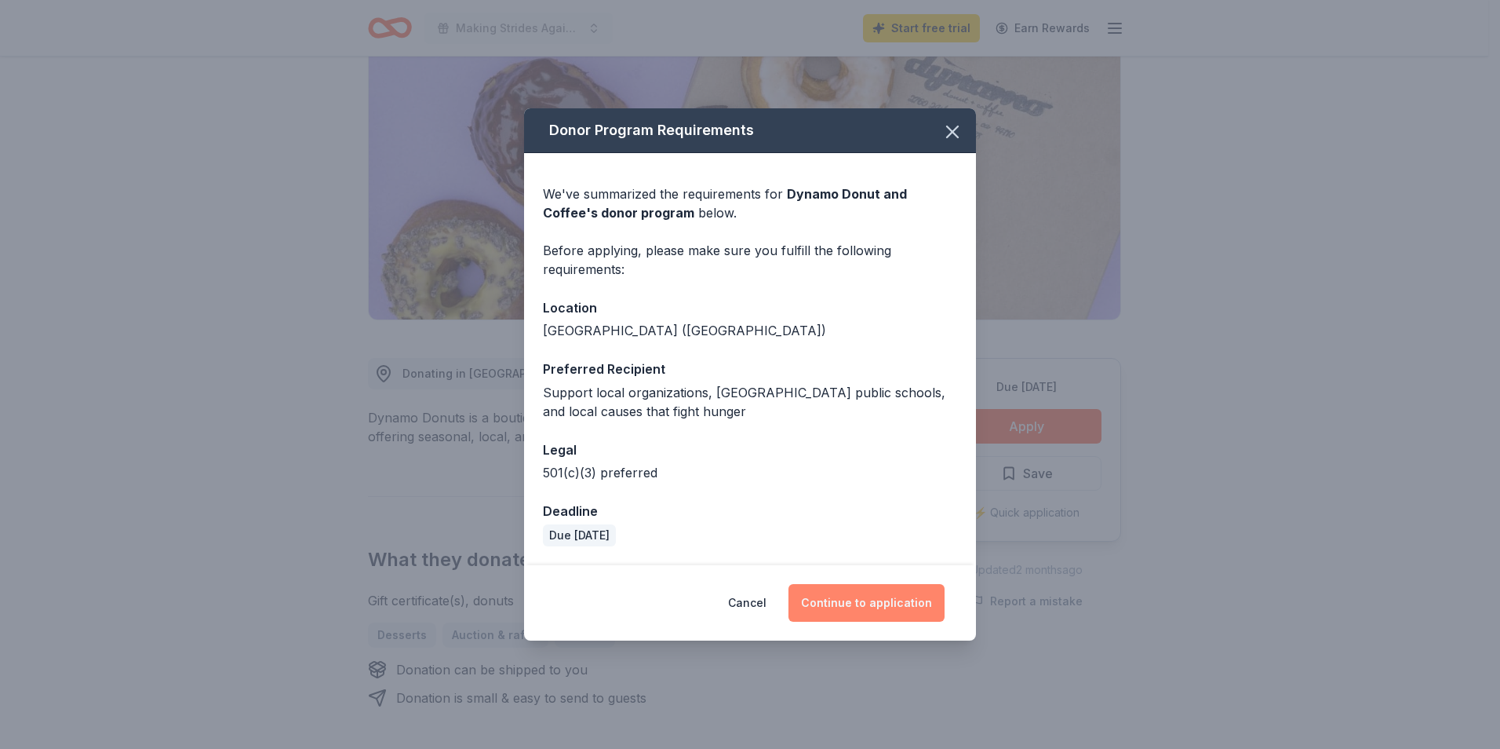
click at [829, 600] on button "Continue to application" at bounding box center [867, 603] width 156 height 38
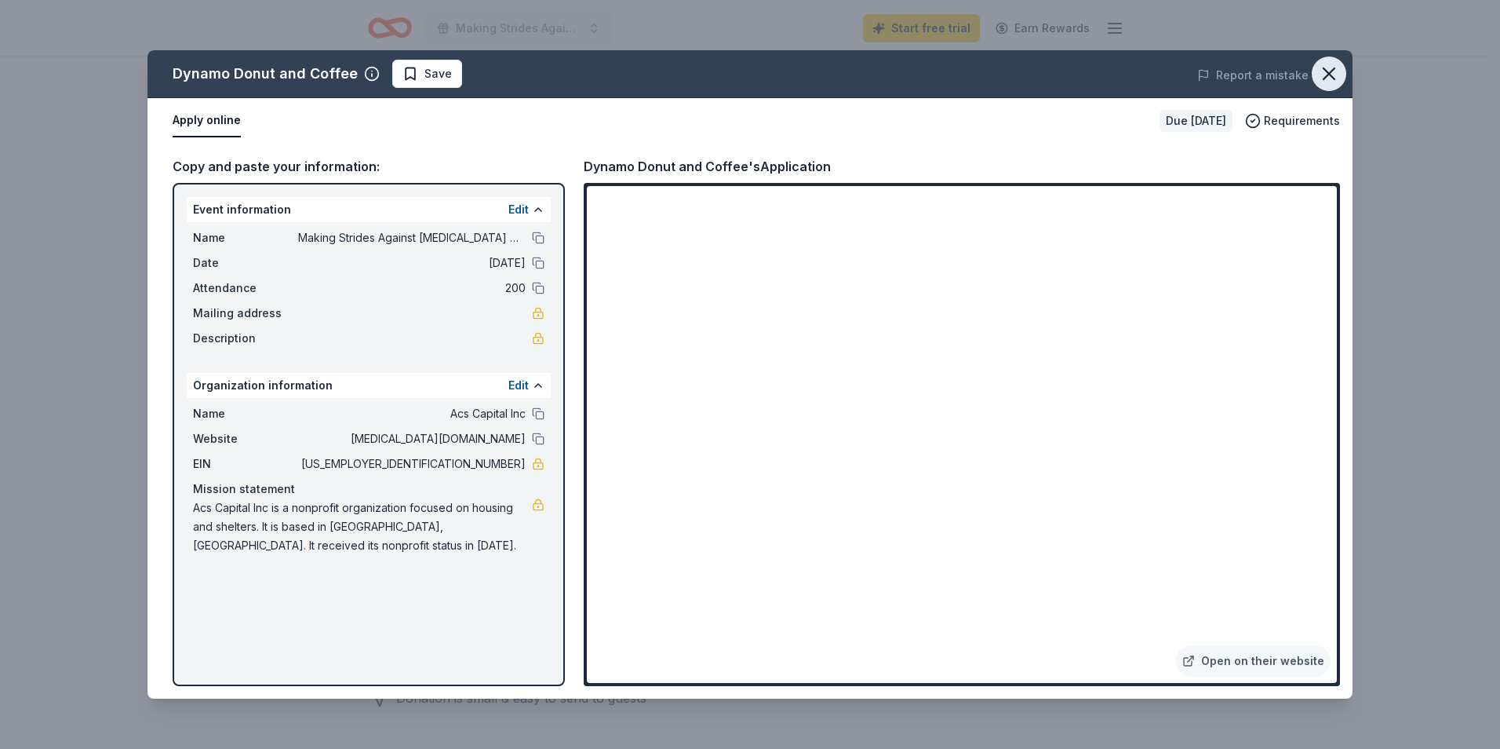
click at [1329, 71] on icon "button" at bounding box center [1329, 74] width 22 height 22
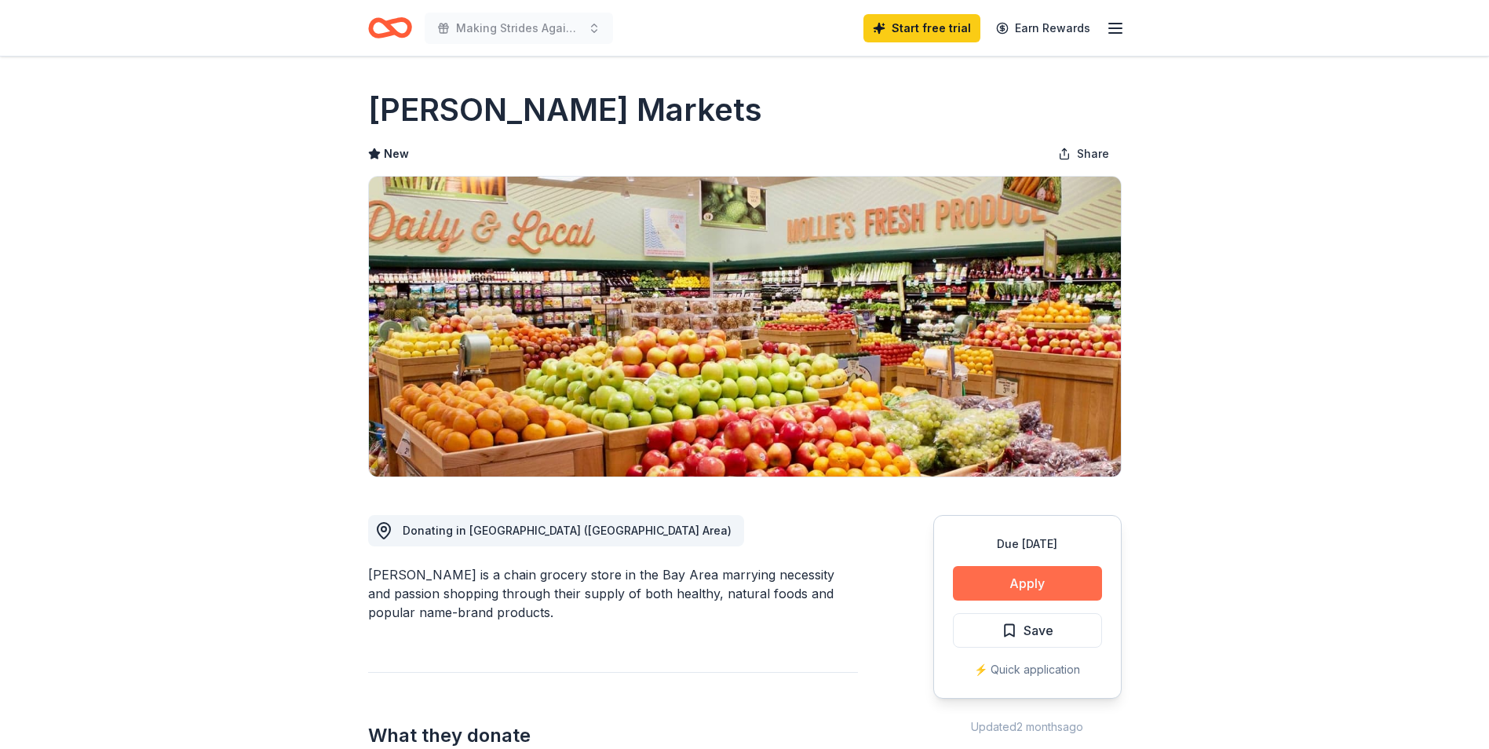
click at [1050, 584] on button "Apply" at bounding box center [1027, 583] width 149 height 35
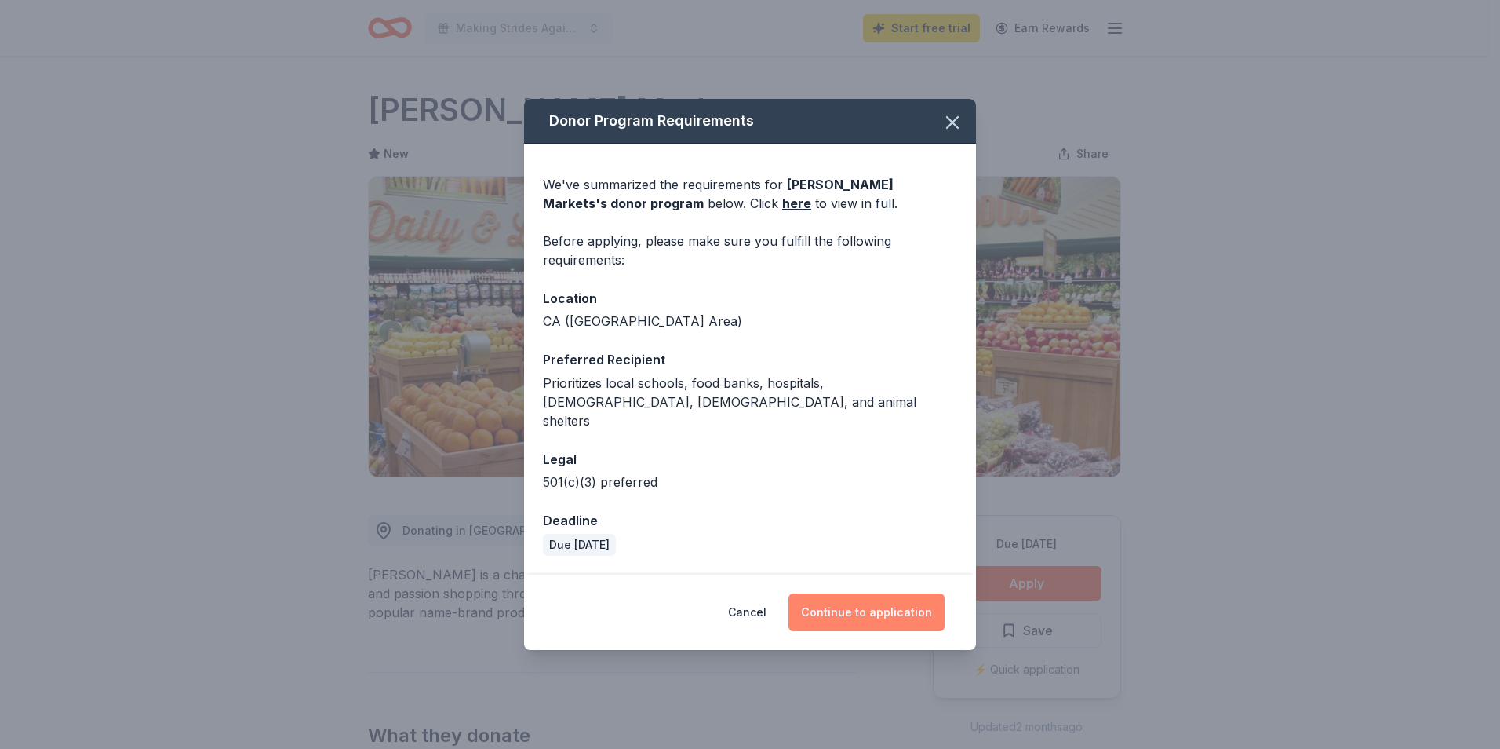
click at [864, 593] on button "Continue to application" at bounding box center [867, 612] width 156 height 38
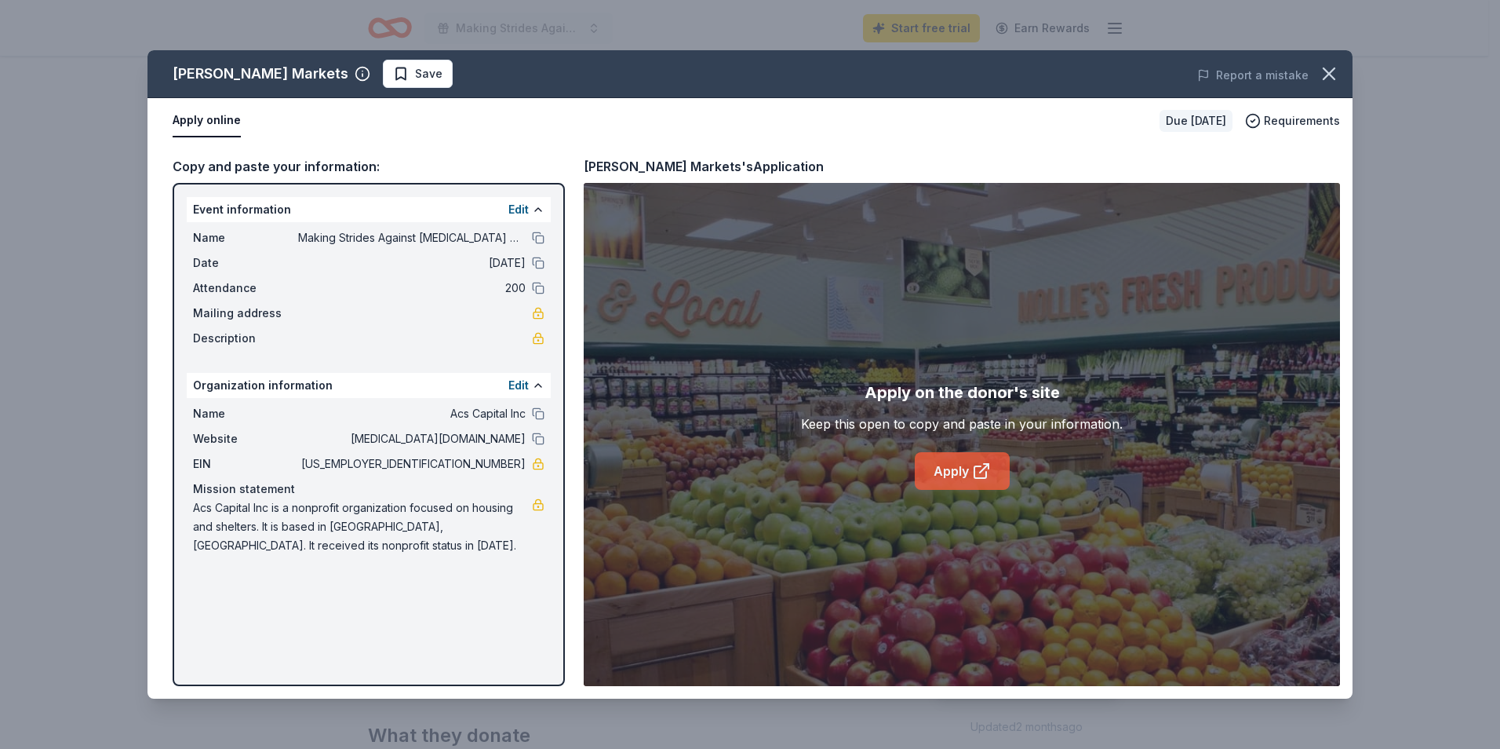
click at [939, 475] on link "Apply" at bounding box center [962, 471] width 95 height 38
click at [1330, 81] on icon "button" at bounding box center [1329, 74] width 22 height 22
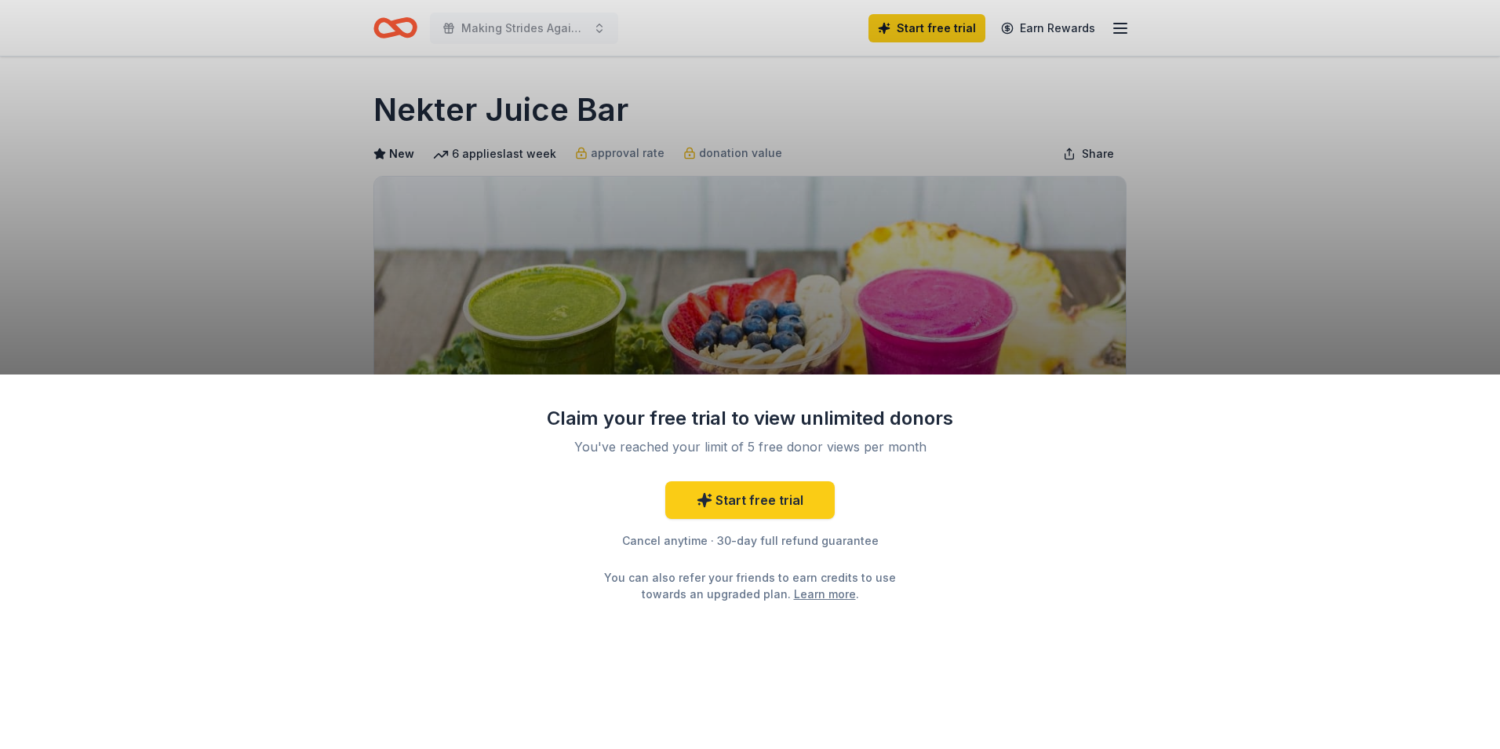
click at [237, 148] on div "Claim your free trial to view unlimited donors You've reached your limit of 5 f…" at bounding box center [750, 374] width 1500 height 749
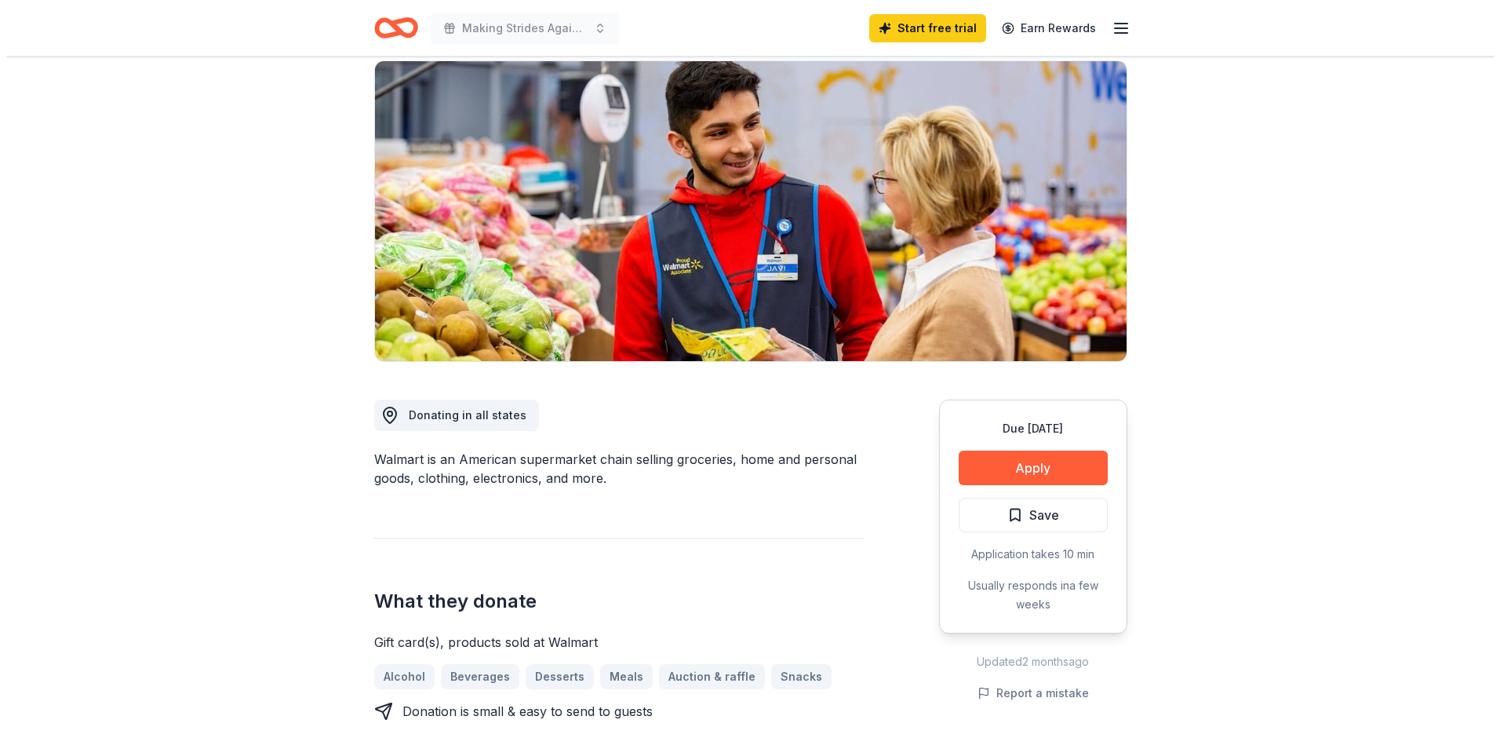
scroll to position [235, 0]
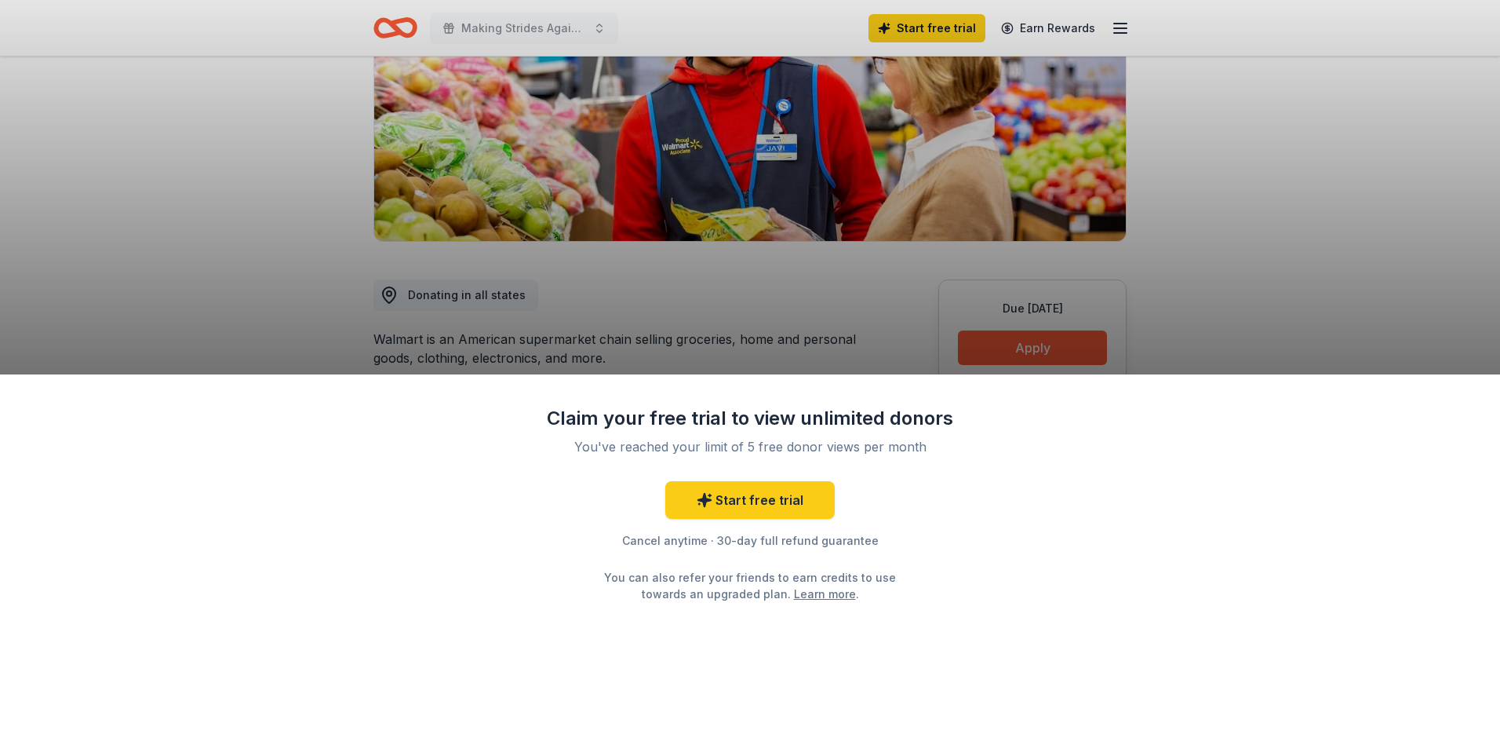
click at [1026, 340] on div "Claim your free trial to view unlimited donors You've reached your limit of 5 f…" at bounding box center [750, 374] width 1500 height 749
